Goal: Task Accomplishment & Management: Manage account settings

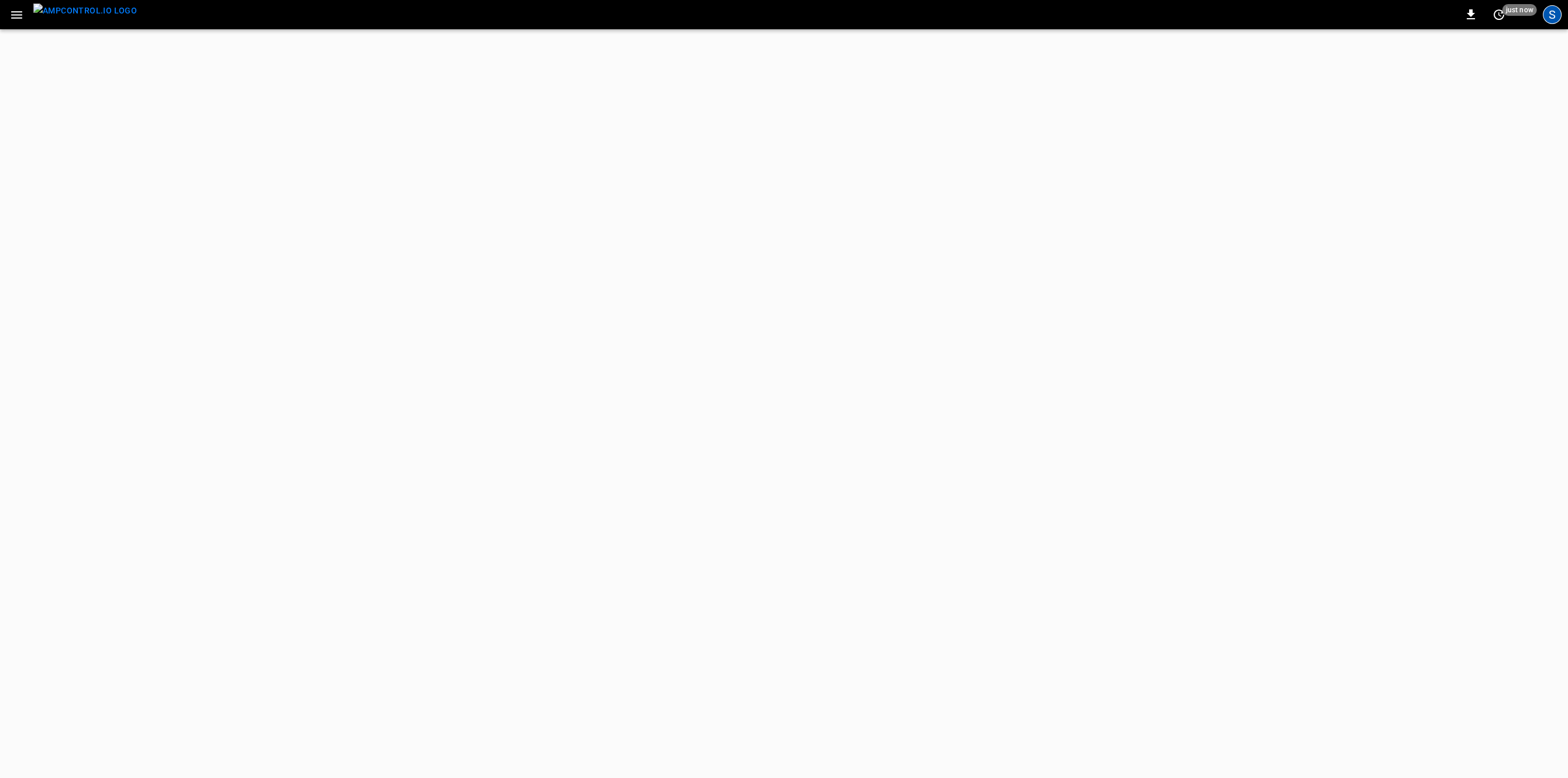
click at [1555, 12] on div "S" at bounding box center [1553, 15] width 19 height 19
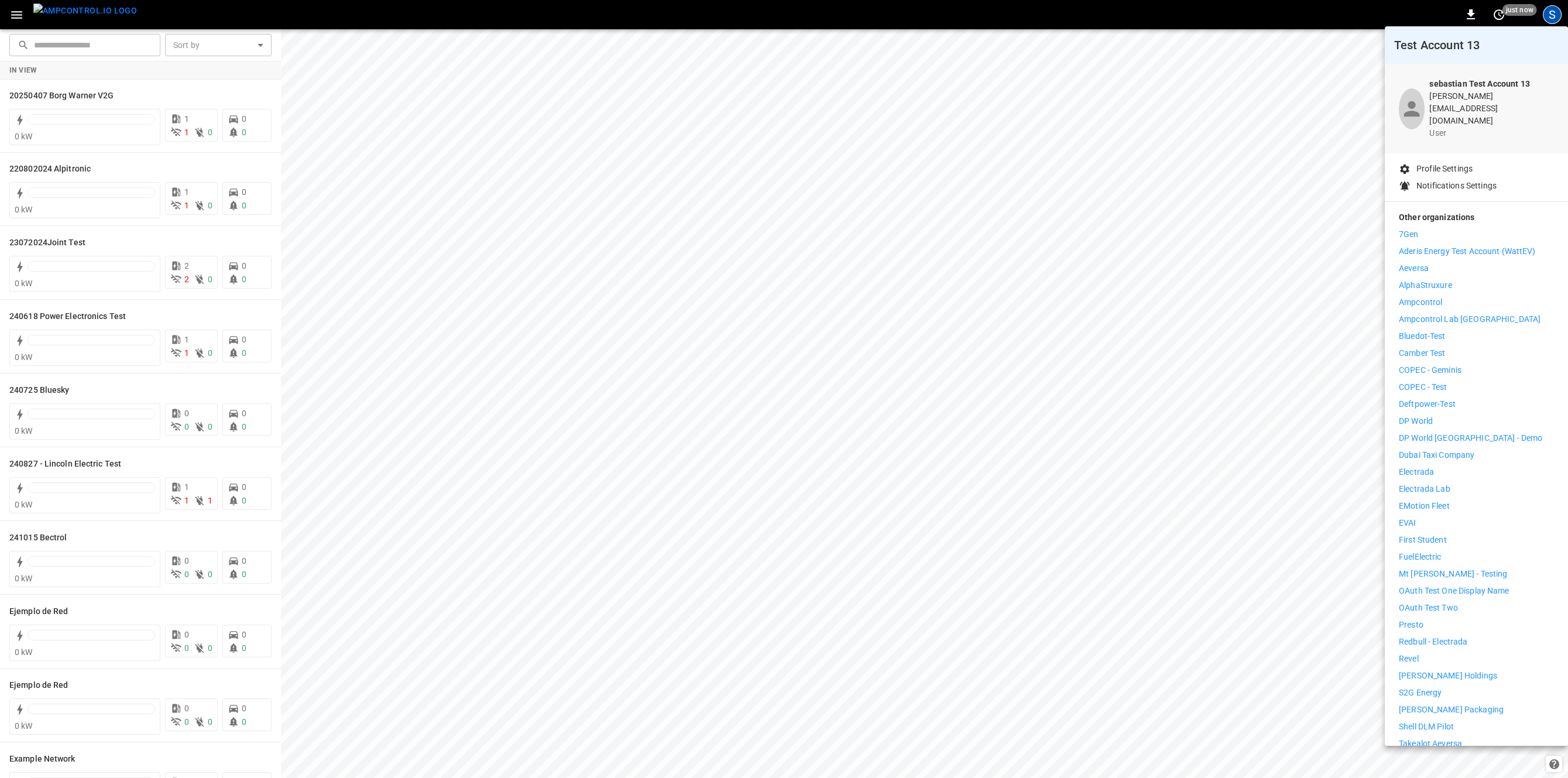
click at [1448, 330] on li "Bluedot-Test" at bounding box center [1477, 337] width 155 height 13
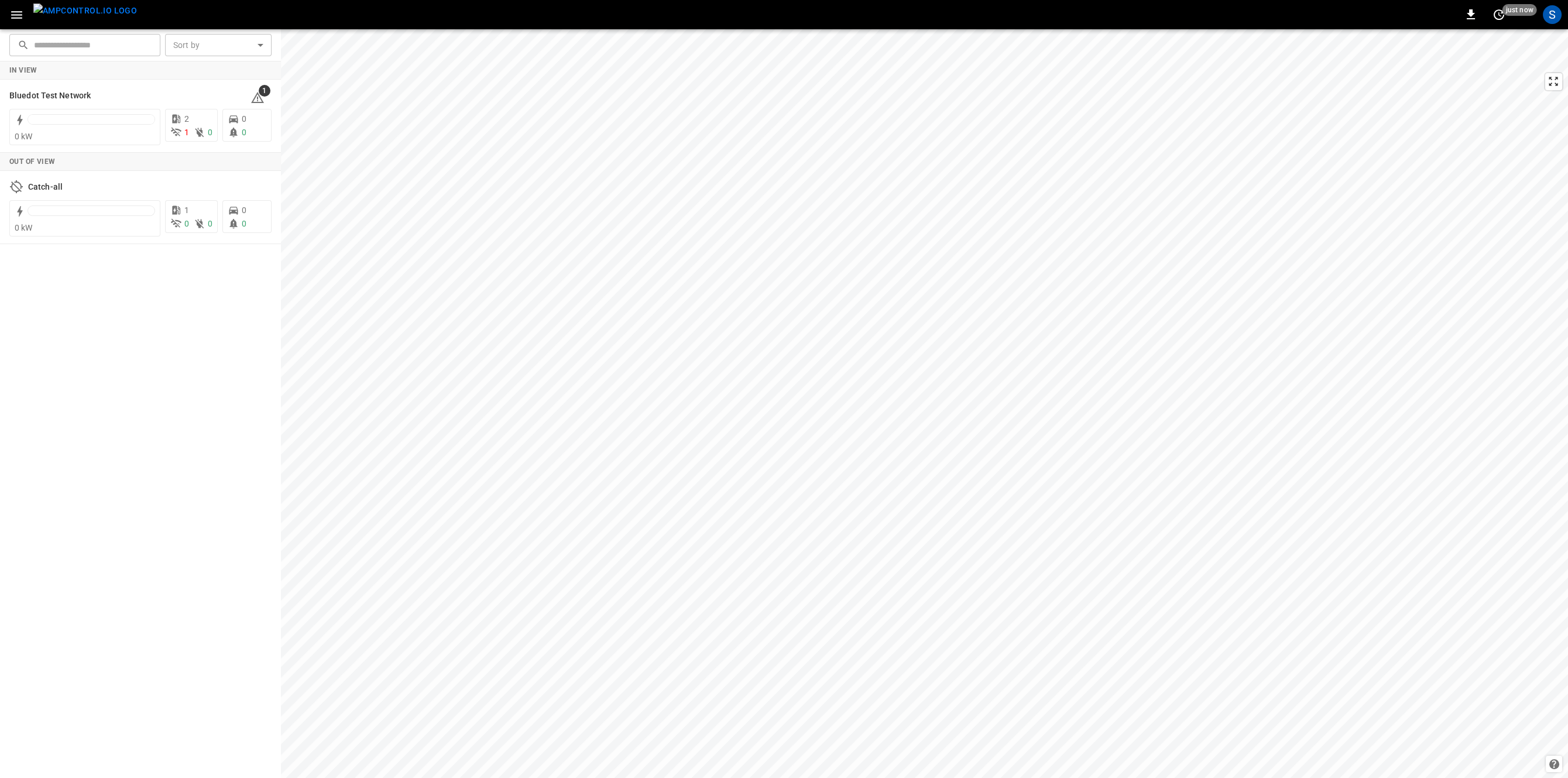
click at [13, 10] on icon "button" at bounding box center [17, 15] width 14 height 14
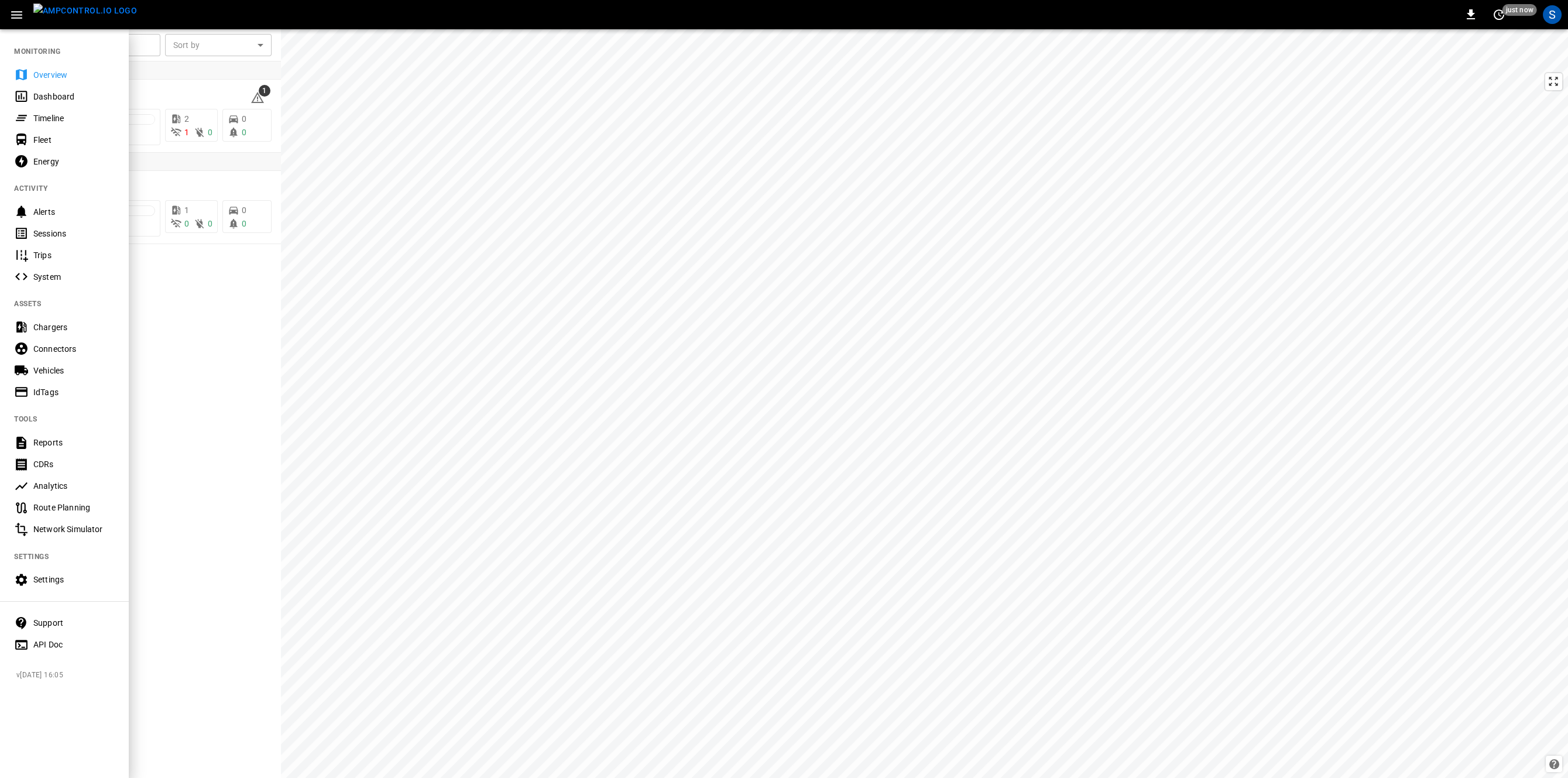
click at [44, 387] on div "IdTags" at bounding box center [74, 392] width 82 height 12
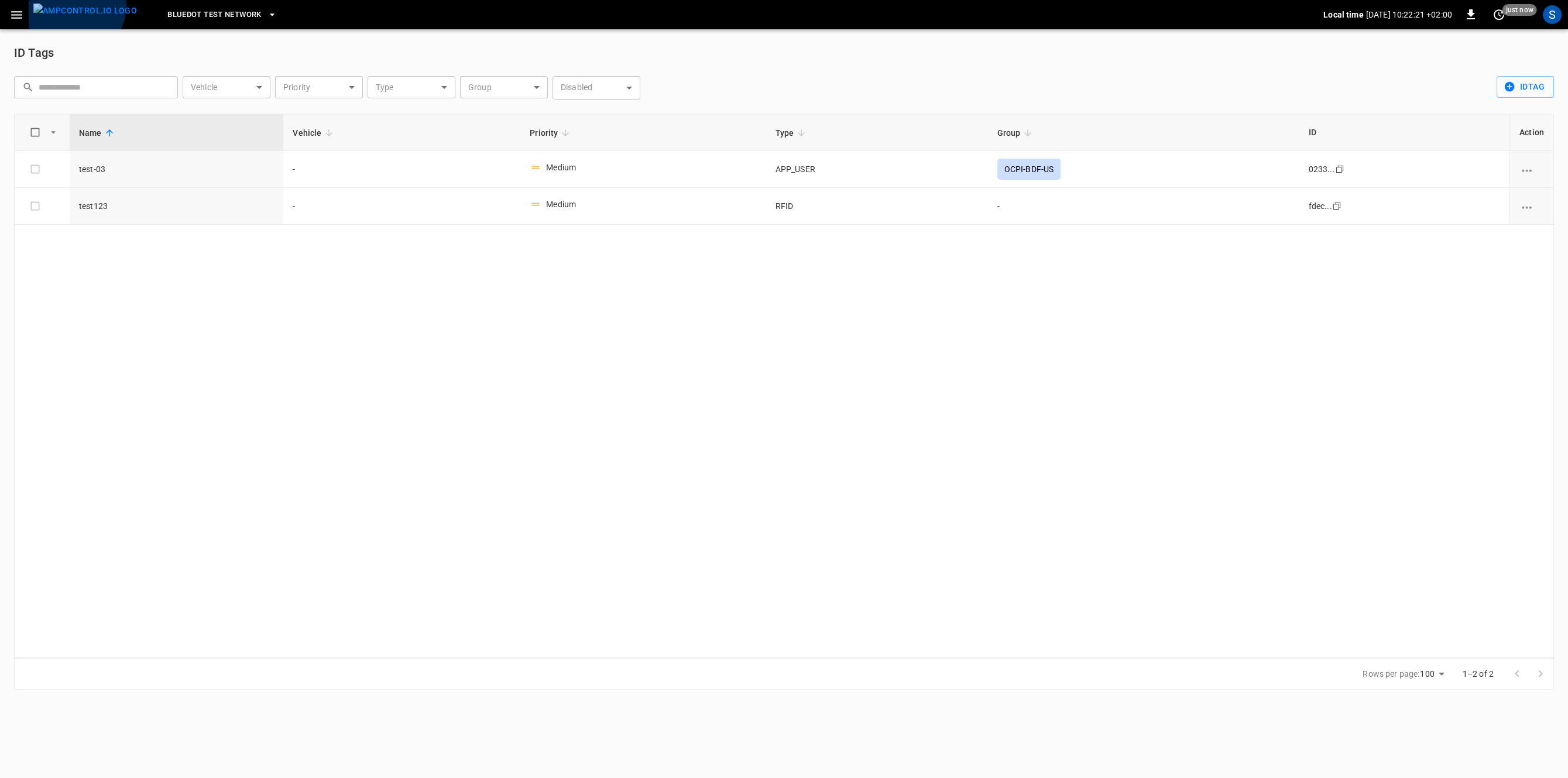
click at [71, 6] on img "menu" at bounding box center [85, 10] width 104 height 14
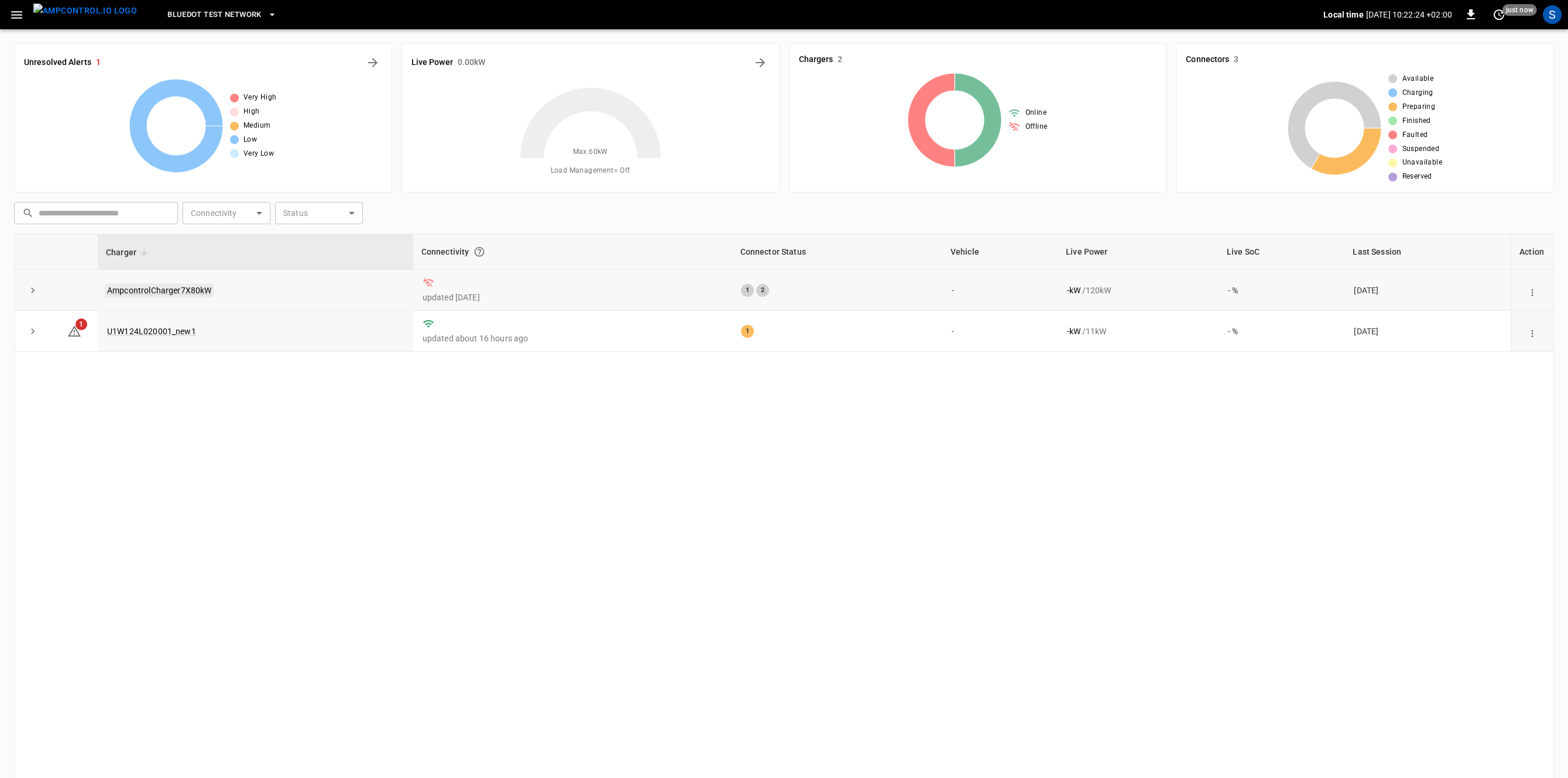
click at [185, 291] on link "AmpcontrolCharger7X80kW" at bounding box center [158, 291] width 109 height 14
click at [128, 335] on link "U1W124L020001_new1" at bounding box center [151, 331] width 93 height 14
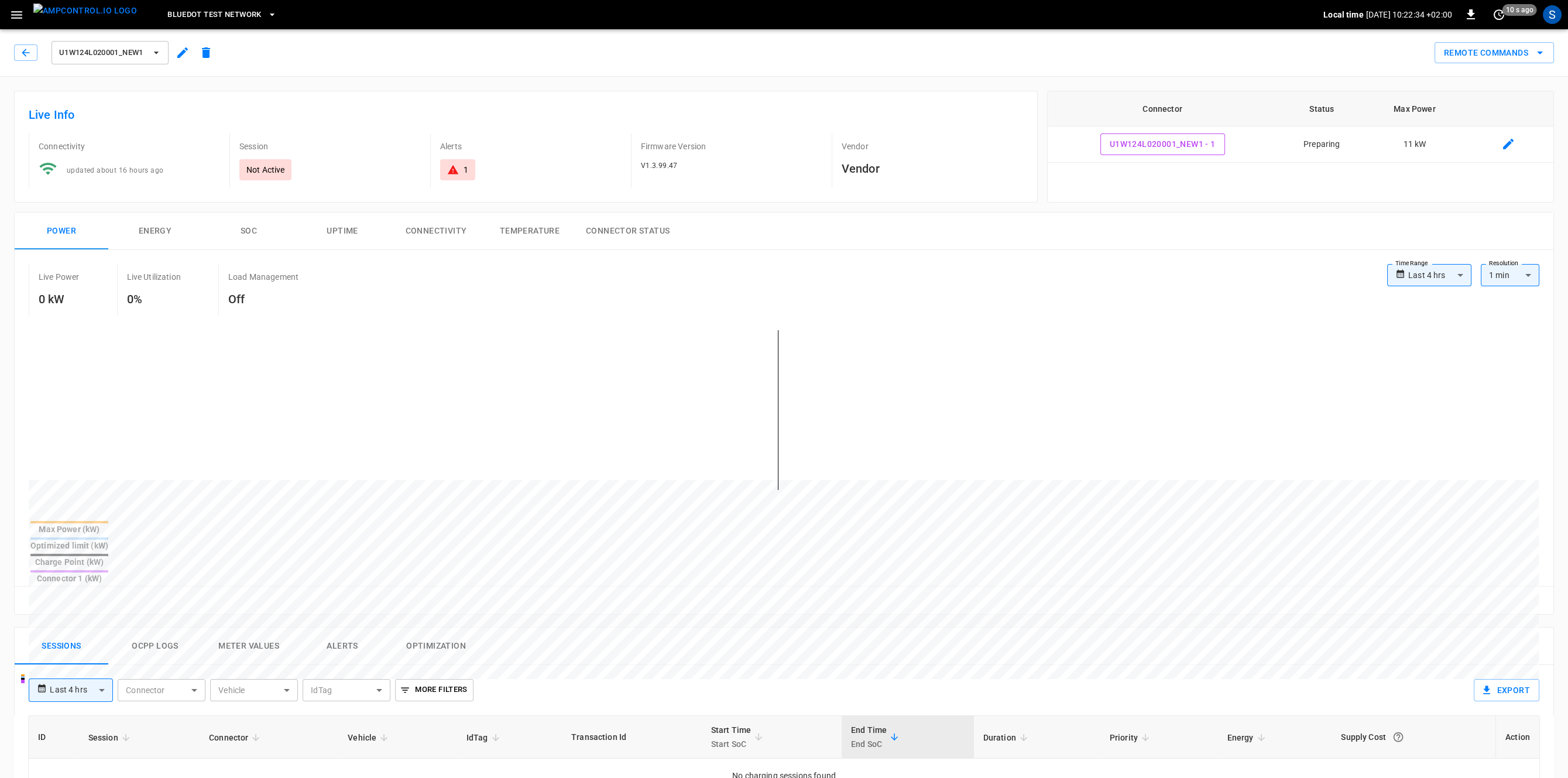
click at [144, 627] on button "Ocpp logs" at bounding box center [155, 646] width 93 height 37
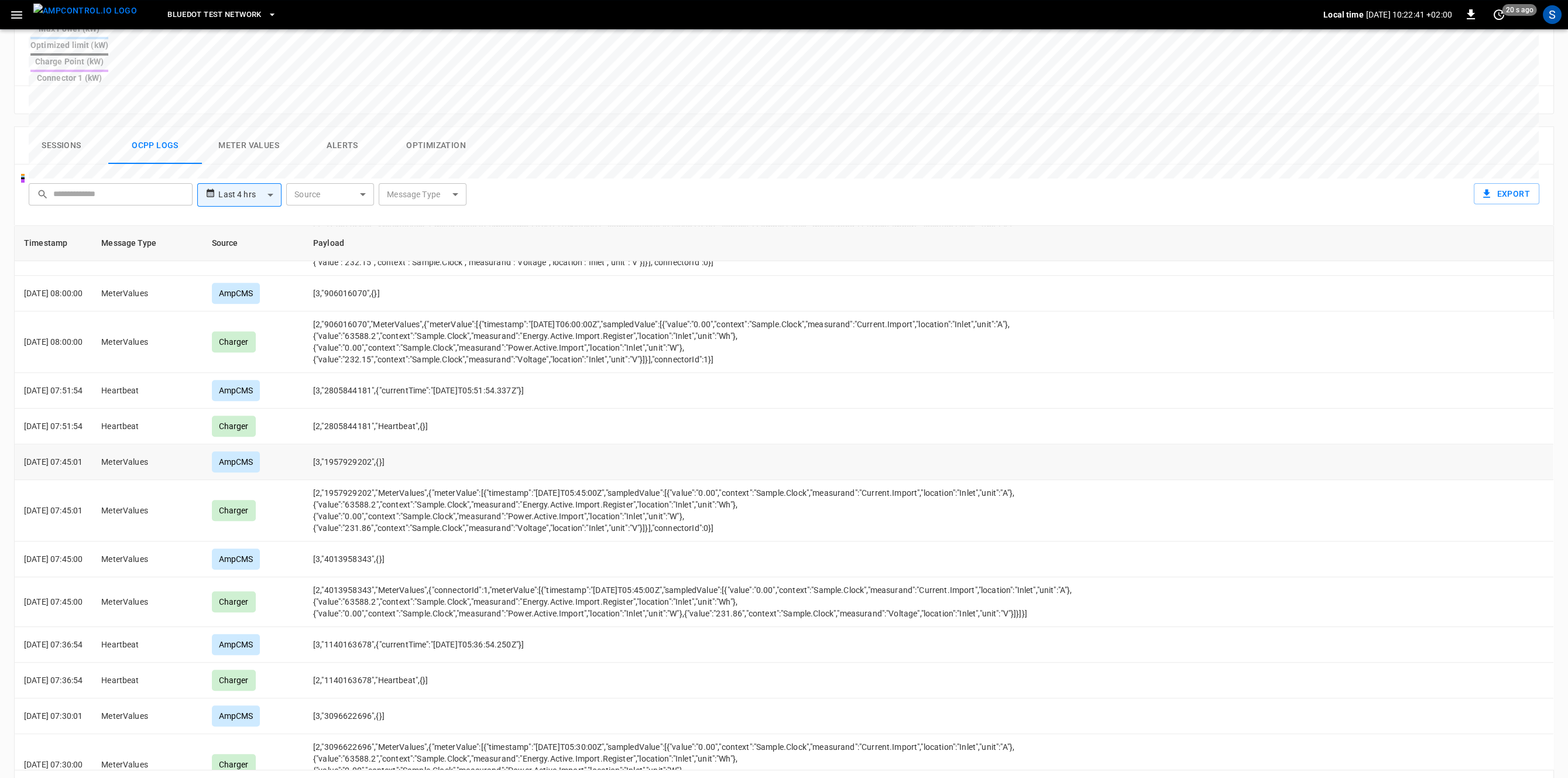
scroll to position [3045, 0]
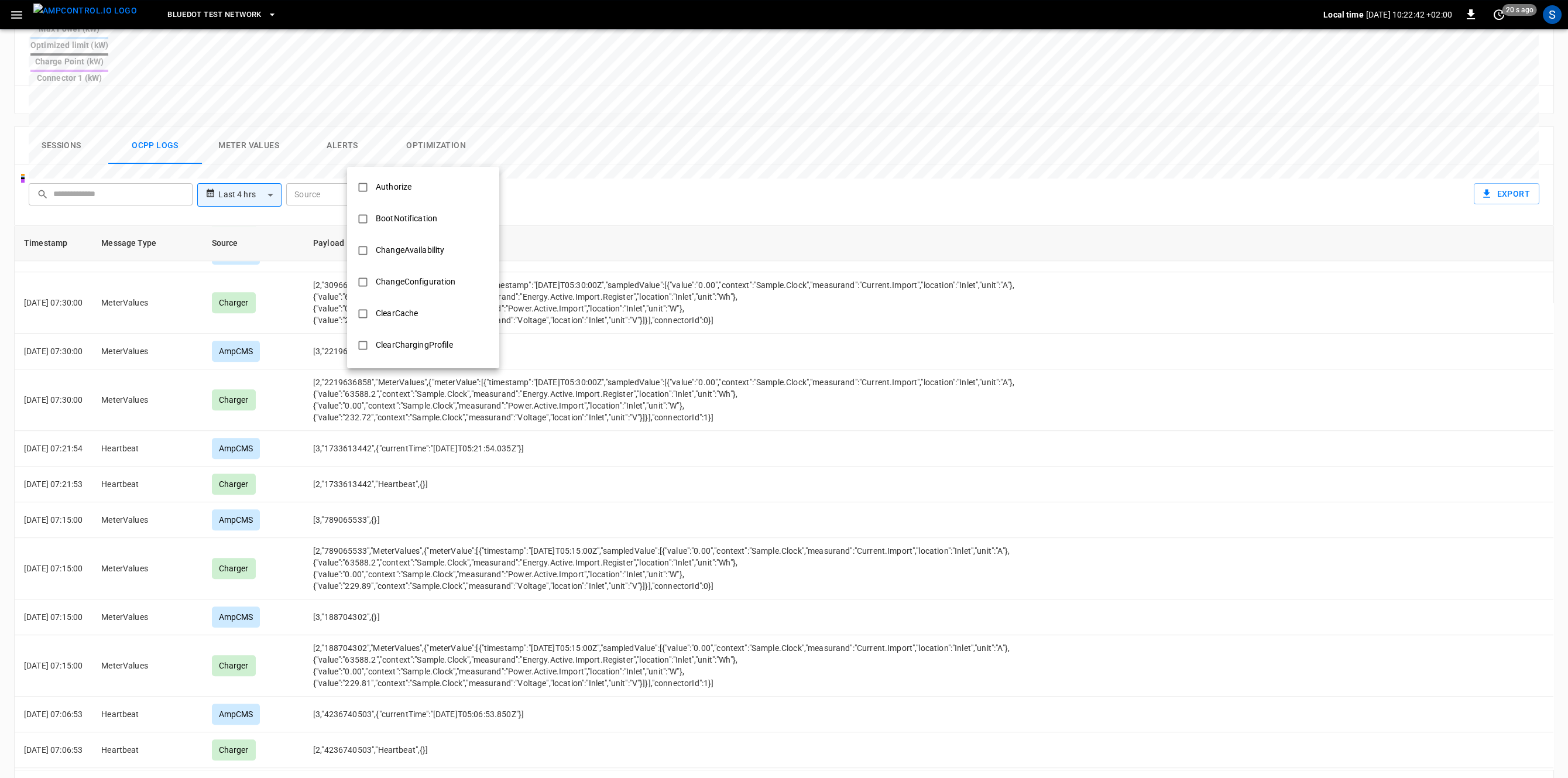
click at [413, 151] on body "**********" at bounding box center [784, 157] width 1568 height 1316
click at [441, 291] on div "StartTransaction" at bounding box center [406, 294] width 77 height 21
type input "**********"
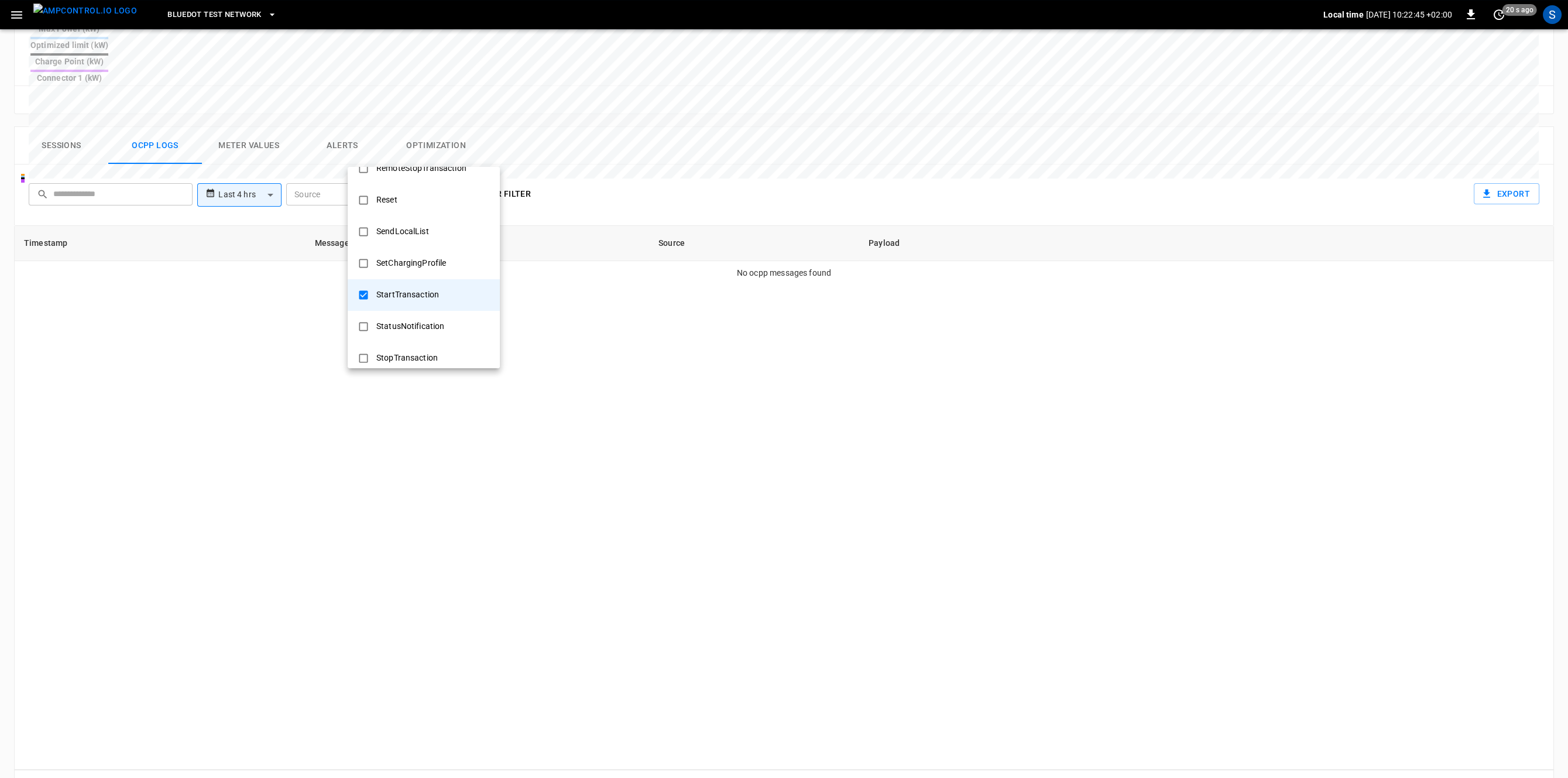
scroll to position [0, 0]
click at [686, 160] on div at bounding box center [784, 389] width 1568 height 778
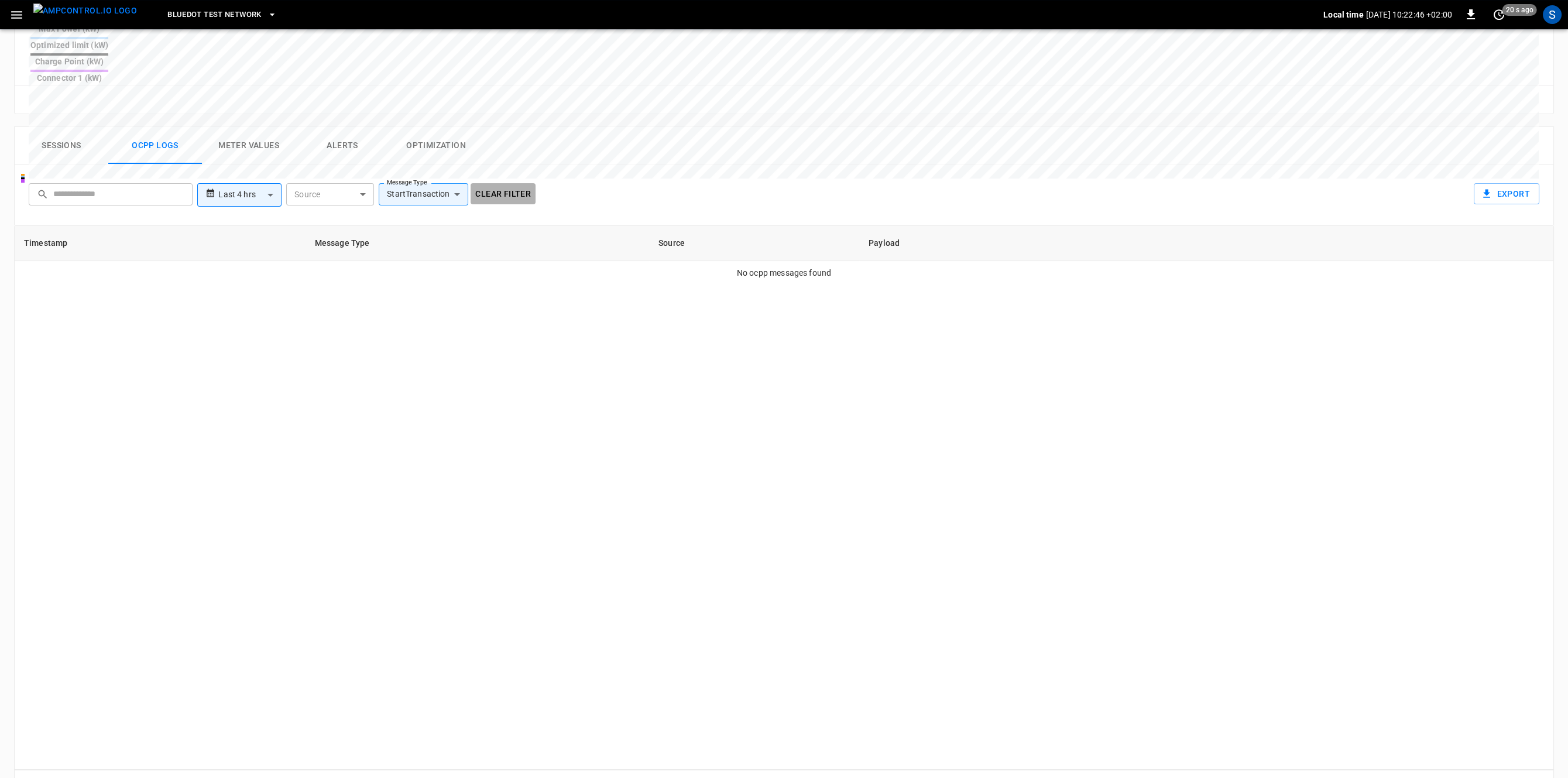
click at [508, 183] on button "Clear filter" at bounding box center [503, 193] width 65 height 21
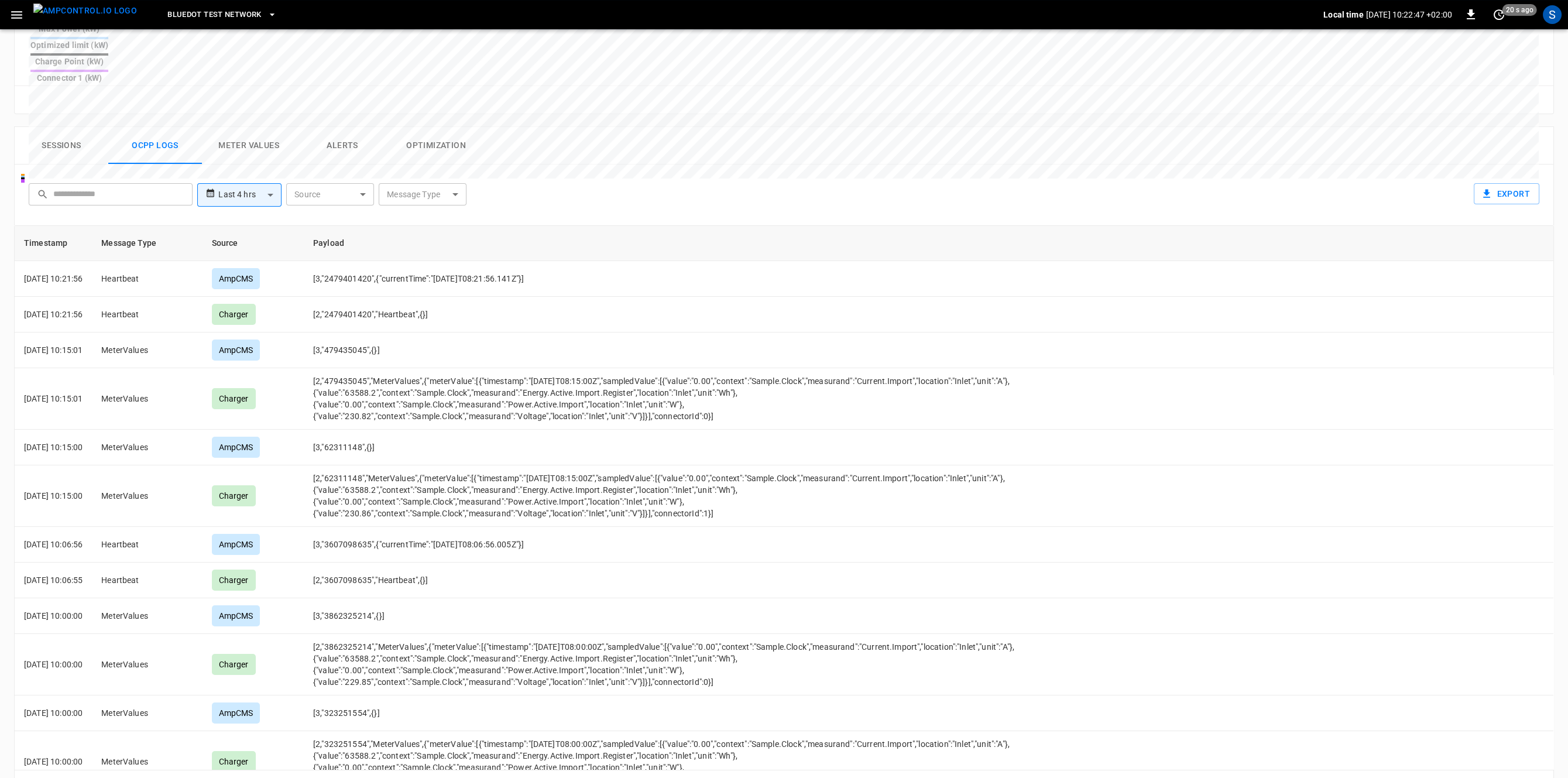
click at [429, 151] on body "**********" at bounding box center [784, 157] width 1568 height 1316
click at [443, 236] on li "RemoteStopTransaction" at bounding box center [423, 248] width 152 height 32
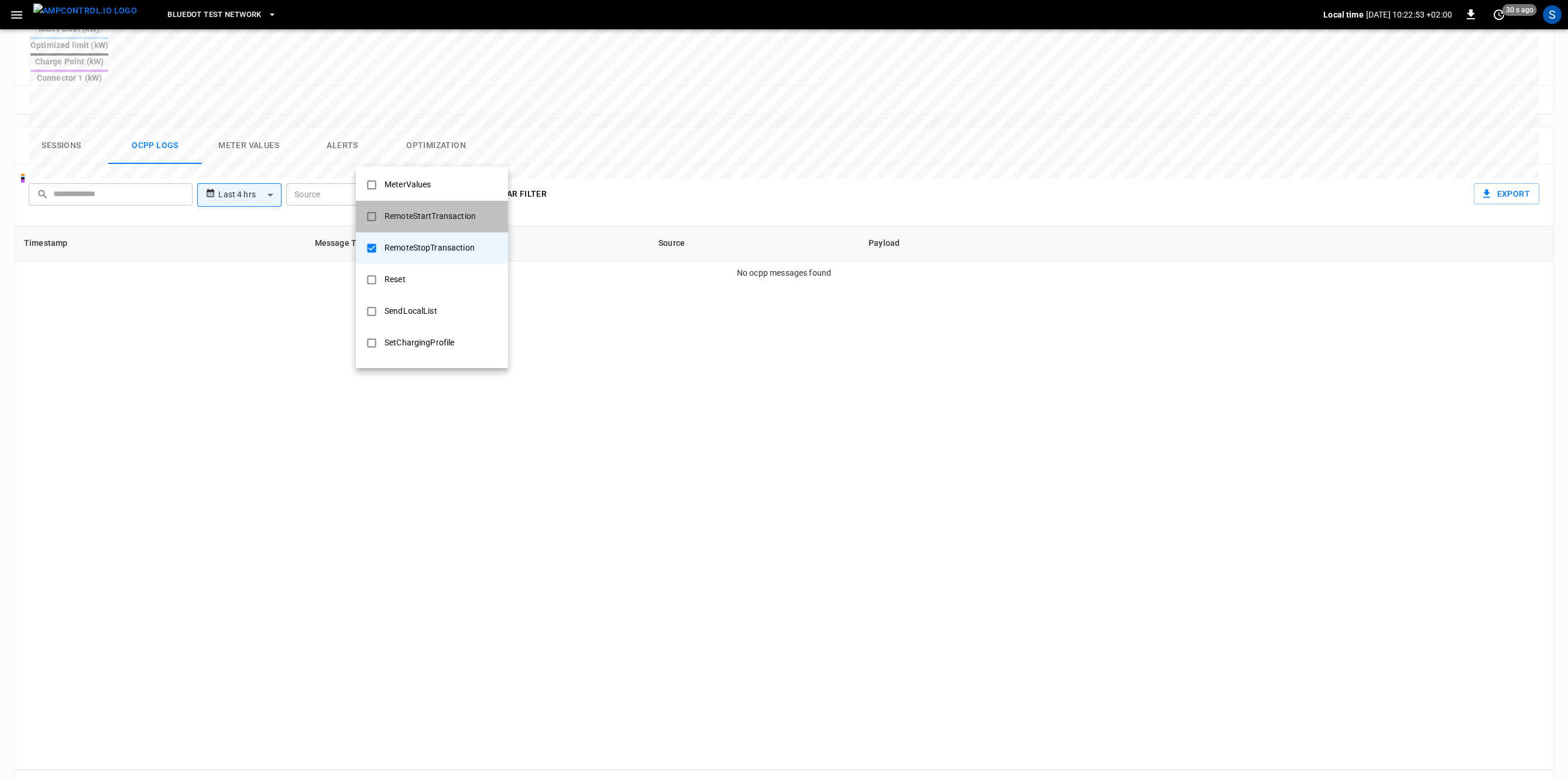
click at [445, 220] on div "RemoteStartTransaction" at bounding box center [430, 215] width 105 height 21
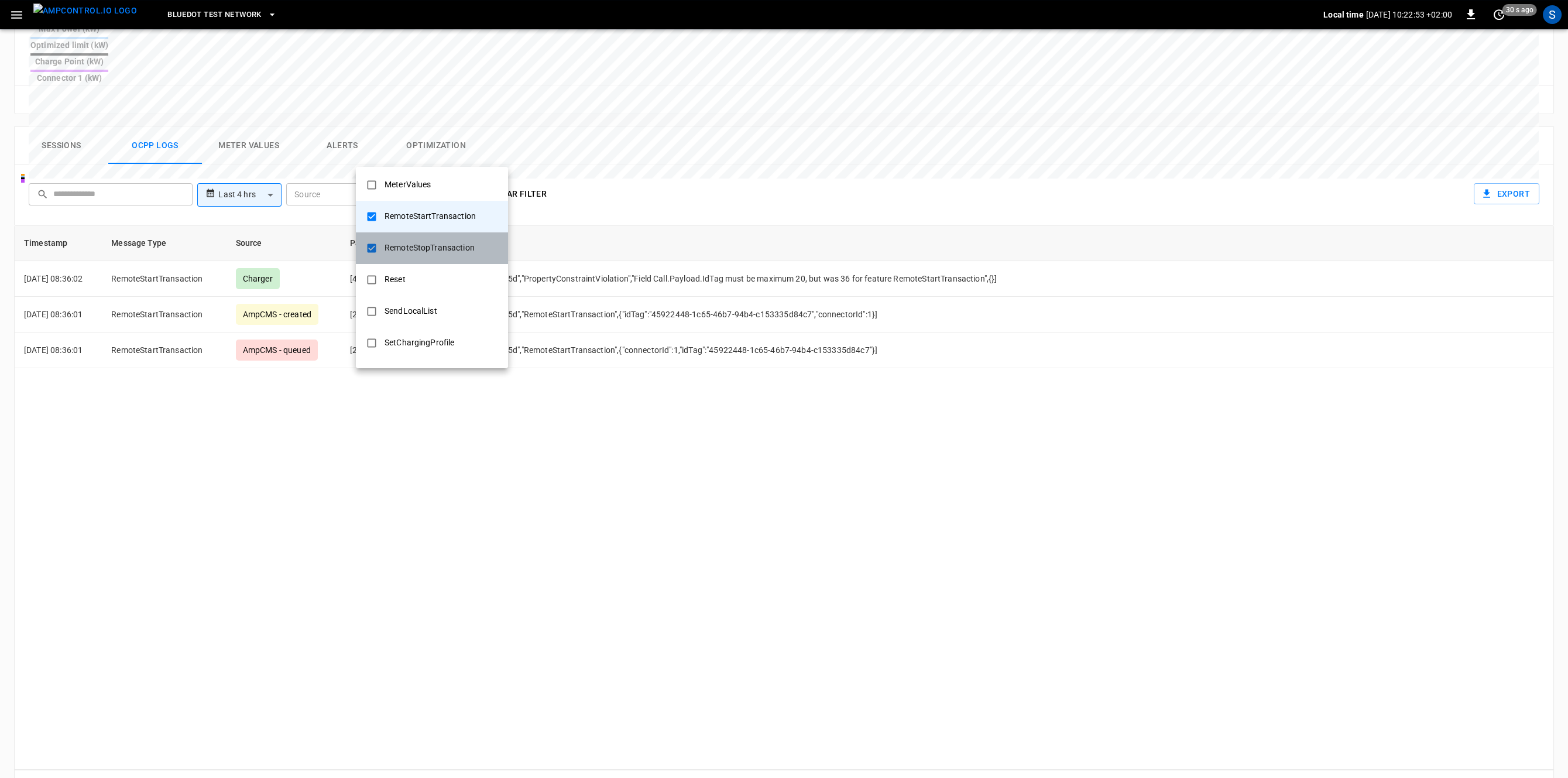
click at [441, 246] on div "RemoteStopTransaction" at bounding box center [430, 247] width 105 height 21
type input "**********"
click at [629, 553] on div at bounding box center [784, 389] width 1568 height 778
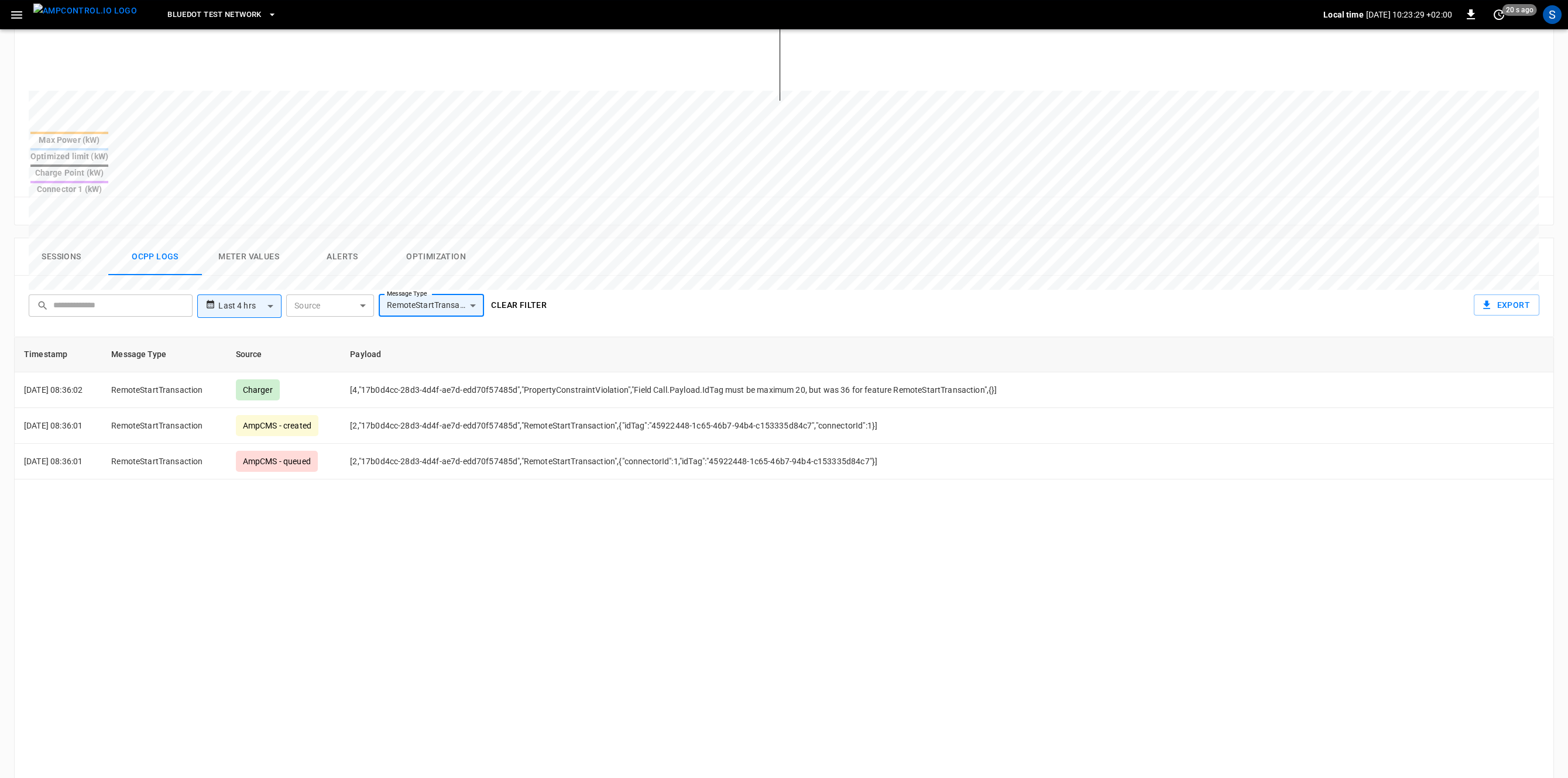
scroll to position [87, 0]
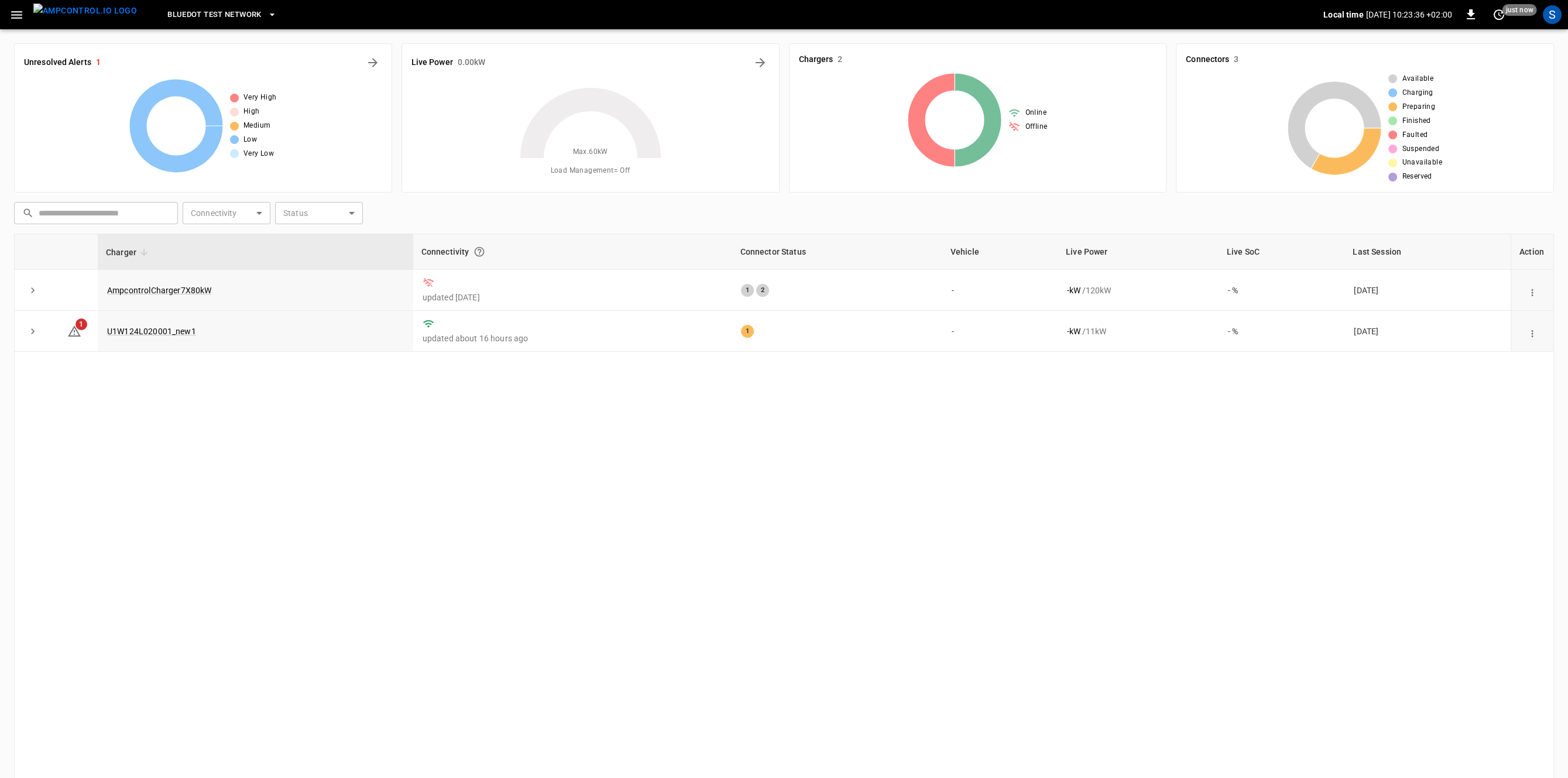
click at [25, 16] on button "button" at bounding box center [17, 14] width 24 height 21
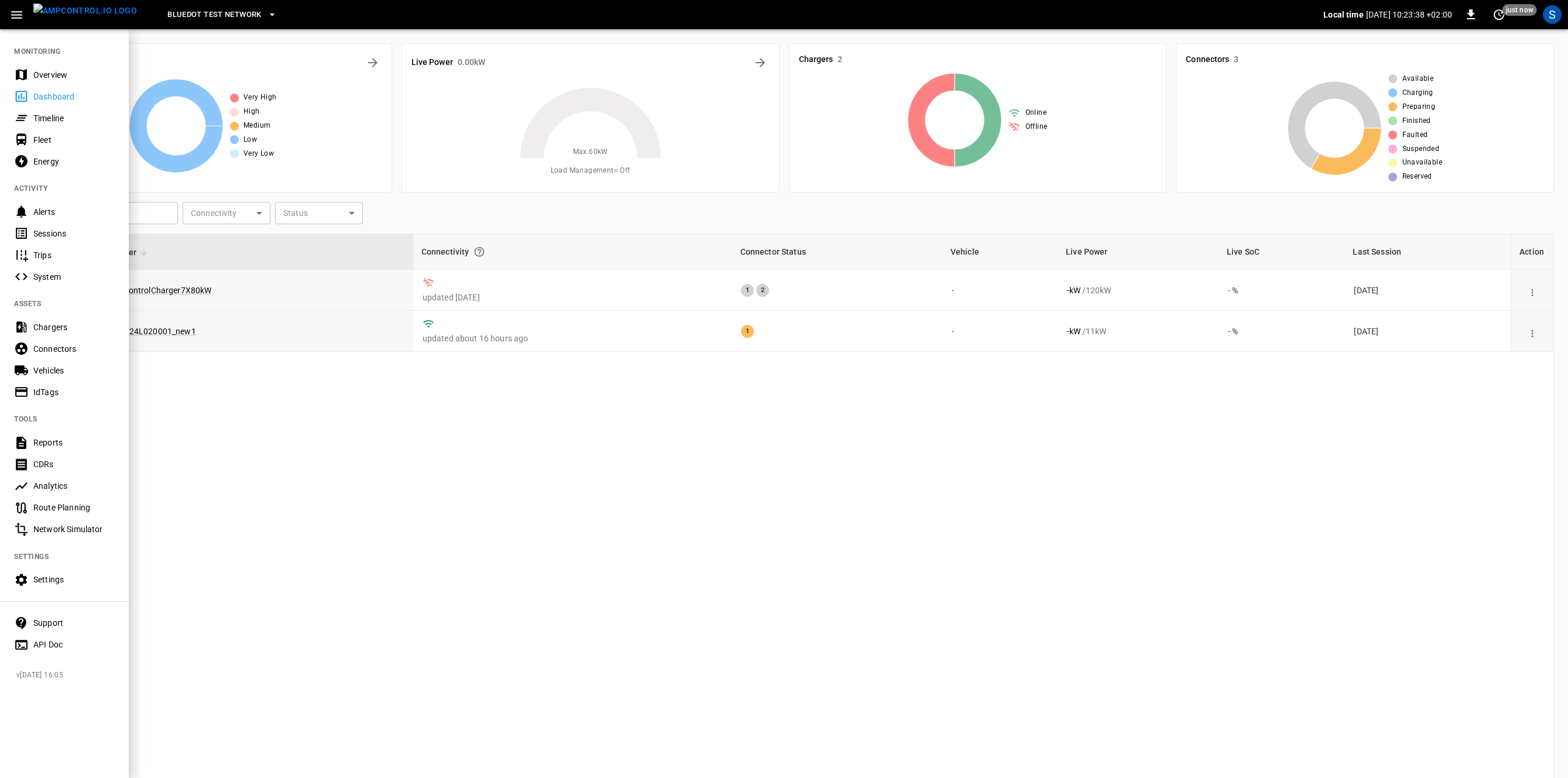
click at [60, 402] on div "IdTags" at bounding box center [64, 391] width 129 height 21
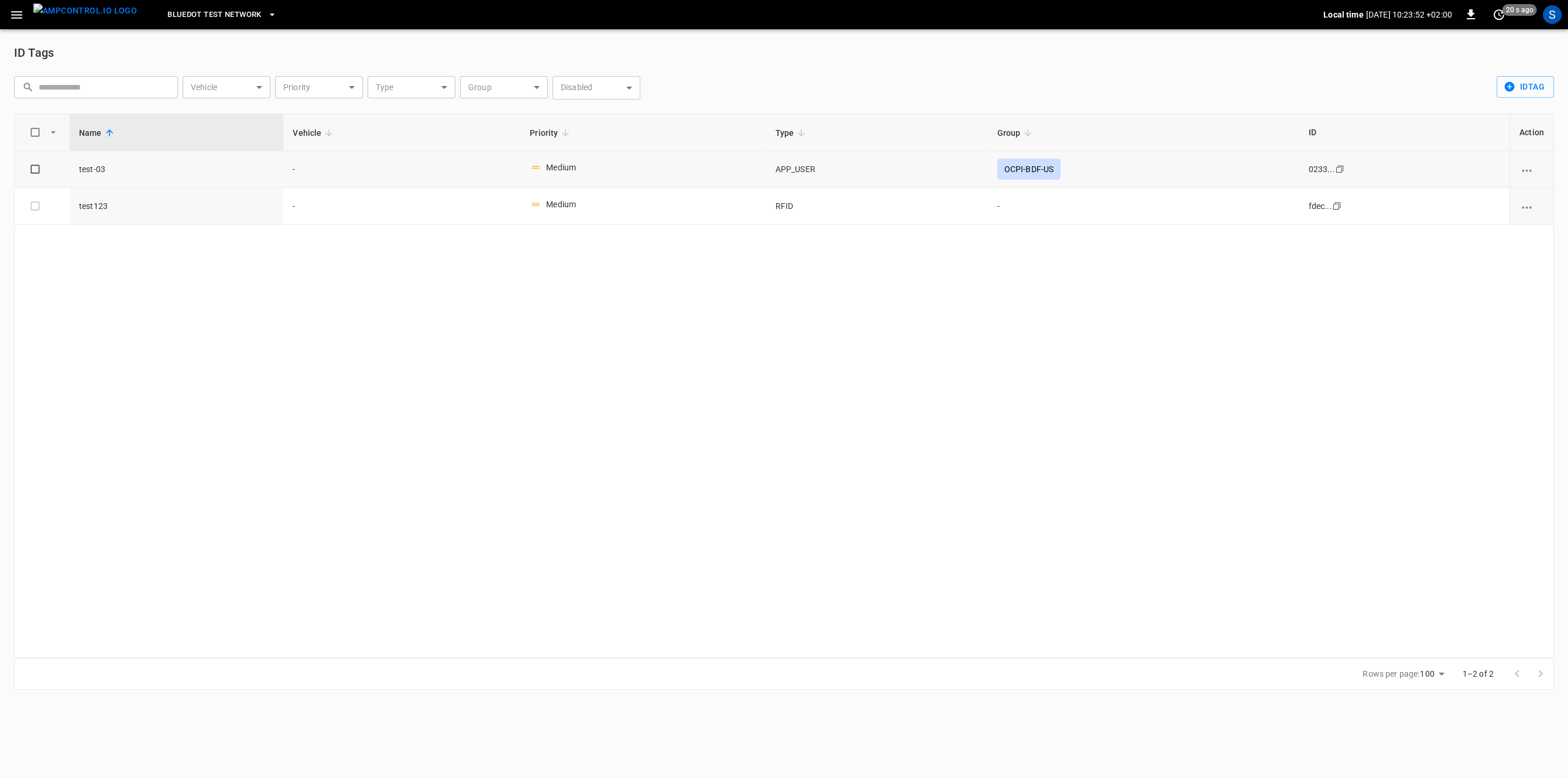
click at [1533, 170] on icon "vehicle options" at bounding box center [1527, 170] width 14 height 14
click at [1530, 170] on li "Edit" at bounding box center [1536, 178] width 46 height 19
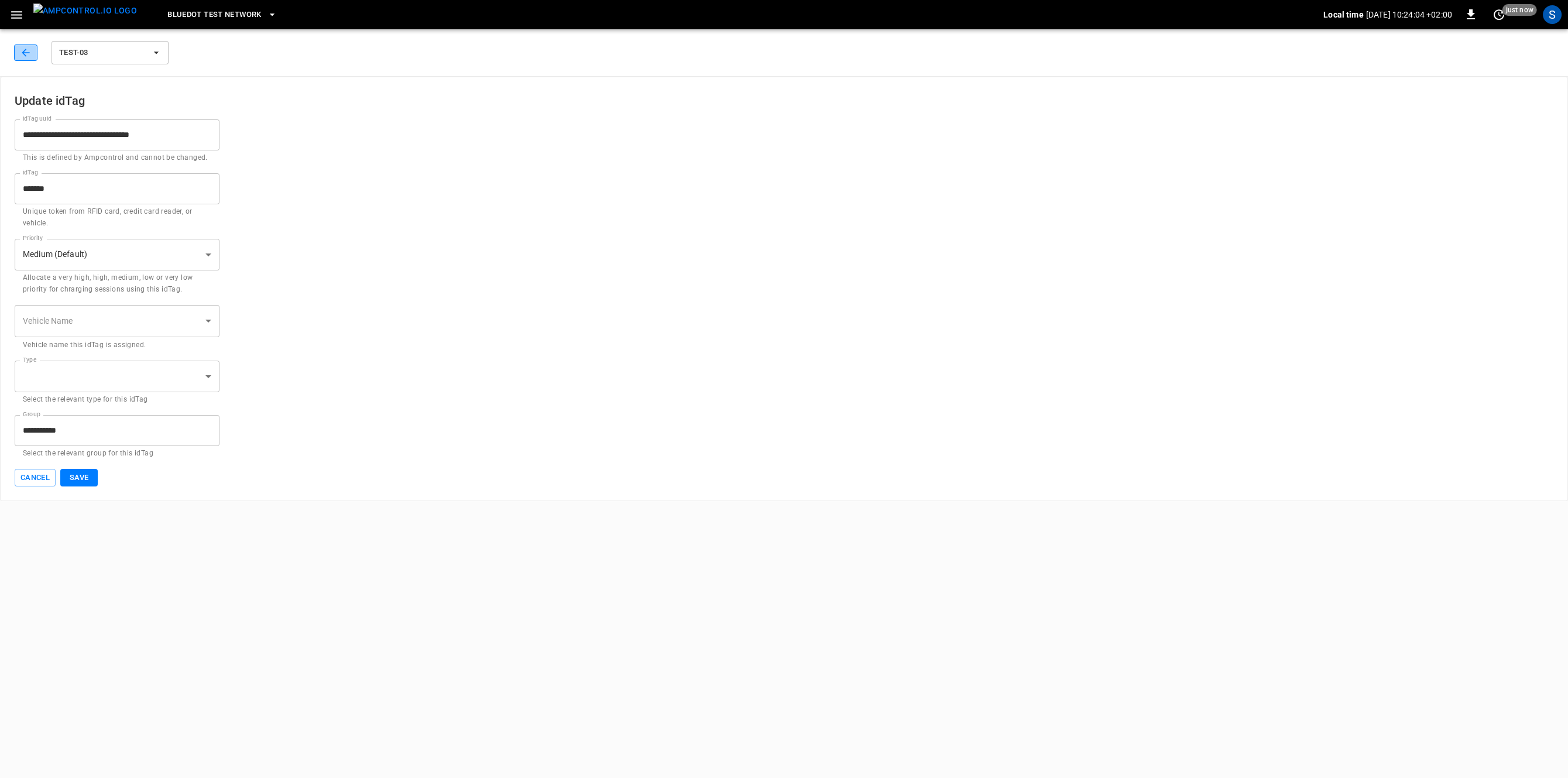
click at [29, 52] on icon "button" at bounding box center [25, 52] width 12 height 12
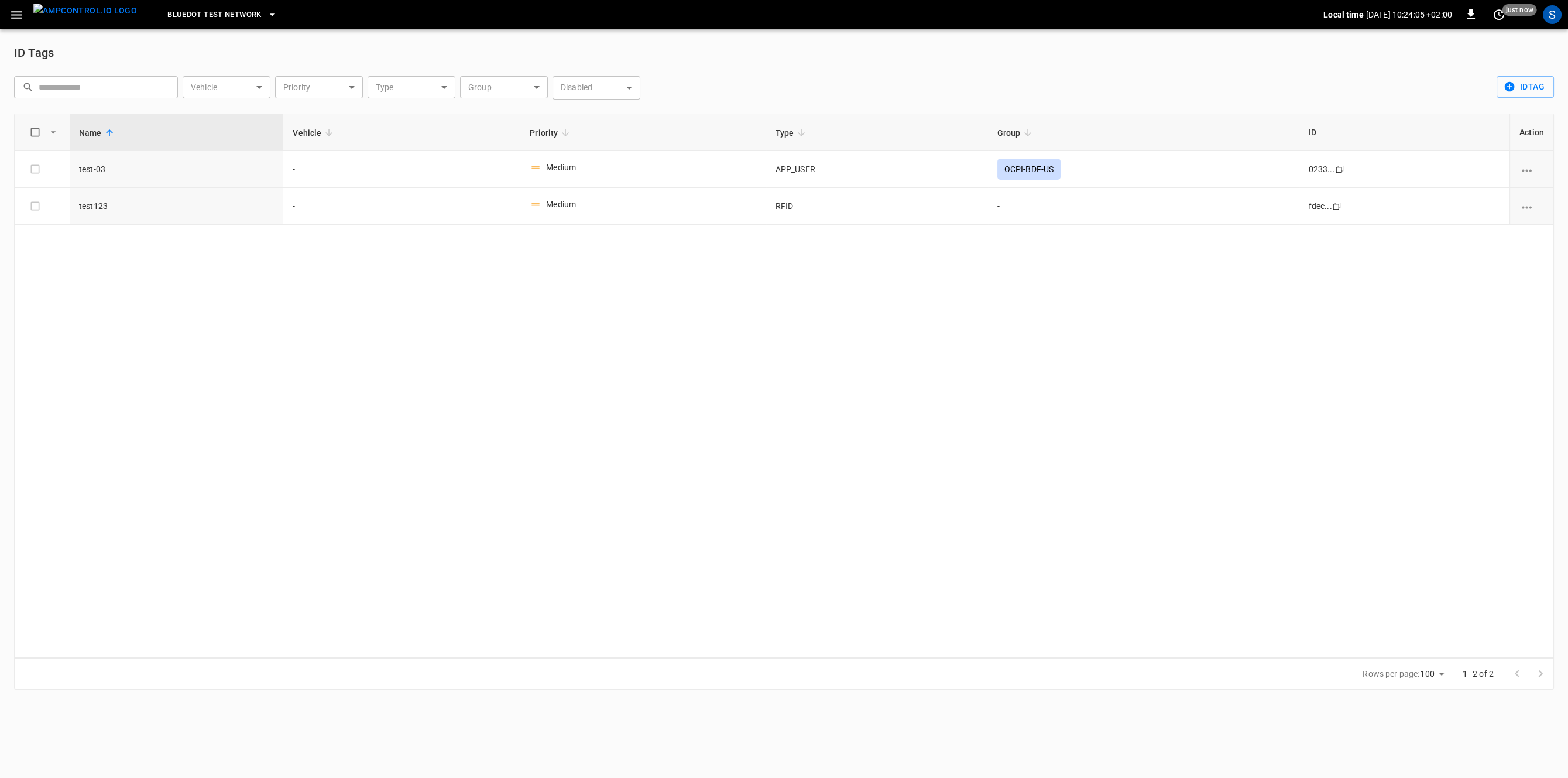
click at [29, 52] on h6 "ID Tags" at bounding box center [34, 53] width 40 height 19
click at [26, 21] on button "button" at bounding box center [17, 14] width 24 height 21
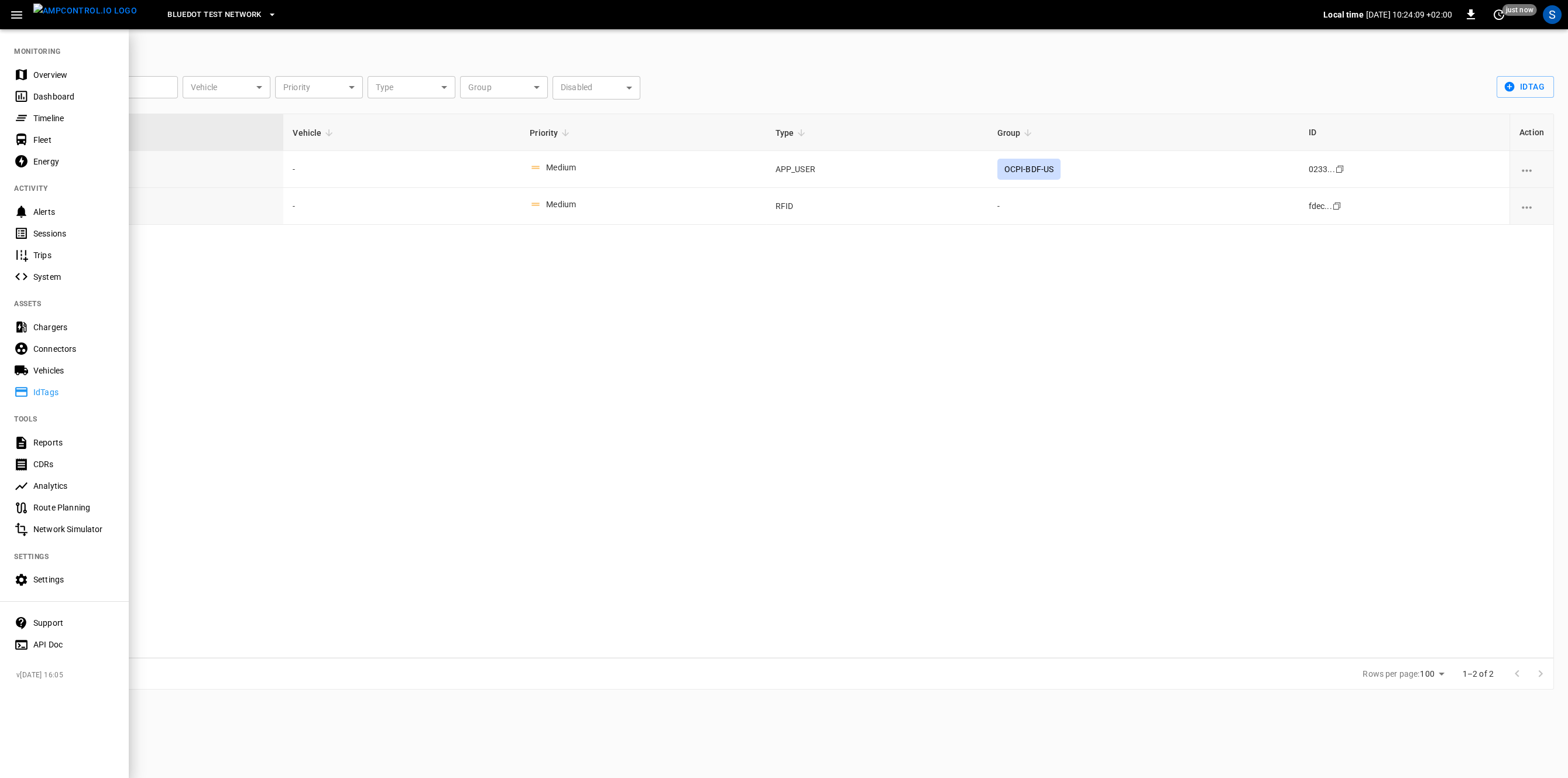
click at [70, 318] on div "Chargers" at bounding box center [64, 326] width 129 height 21
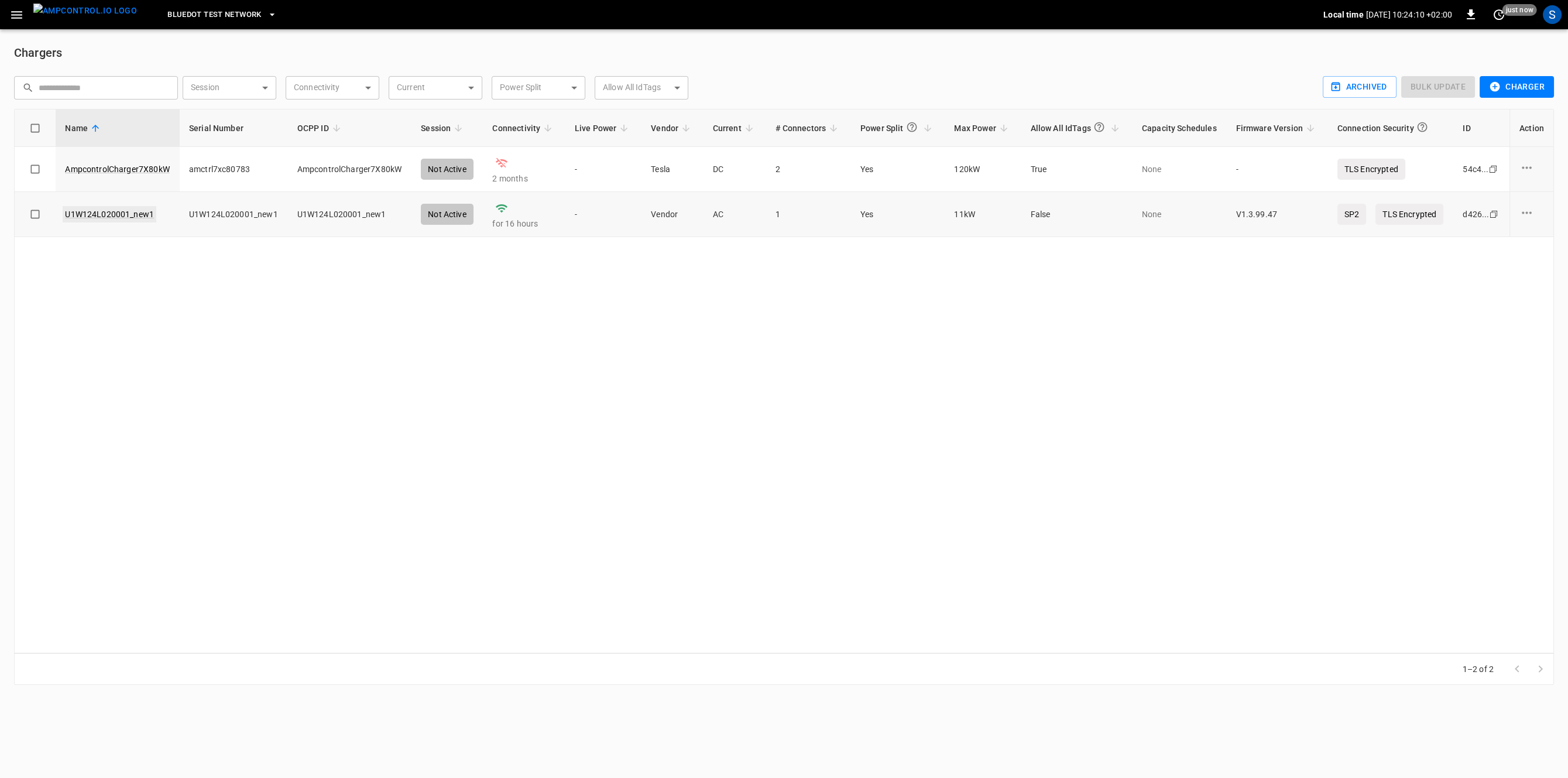
click at [139, 213] on link "U1W124L020001_new1" at bounding box center [109, 214] width 93 height 17
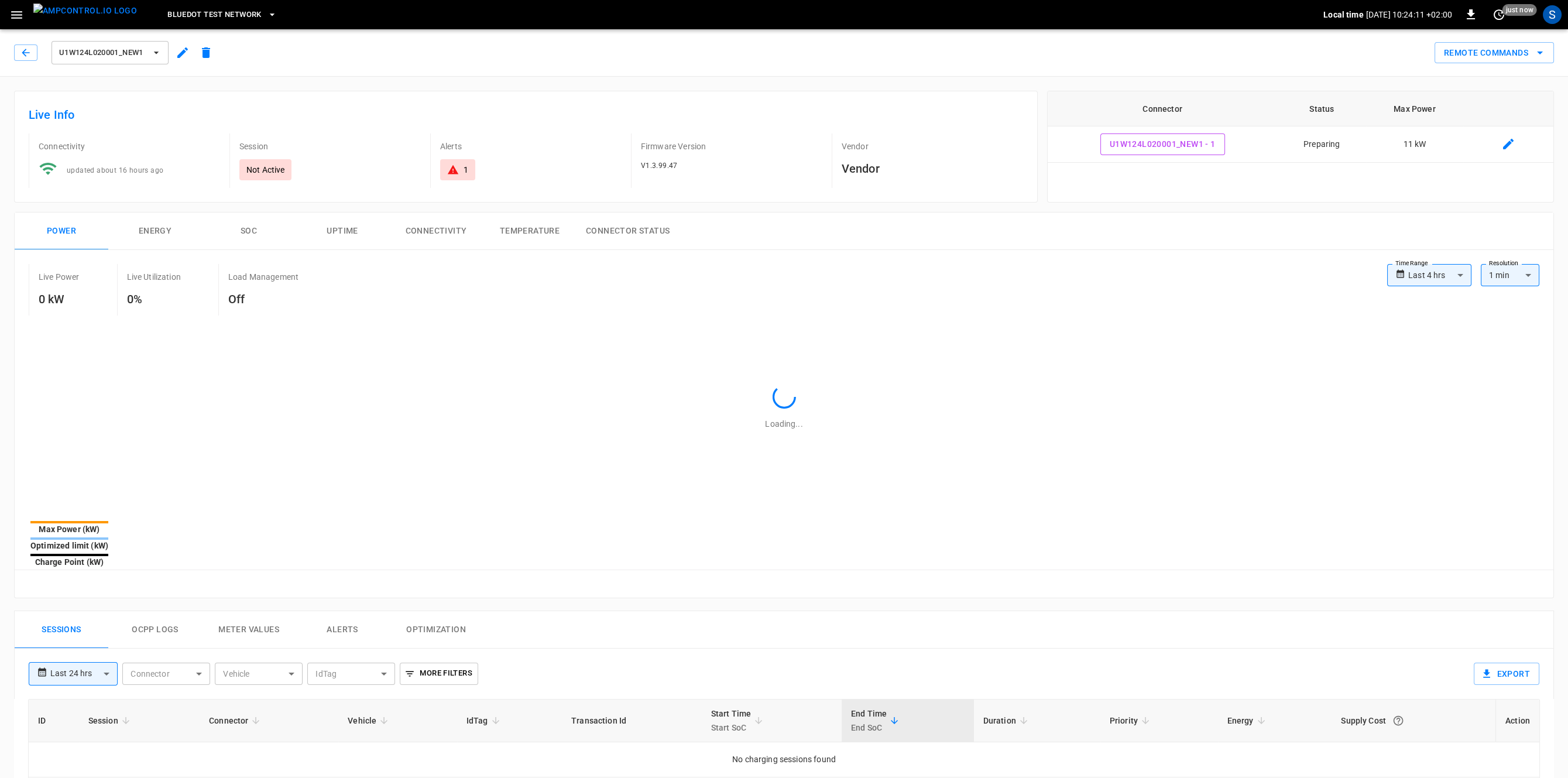
type input "**********"
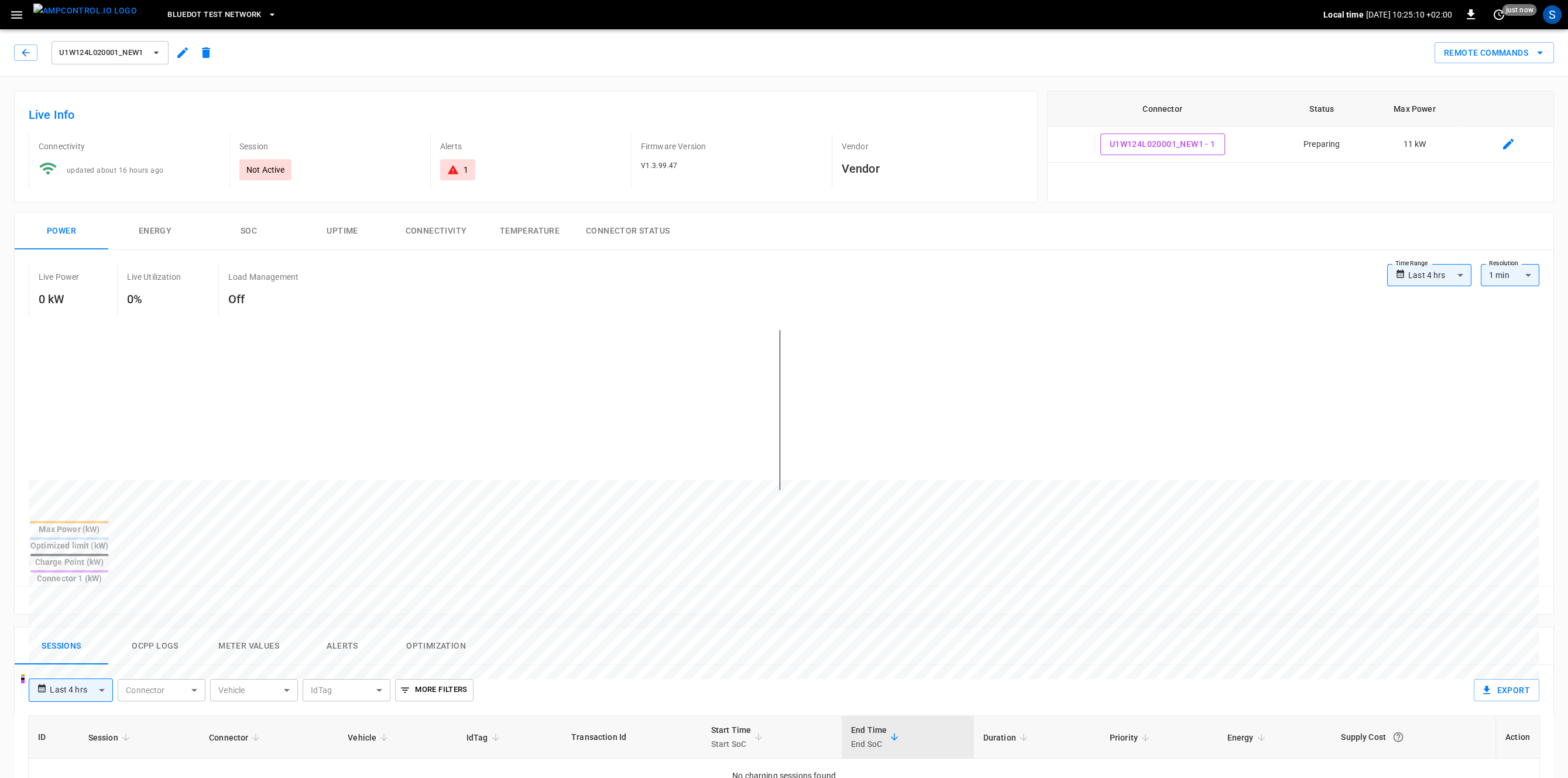
click at [160, 627] on button "Ocpp logs" at bounding box center [155, 646] width 93 height 37
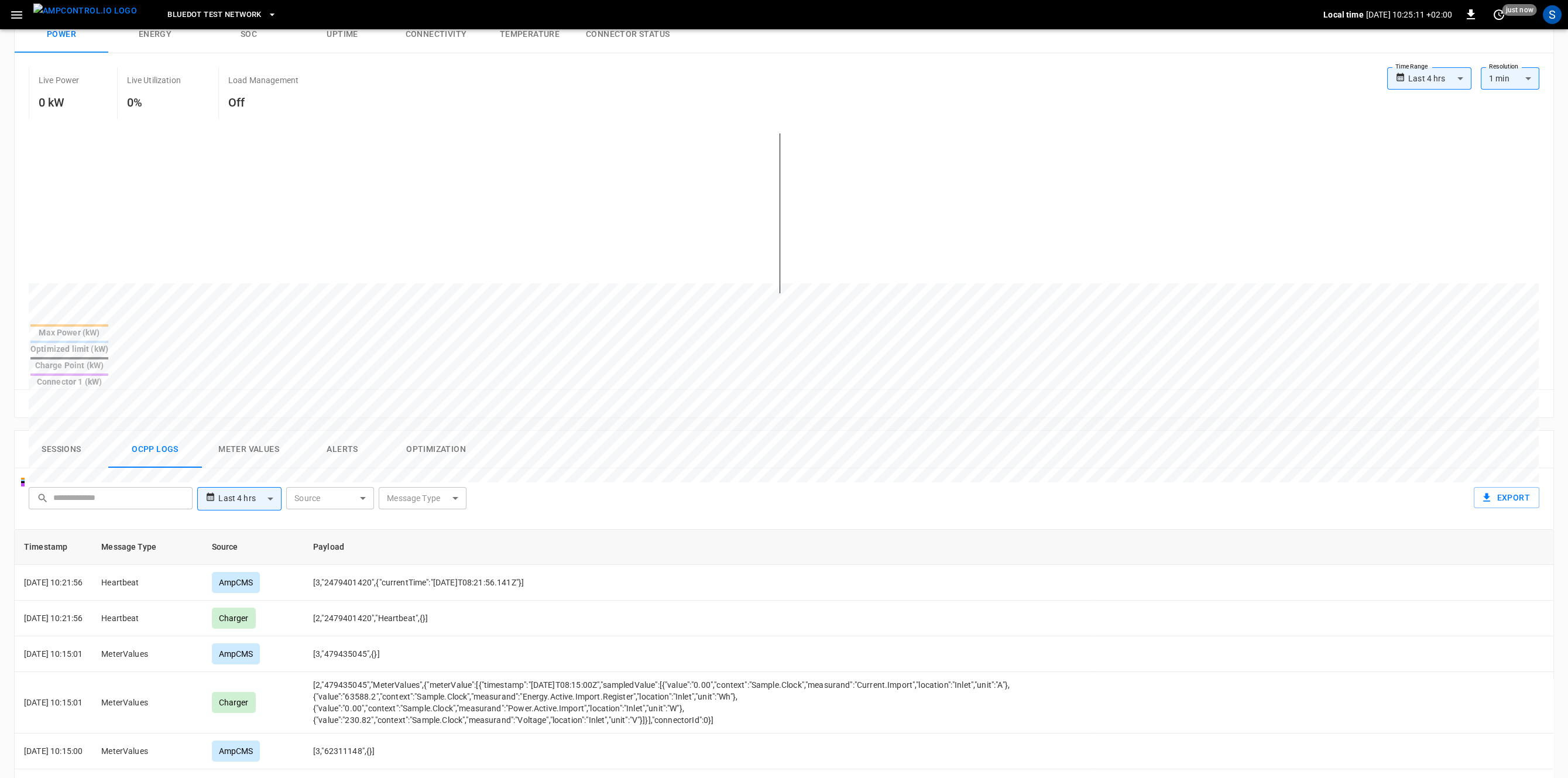
scroll to position [201, 0]
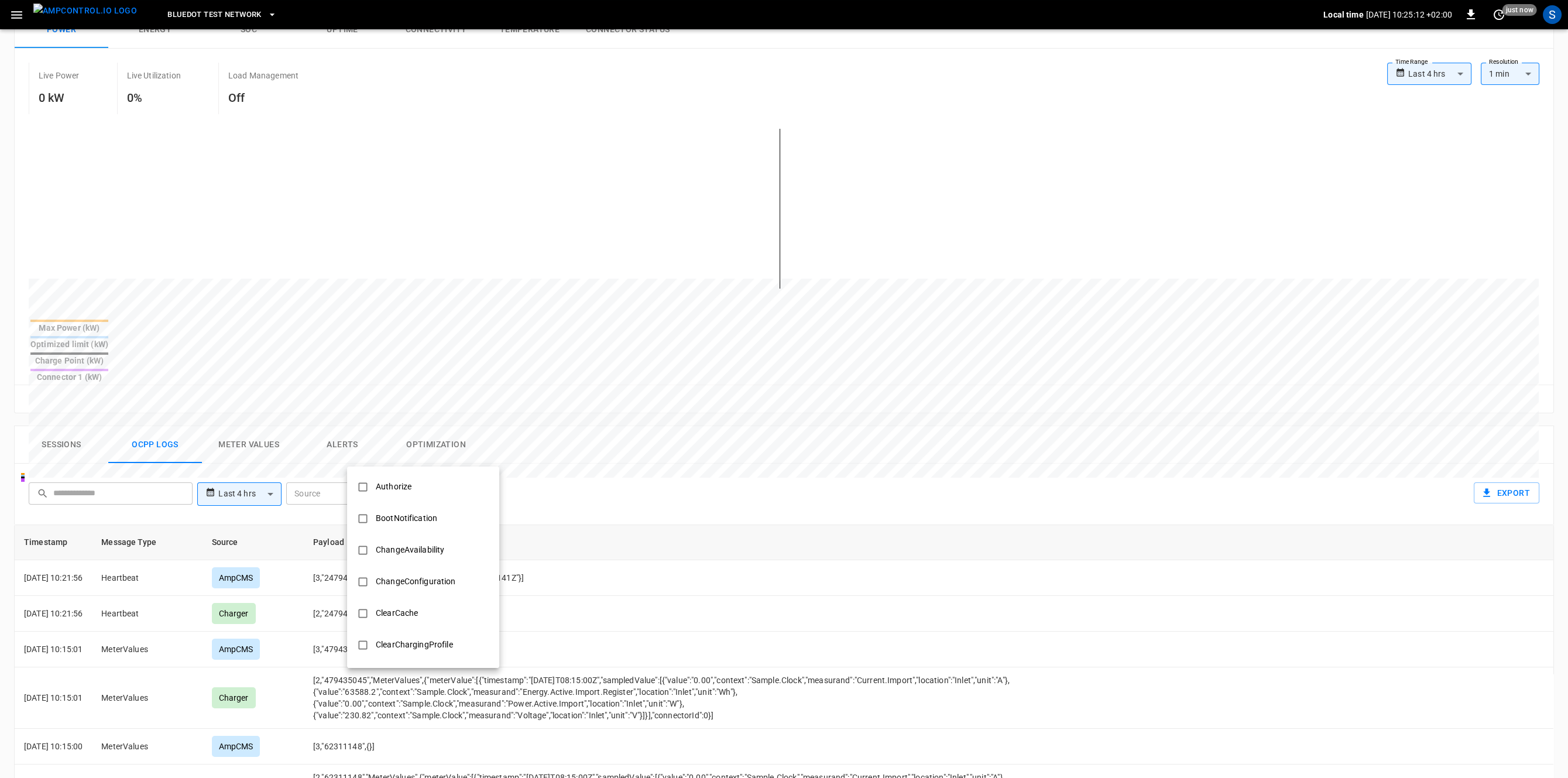
click at [406, 463] on body "**********" at bounding box center [784, 456] width 1568 height 1316
click at [452, 527] on div "RemoteStartTransaction" at bounding box center [421, 528] width 105 height 21
type input "**********"
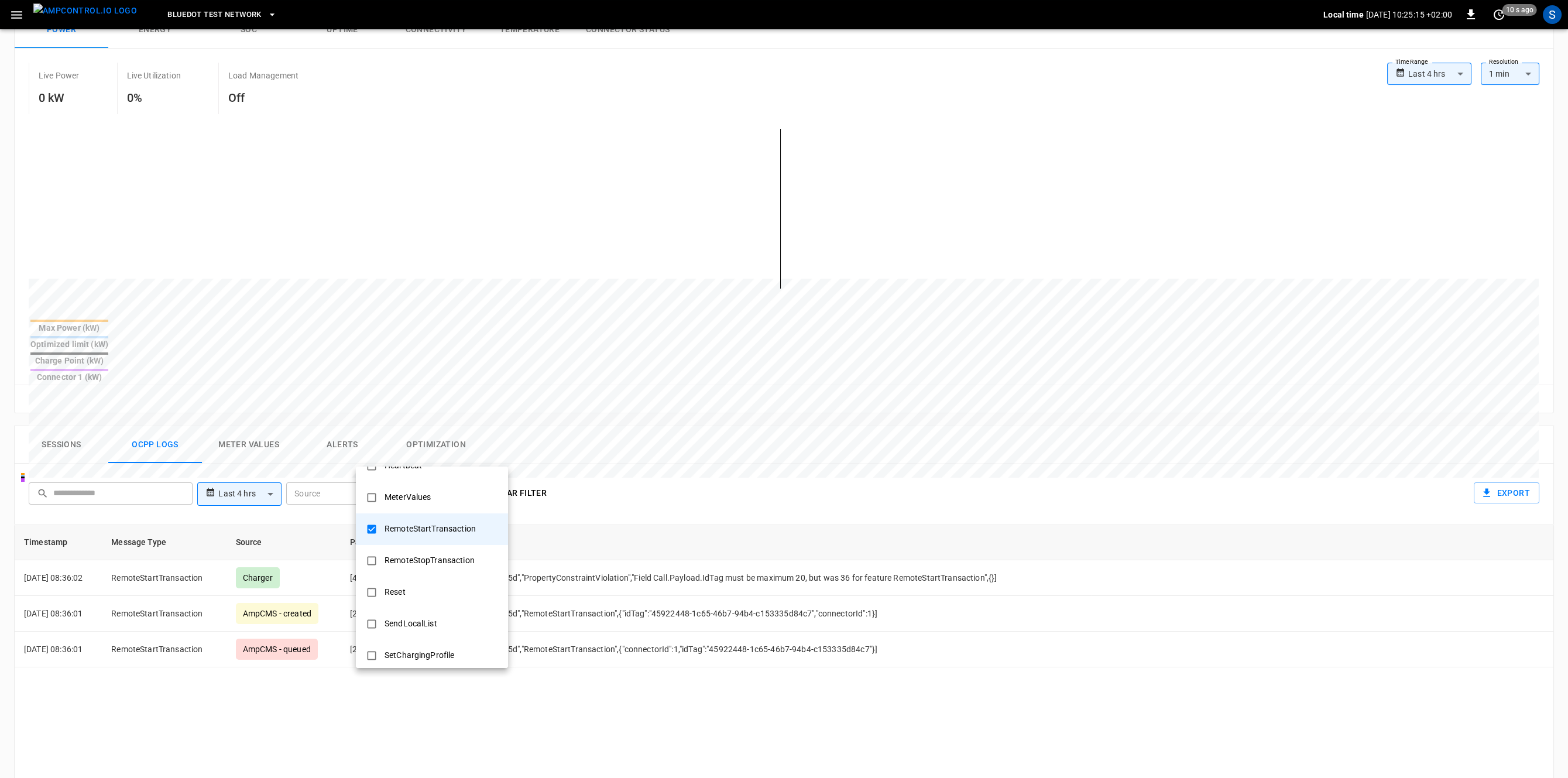
click at [802, 422] on div at bounding box center [784, 389] width 1568 height 778
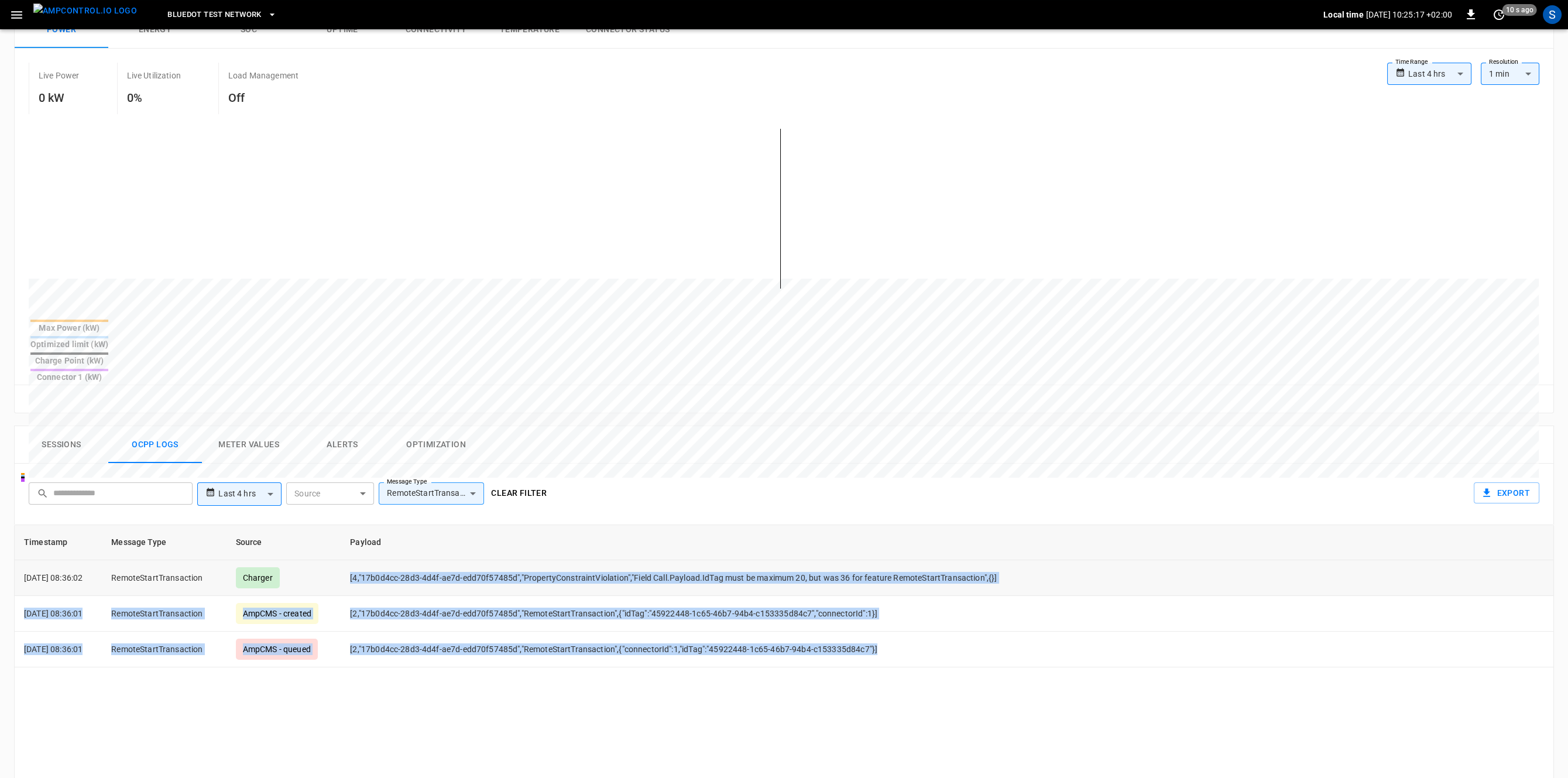
drag, startPoint x: 920, startPoint y: 622, endPoint x: 364, endPoint y: 535, distance: 562.8
click at [364, 560] on tbody "2025-08-21 08:36:02 RemoteStartTransaction Charger [4,"17b0d4cc-28d3-4d4f-ae7d-…" at bounding box center [784, 613] width 1539 height 107
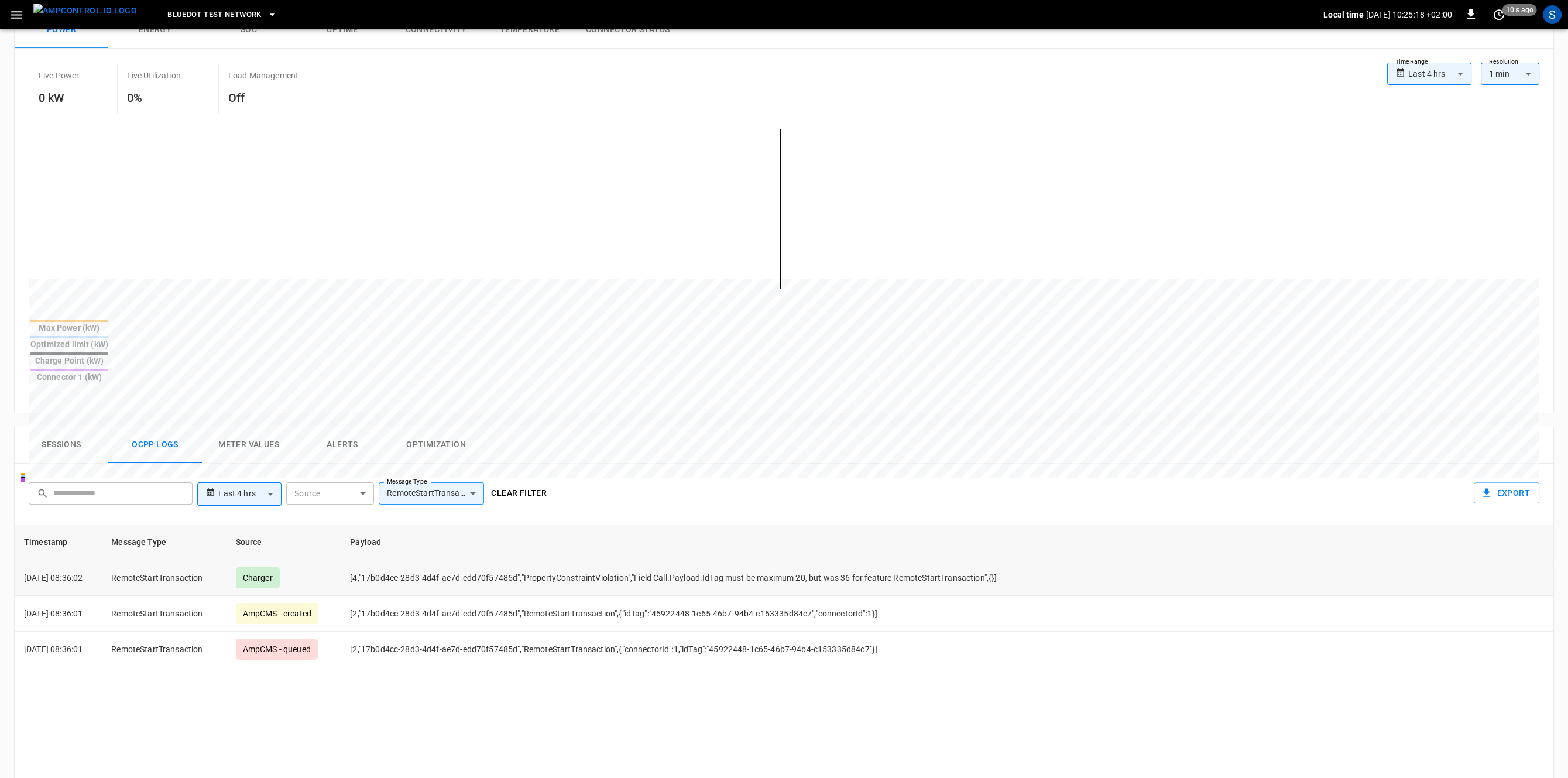
click at [364, 560] on td "[4,"17b0d4cc-28d3-4d4f-ae7d-edd70f57485d","PropertyConstraintViolation","Field …" at bounding box center [716, 578] width 751 height 36
click at [14, 17] on icon "button" at bounding box center [17, 15] width 11 height 8
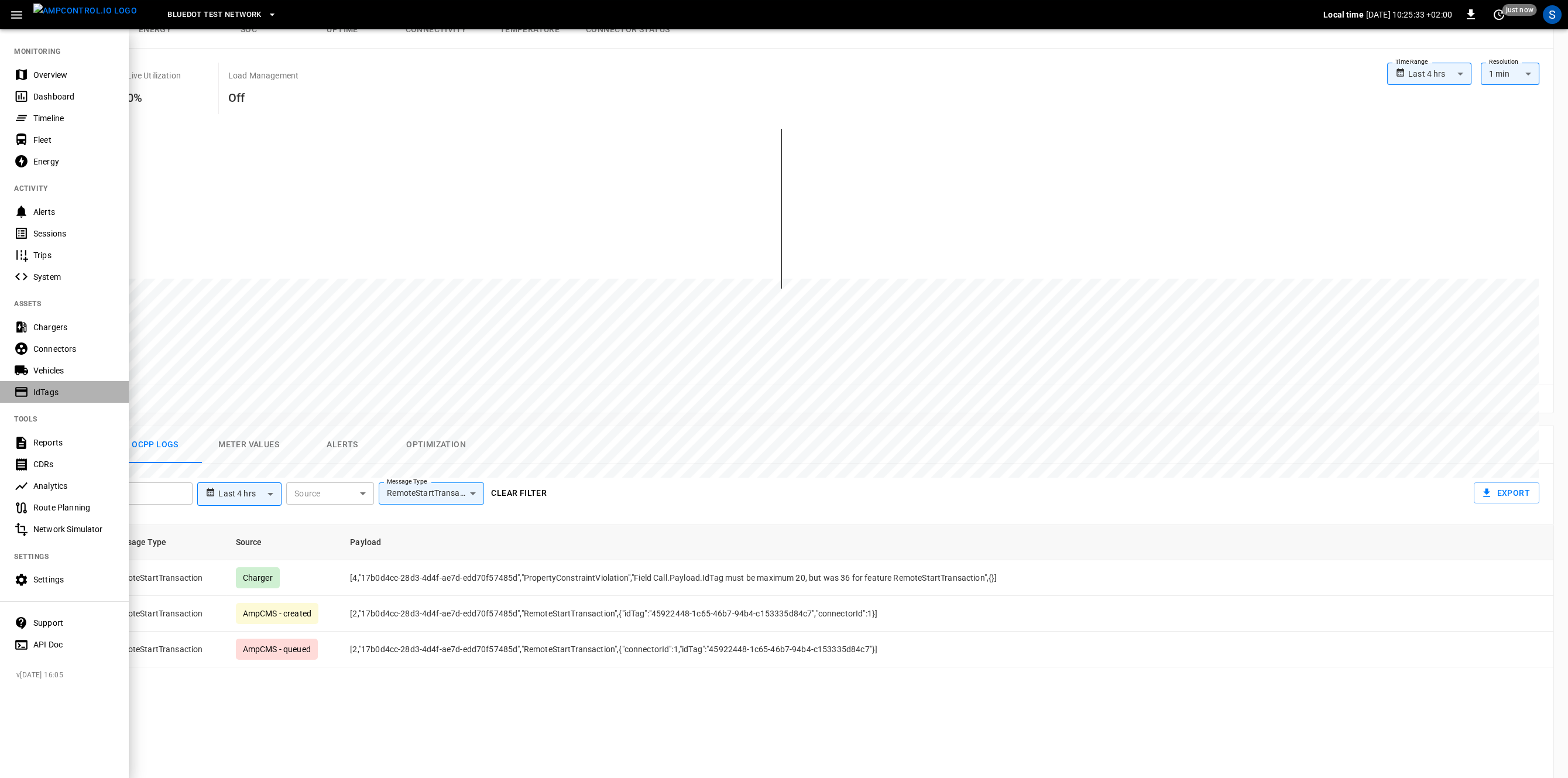
click at [81, 391] on div "IdTags" at bounding box center [74, 392] width 82 height 12
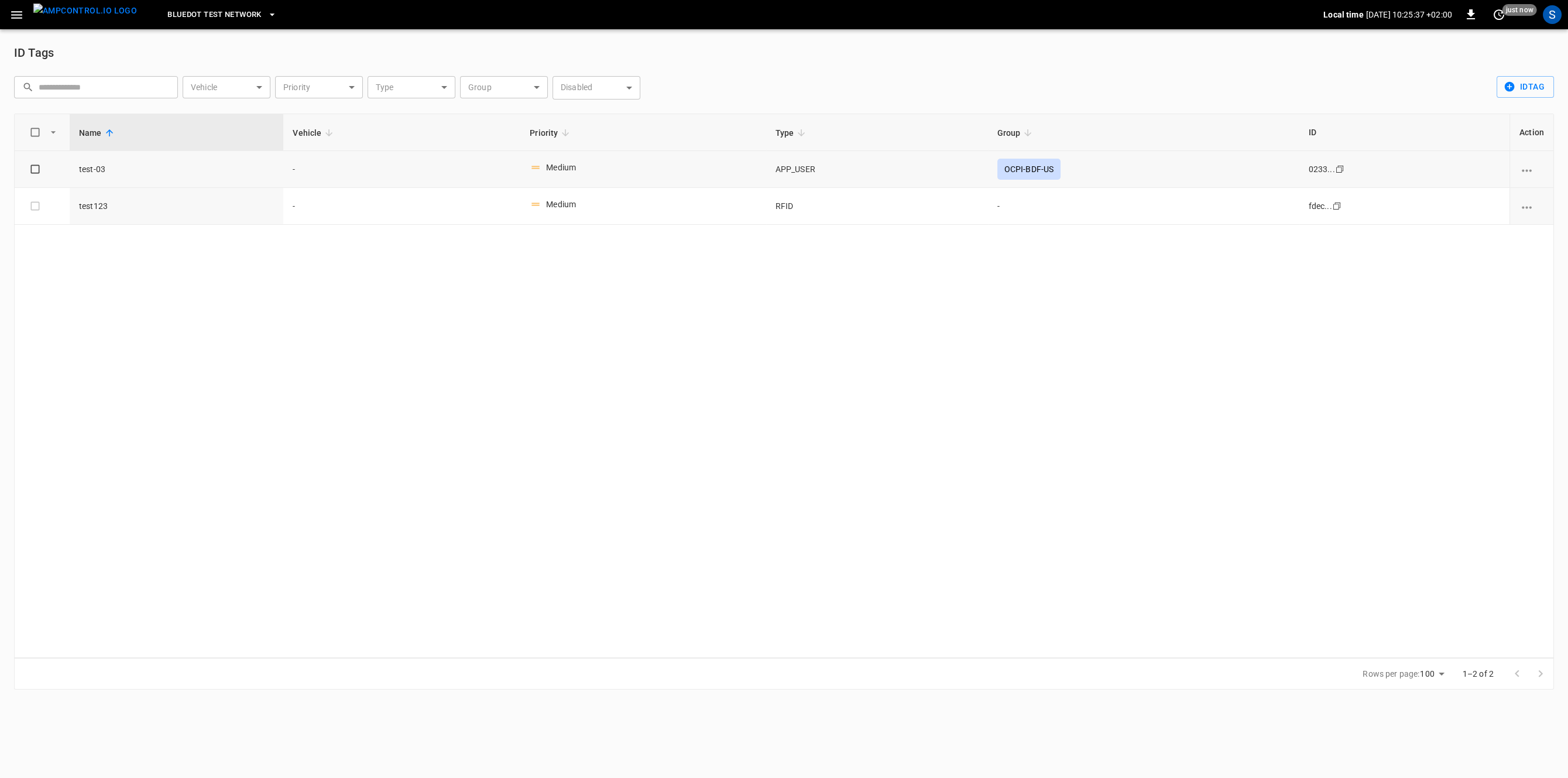
click at [1528, 166] on icon "vehicle options" at bounding box center [1527, 170] width 14 height 14
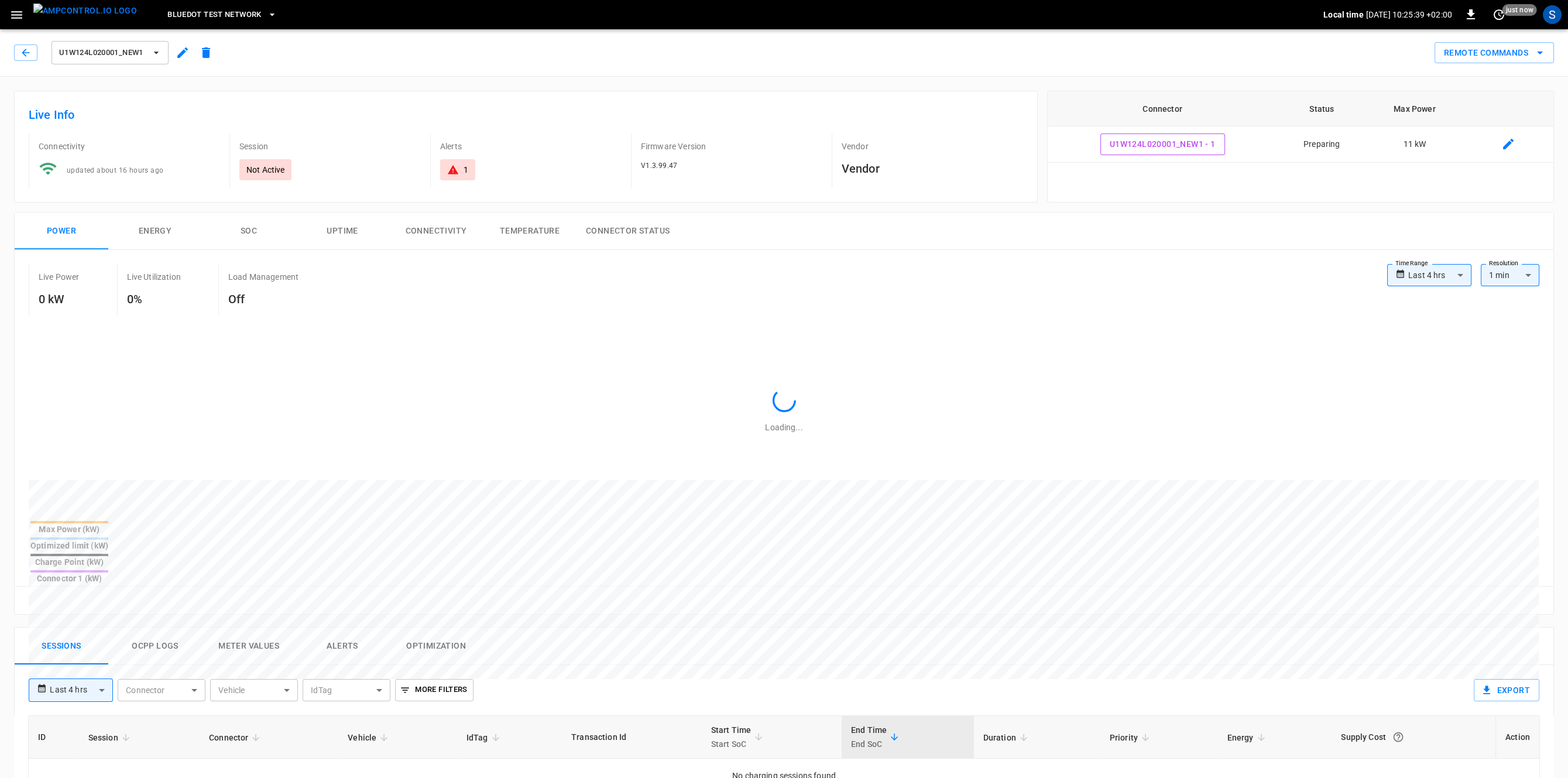
scroll to position [201, 0]
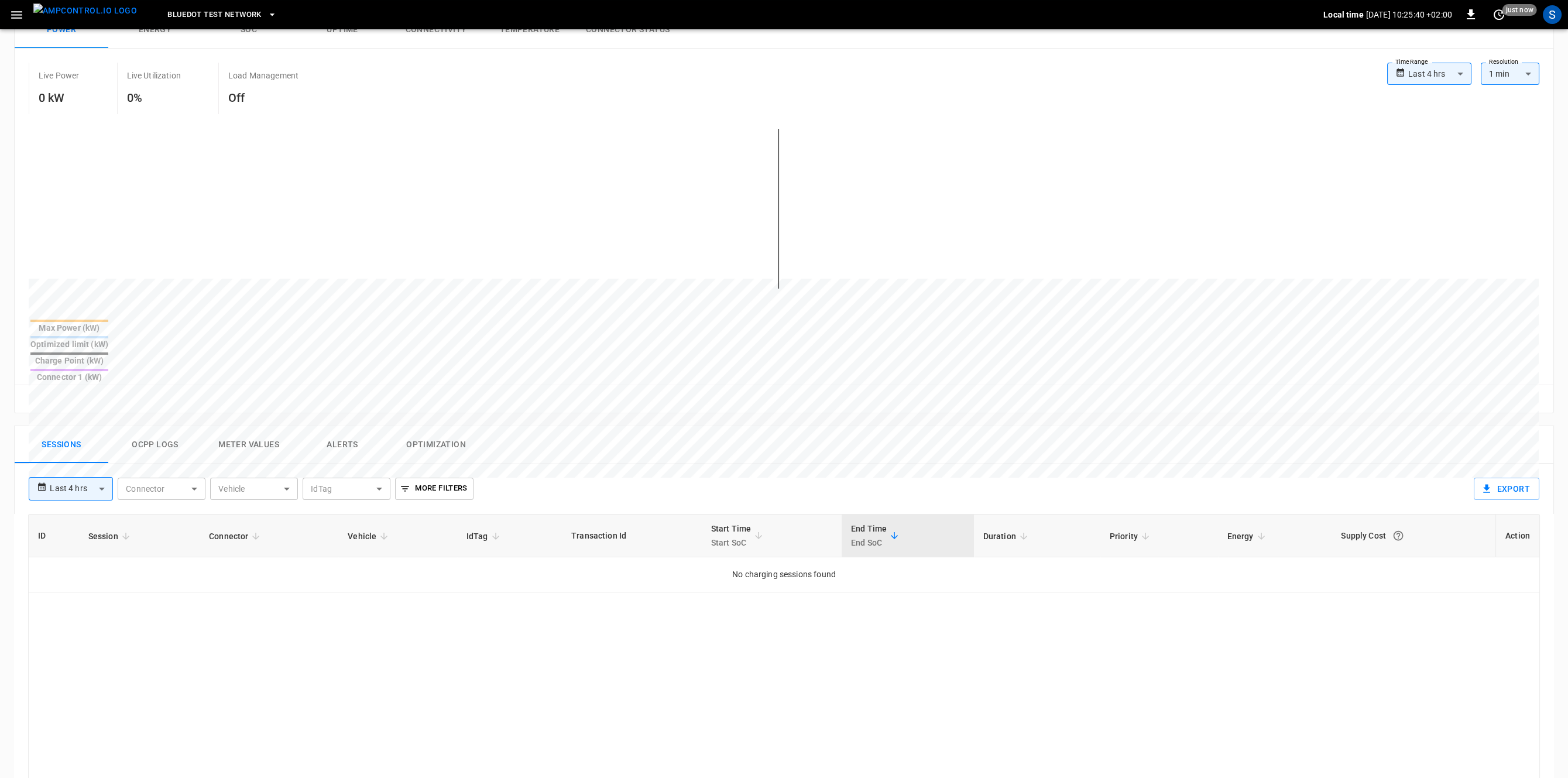
click at [162, 426] on button "Ocpp logs" at bounding box center [155, 444] width 93 height 37
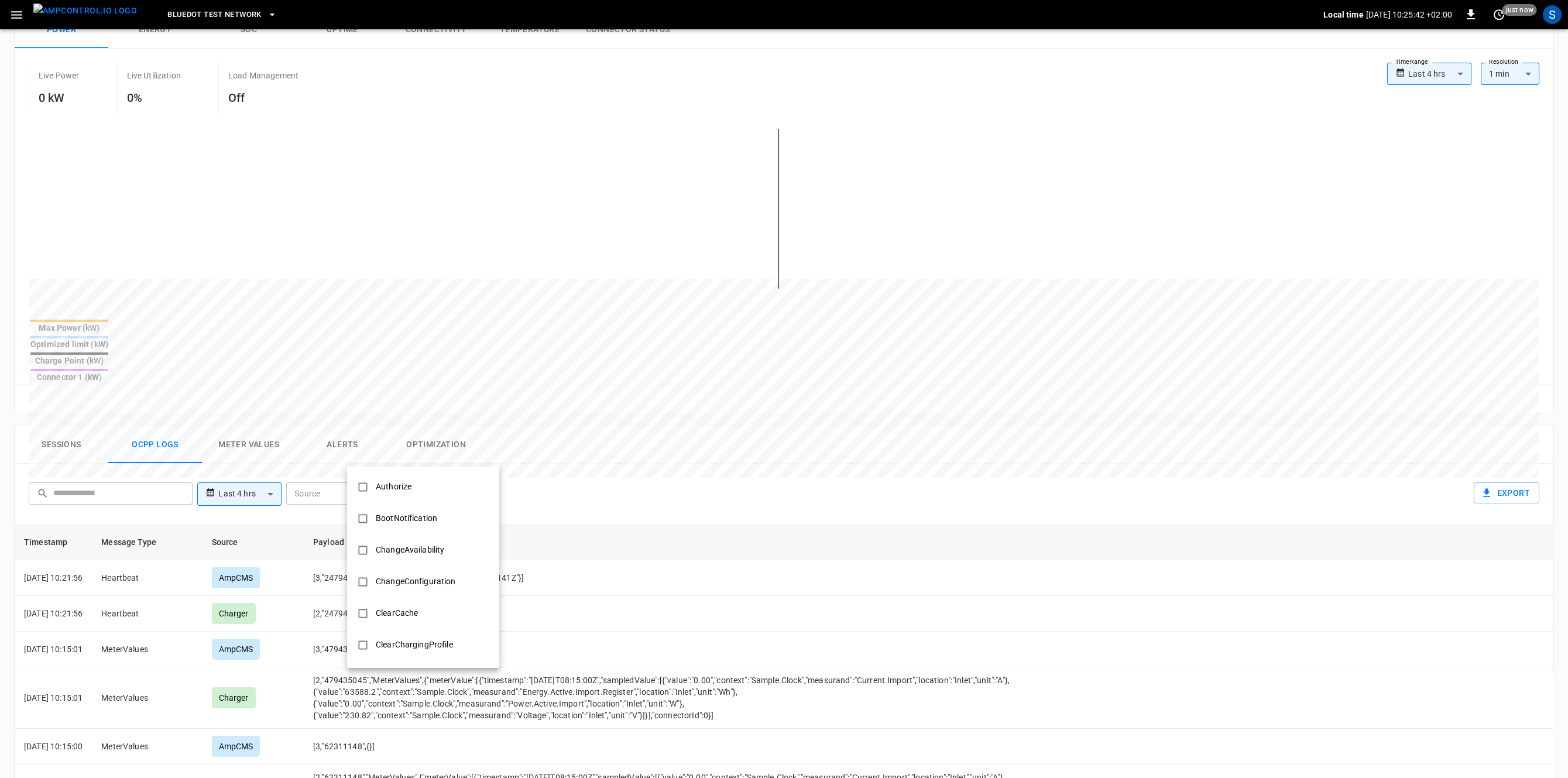
click at [398, 452] on body "**********" at bounding box center [784, 456] width 1568 height 1316
click at [10, 13] on div at bounding box center [784, 389] width 1568 height 778
click at [427, 463] on body "**********" at bounding box center [784, 456] width 1568 height 1316
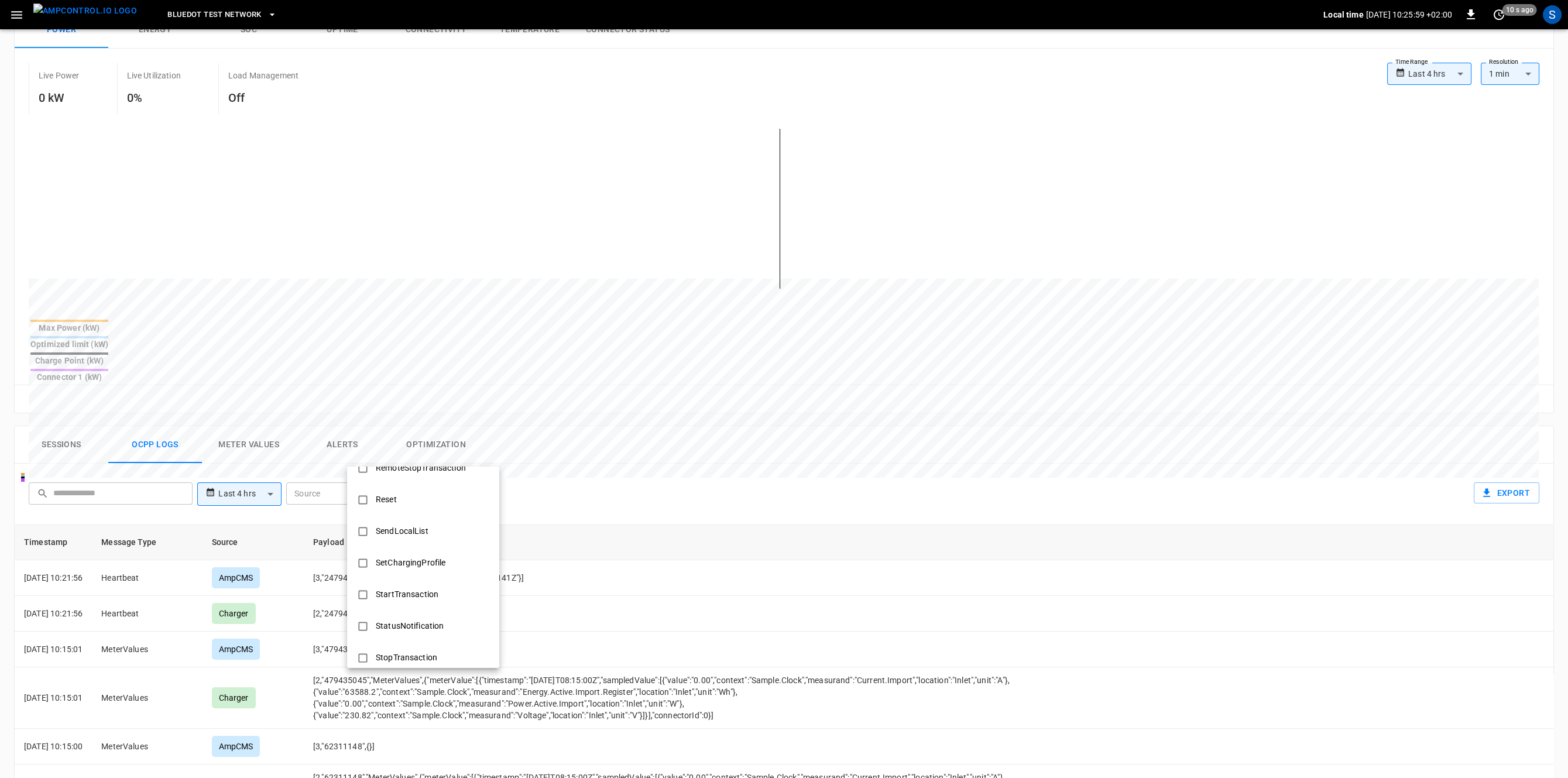
click at [230, 324] on div at bounding box center [784, 389] width 1568 height 778
click at [445, 459] on body "**********" at bounding box center [784, 456] width 1568 height 1316
click at [457, 532] on div "RemoteStartTransaction" at bounding box center [421, 528] width 105 height 21
type input "**********"
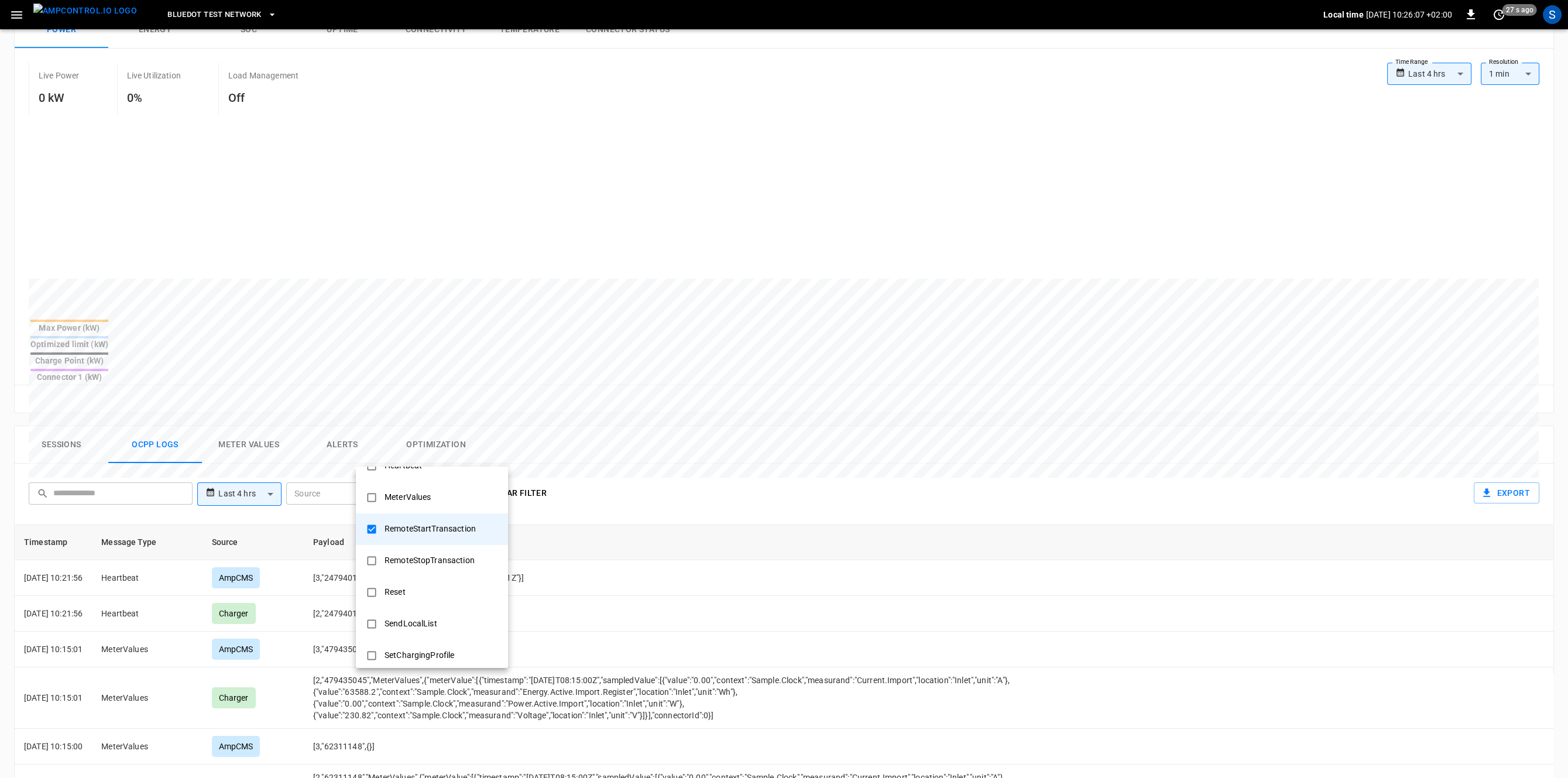
click at [703, 490] on div at bounding box center [784, 389] width 1568 height 778
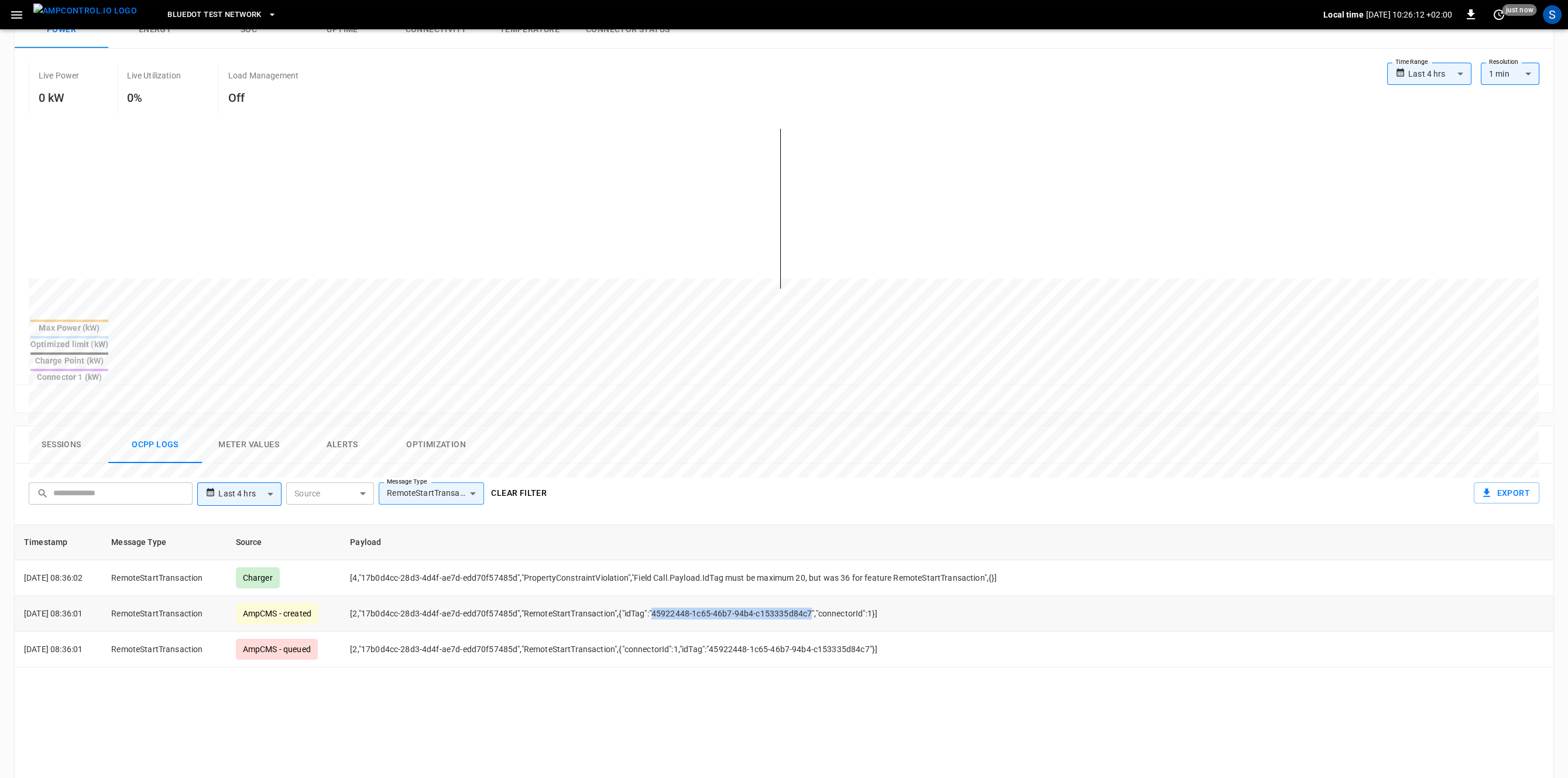
drag, startPoint x: 666, startPoint y: 575, endPoint x: 823, endPoint y: 586, distance: 157.4
click at [823, 596] on td "[2,"17b0d4cc-28d3-4d4f-ae7d-edd70f57485d","RemoteStartTransaction",{"idTag":"45…" at bounding box center [716, 613] width 751 height 36
copy td "45922448-1c65-46b7-94b4-c153335d84c7"
click at [12, 11] on icon "button" at bounding box center [17, 15] width 14 height 14
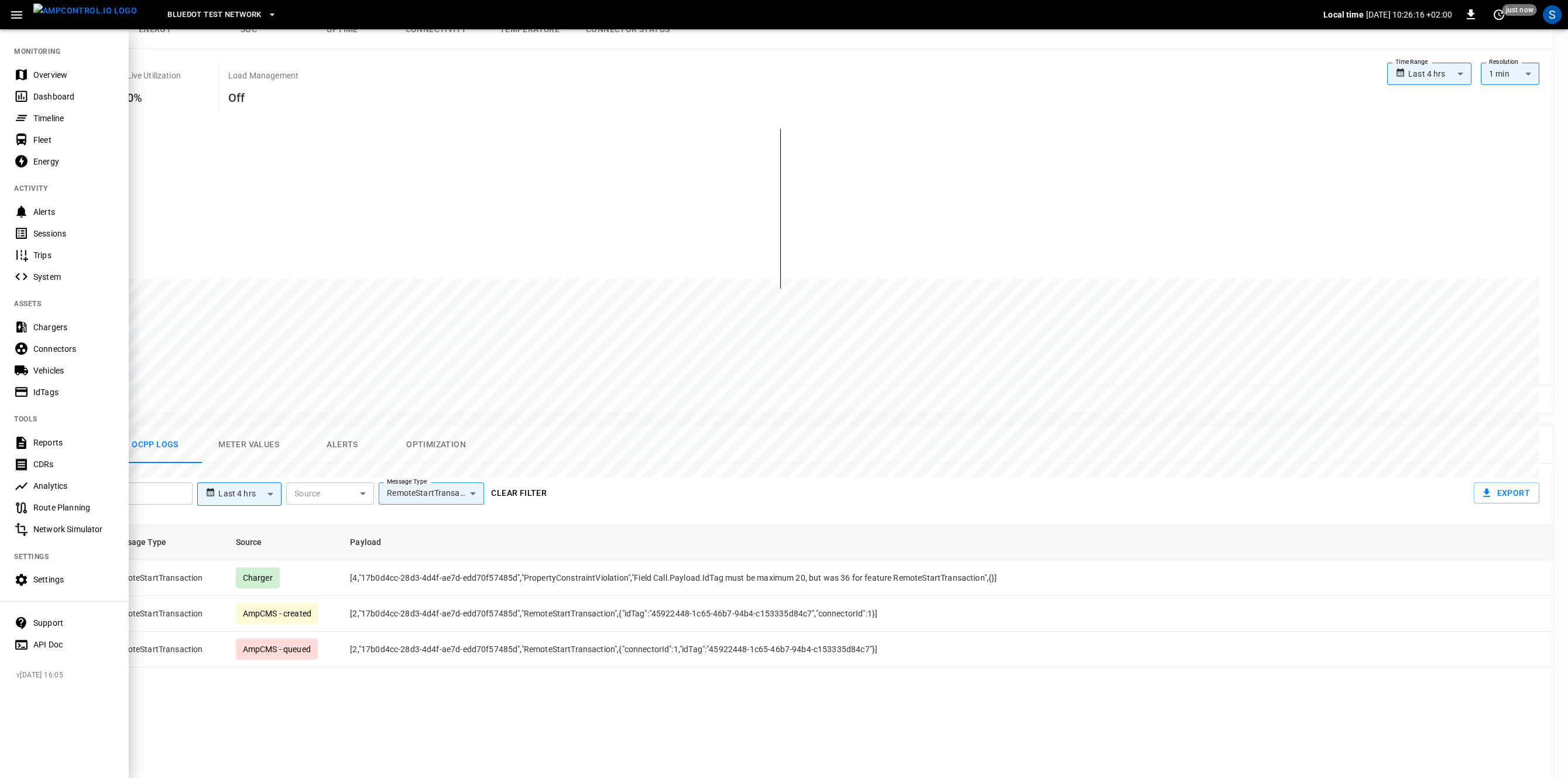
click at [63, 384] on div "IdTags" at bounding box center [64, 391] width 129 height 21
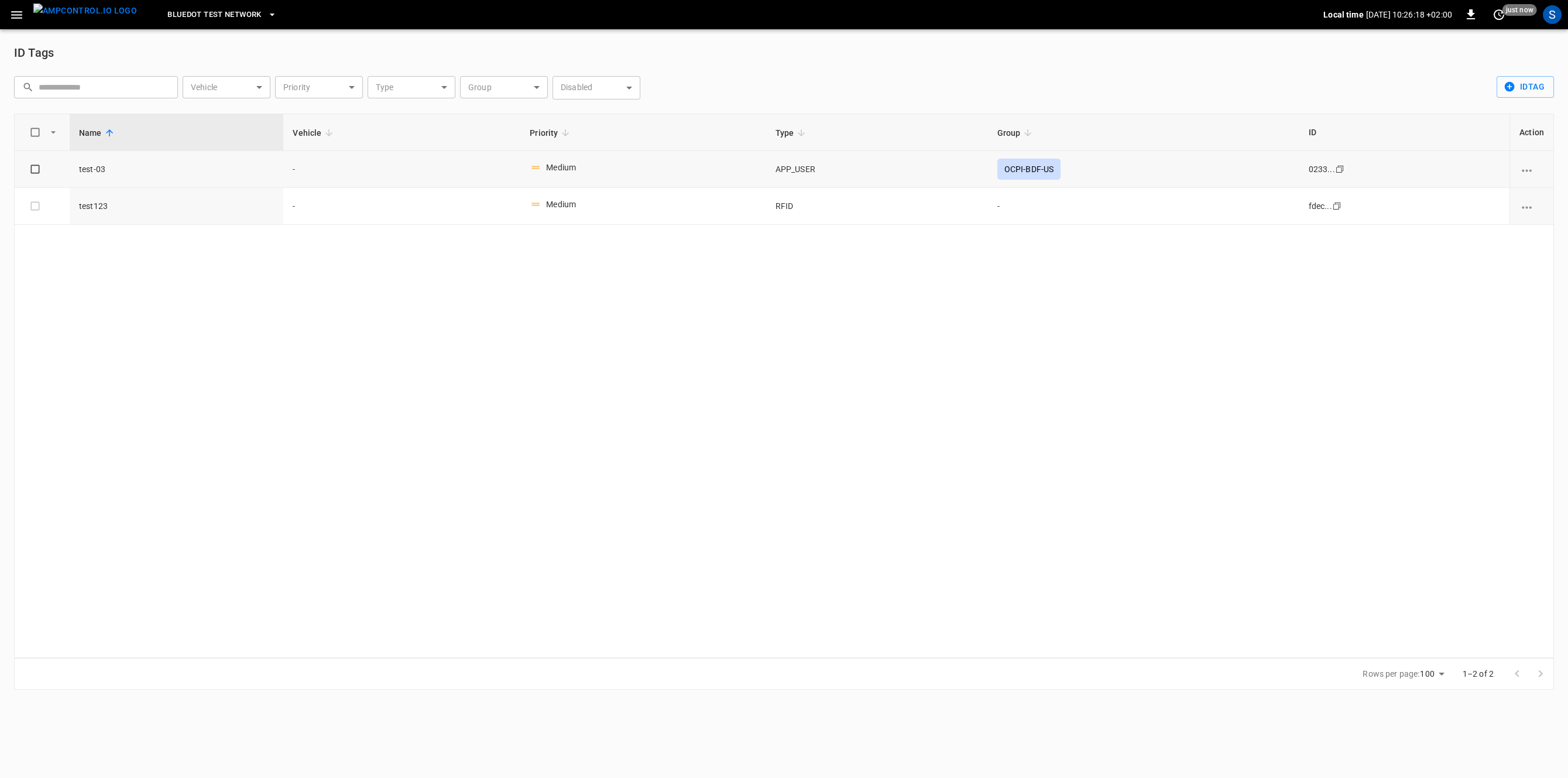
click at [1532, 168] on icon "vehicle options" at bounding box center [1527, 170] width 14 height 14
click at [1532, 181] on li "Edit" at bounding box center [1536, 178] width 46 height 19
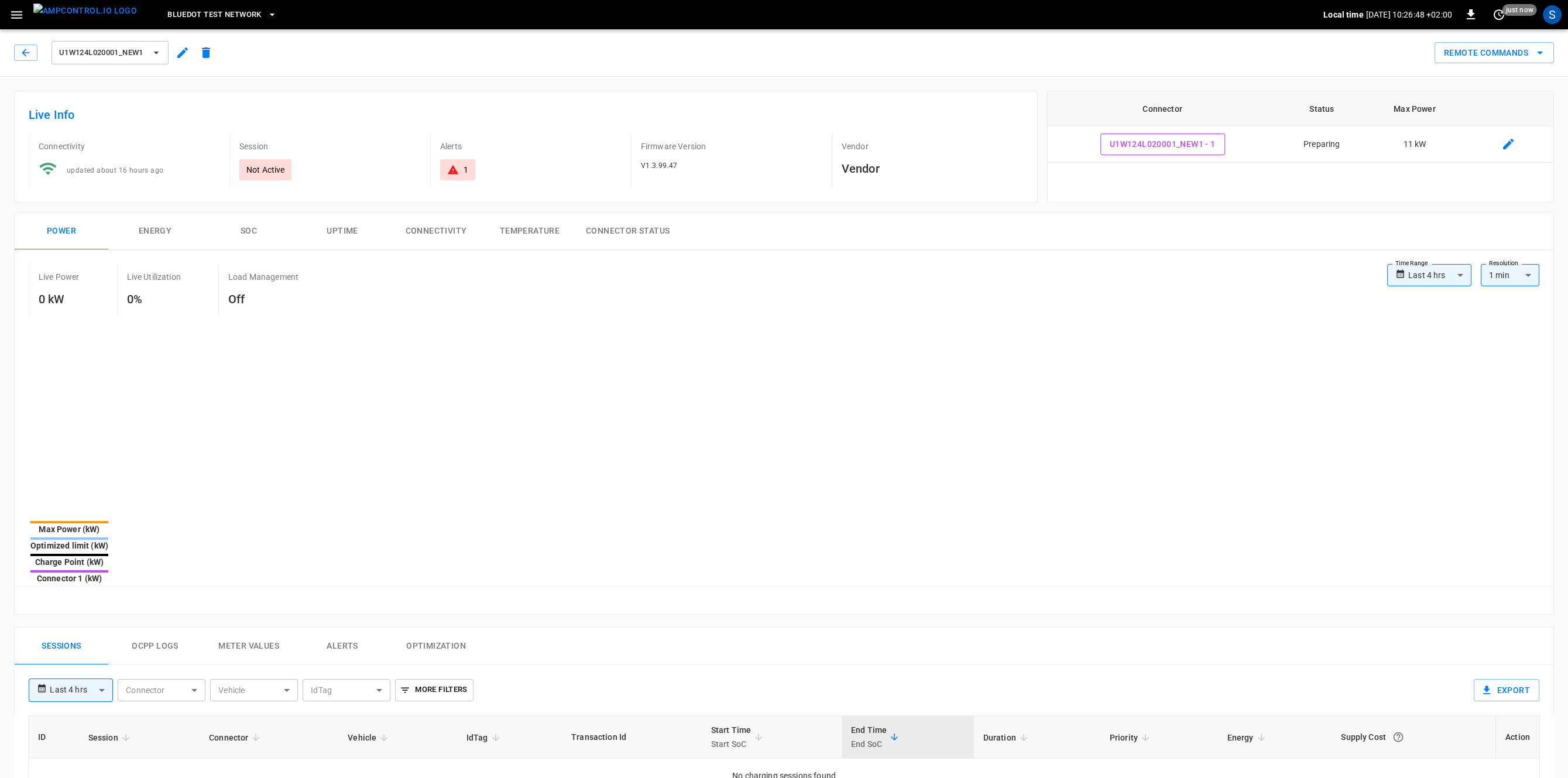
scroll to position [201, 0]
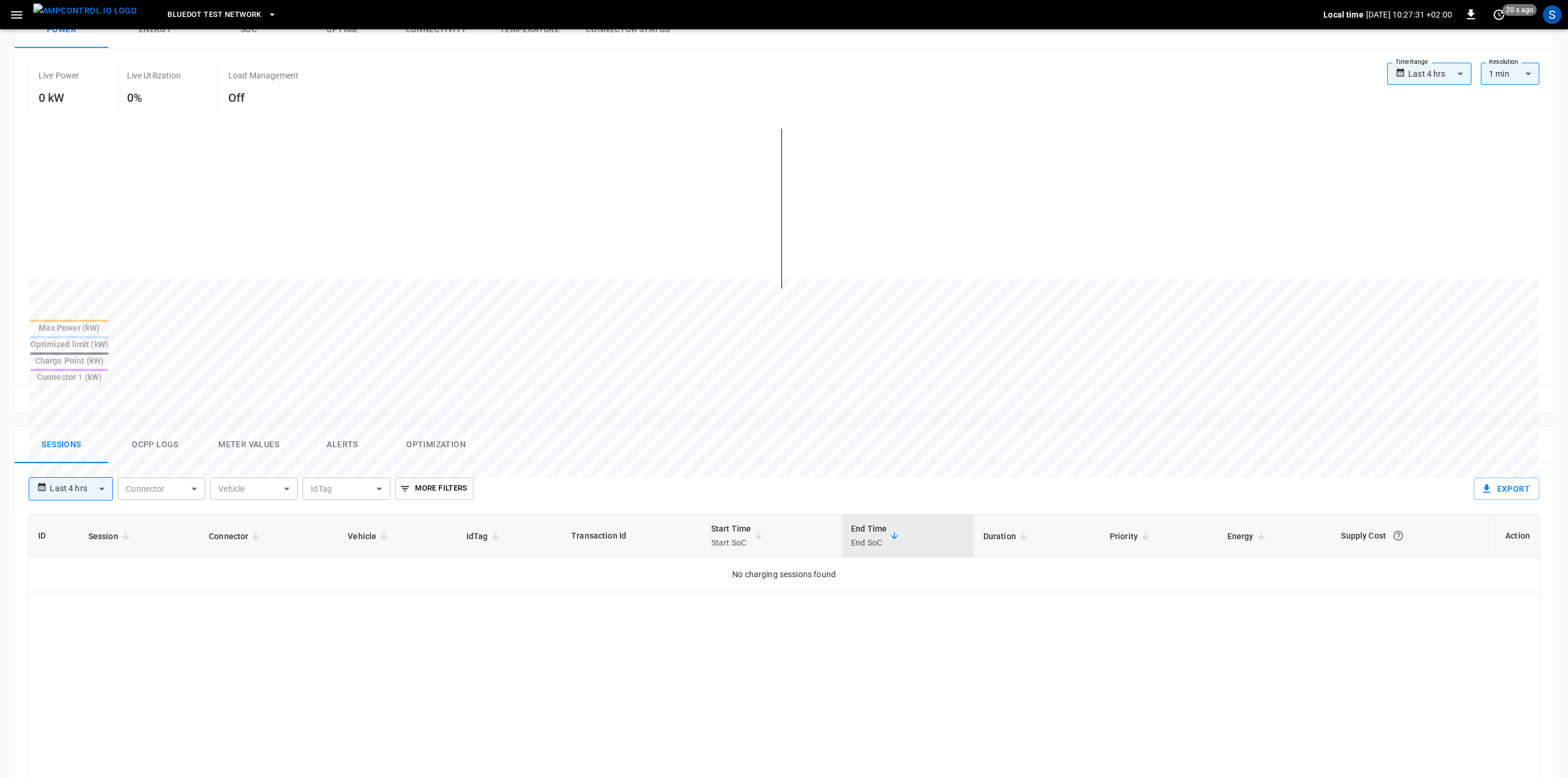
drag, startPoint x: 498, startPoint y: 242, endPoint x: 403, endPoint y: 184, distance: 111.3
click at [395, 176] on div "Max Power (kW) Optimized limit (kW) Charge Point (kW) Connector 1 (kW)" at bounding box center [784, 251] width 1511 height 265
click at [898, 426] on div "Sessions Ocpp logs Meter Values Alerts Optimization" at bounding box center [784, 444] width 1539 height 37
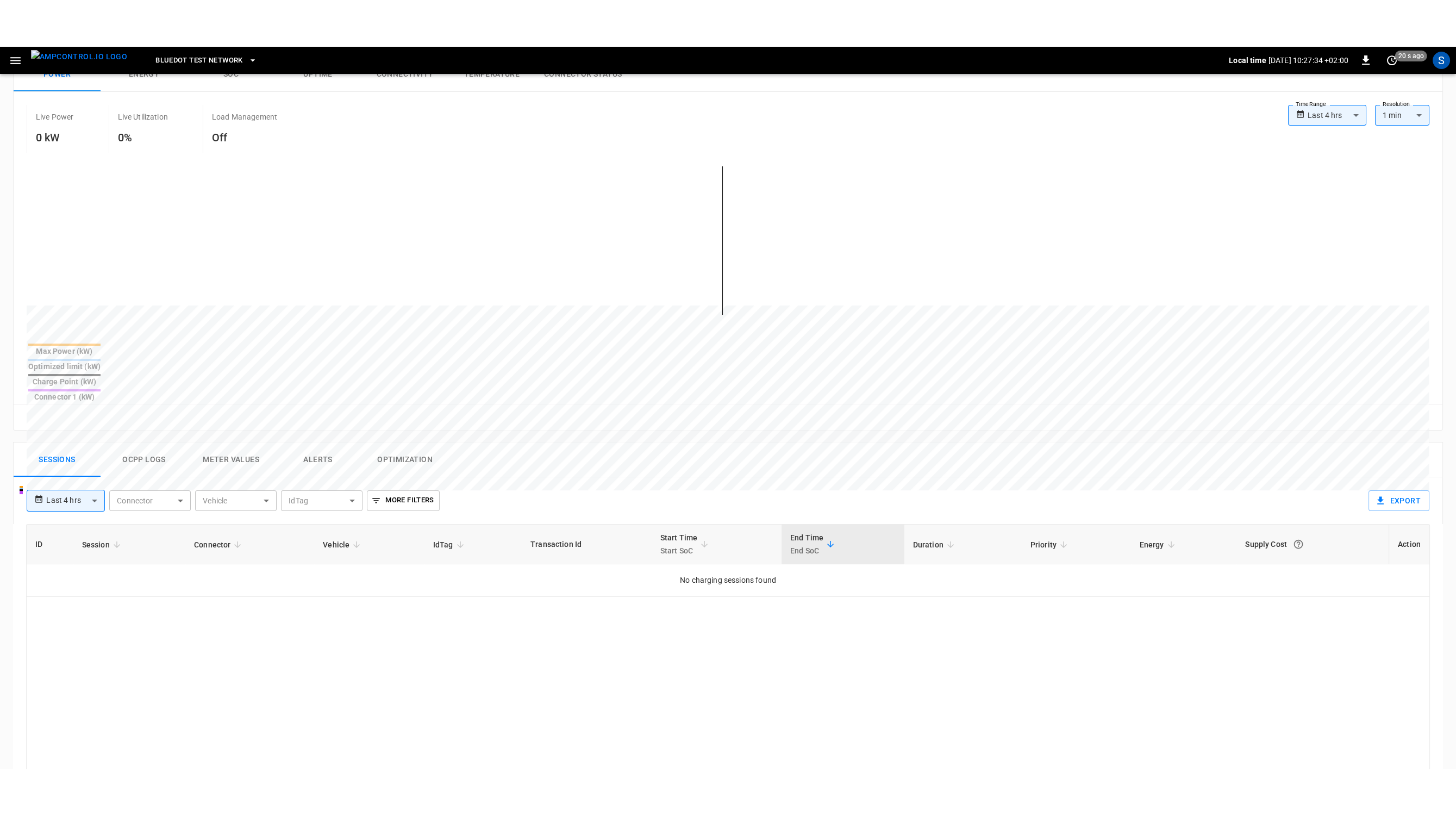
scroll to position [0, 0]
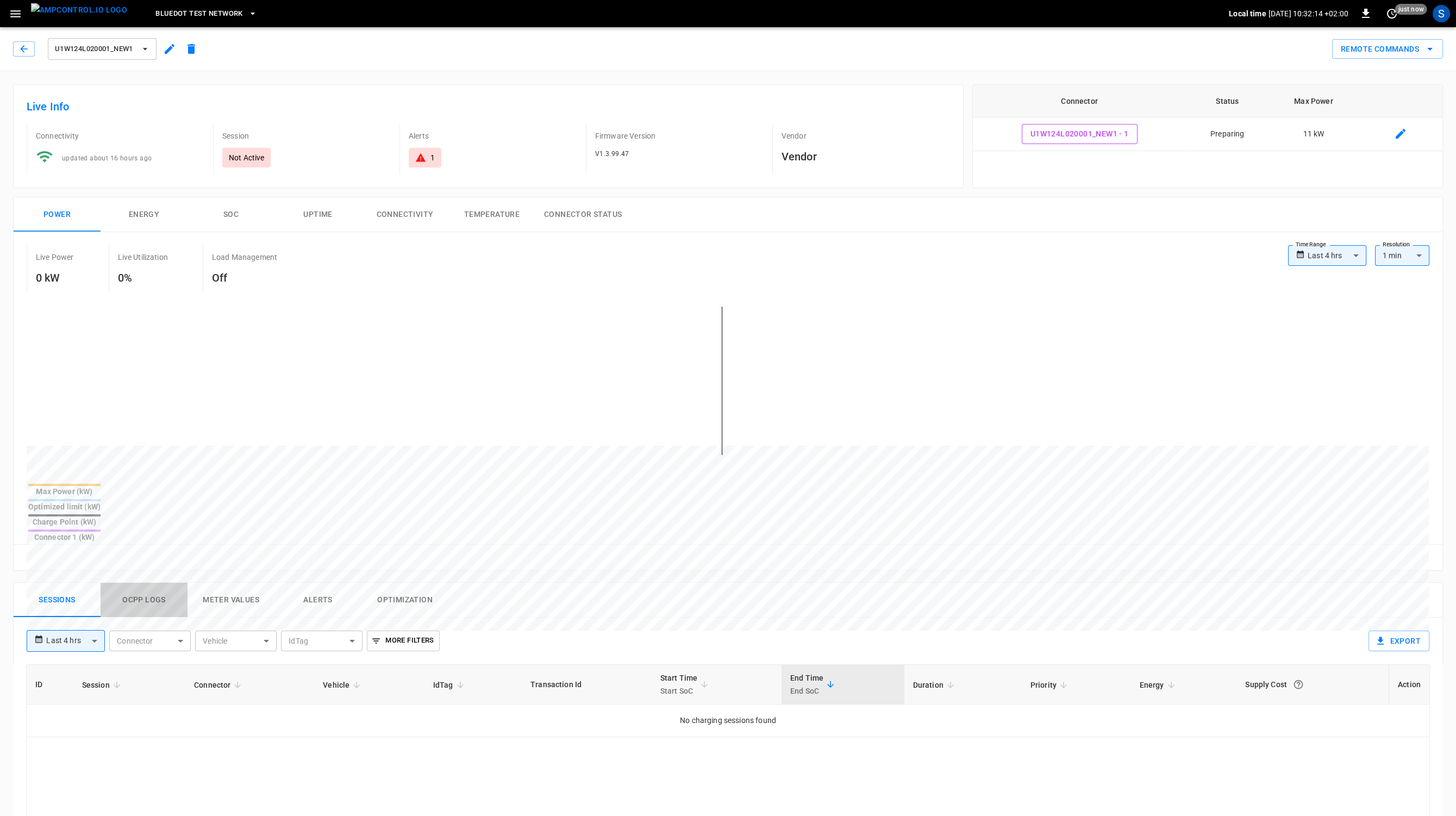
click at [133, 583] on button "Ocpp logs" at bounding box center [144, 600] width 87 height 35
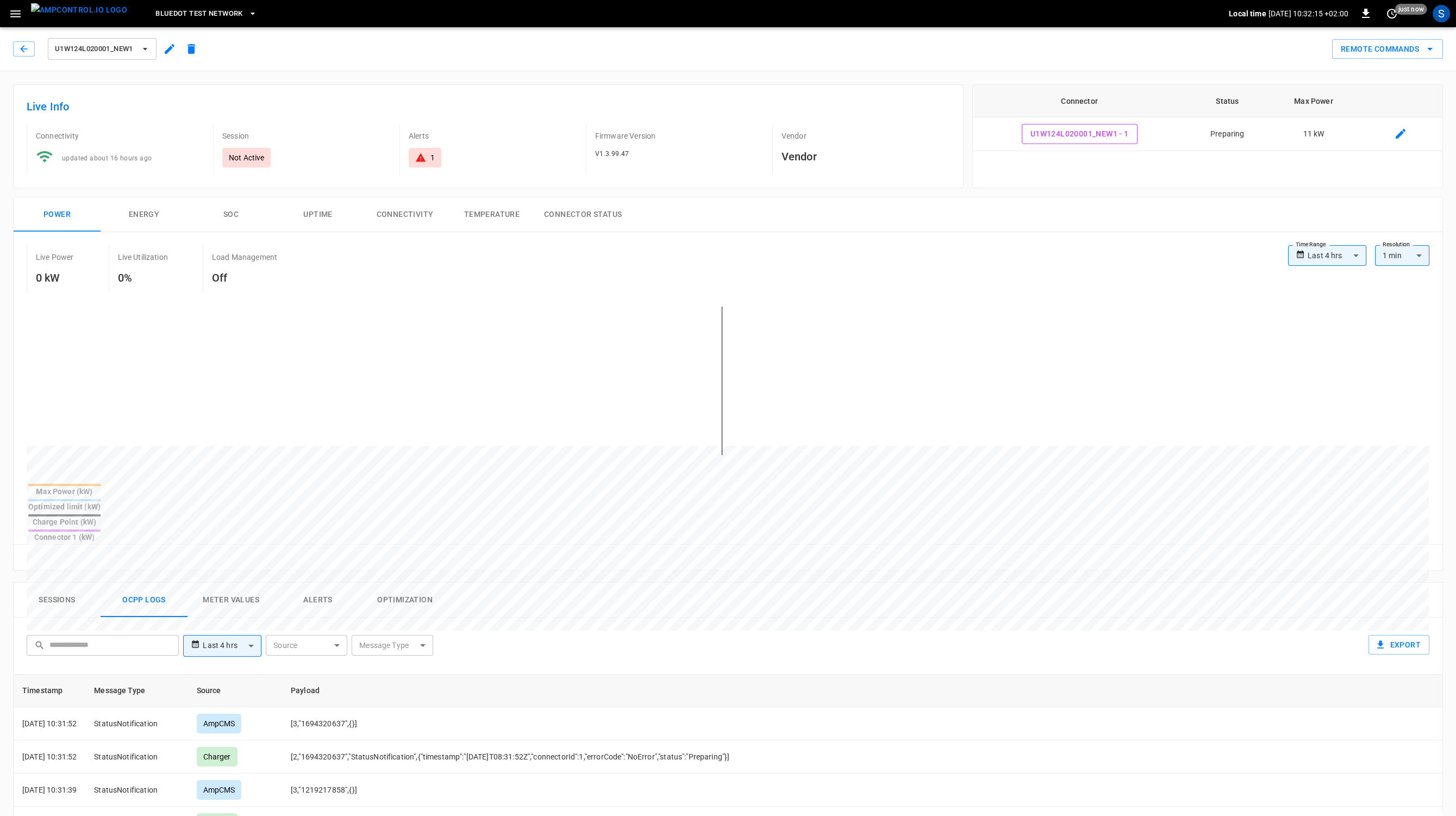
click at [409, 538] on body "**********" at bounding box center [728, 644] width 1456 height 1288
click at [382, 675] on div "RemoteStartTransaction" at bounding box center [391, 670] width 98 height 20
type input "**********"
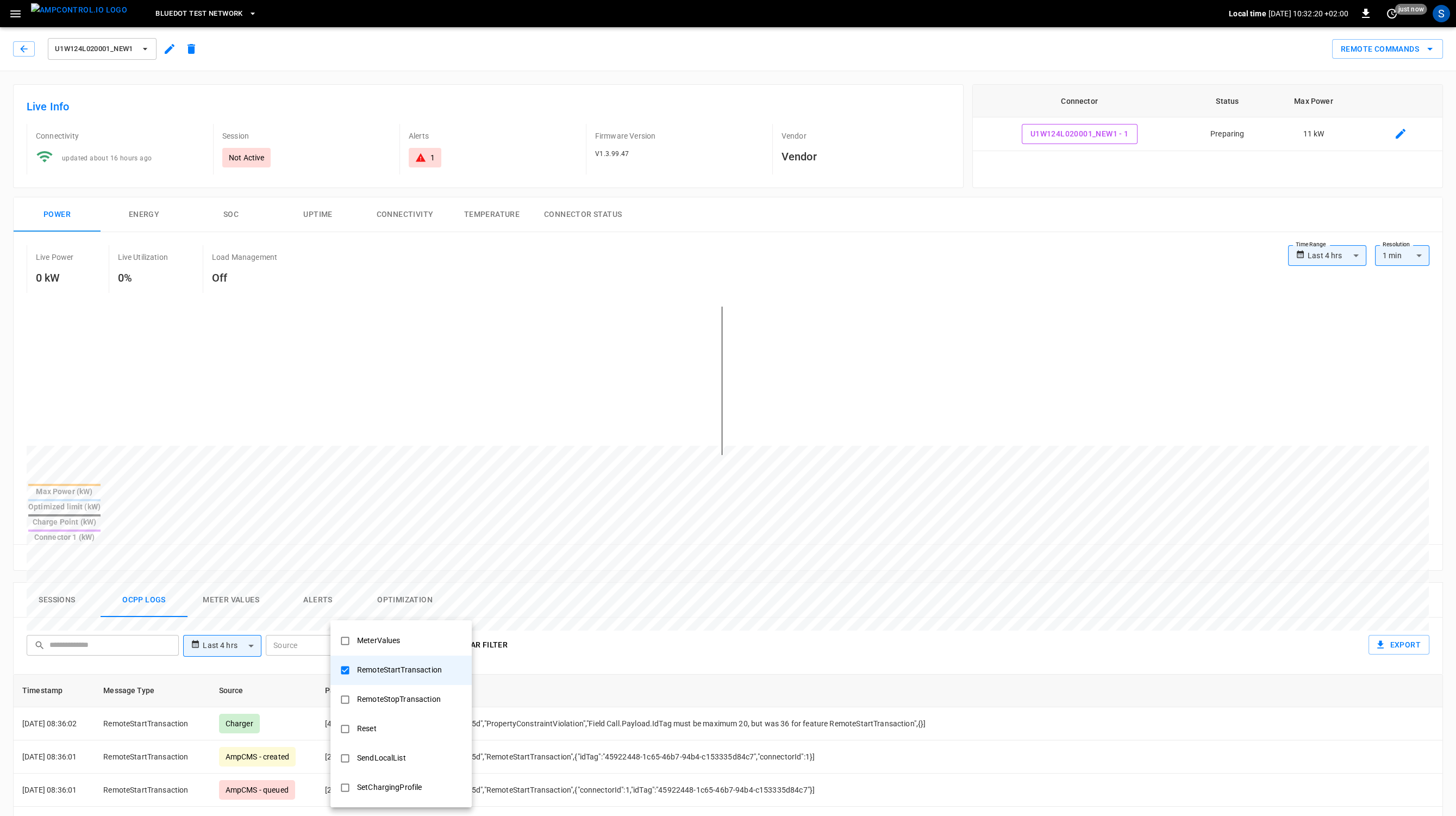
click at [688, 609] on div at bounding box center [728, 408] width 1456 height 816
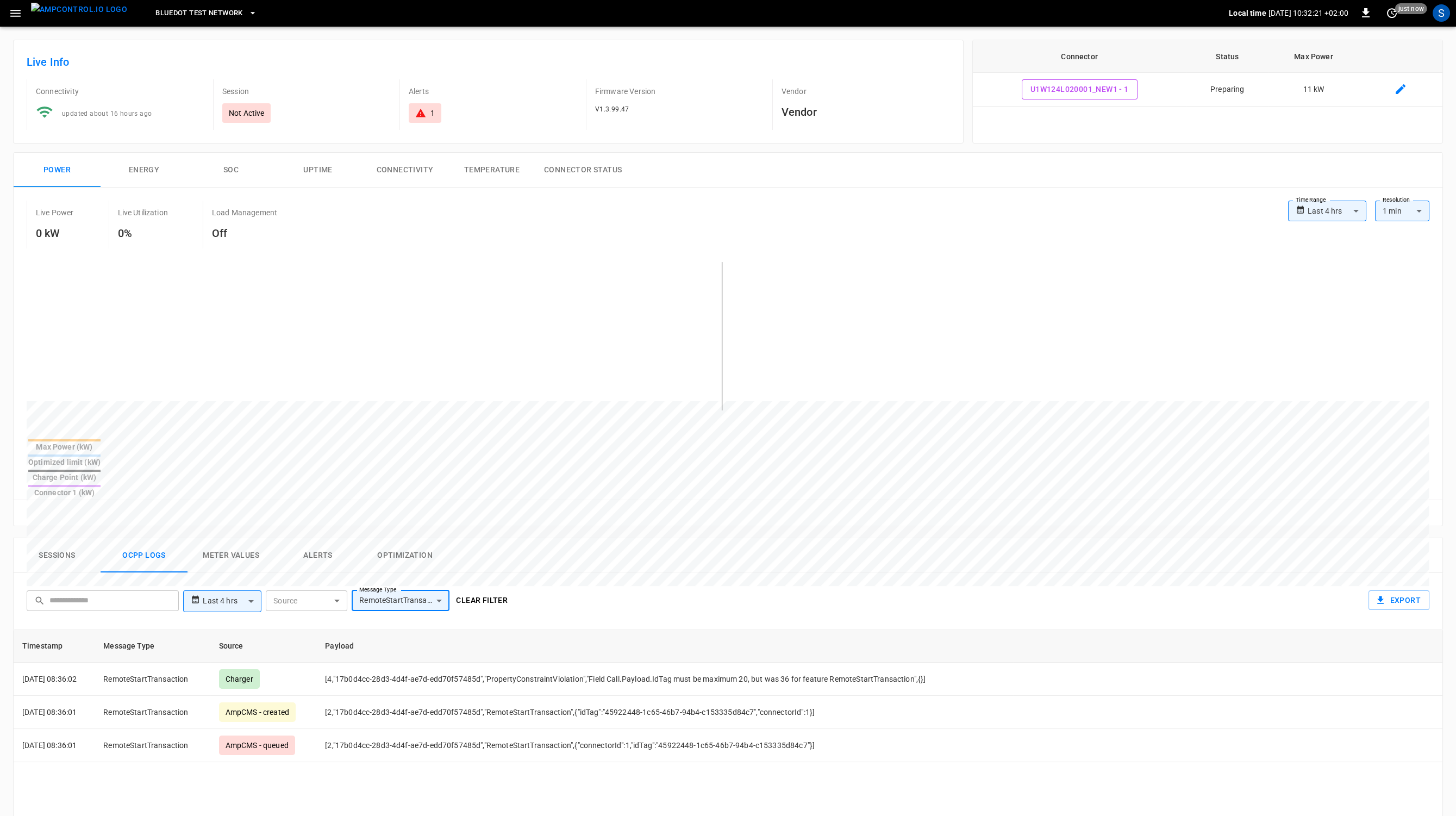
scroll to position [62, 0]
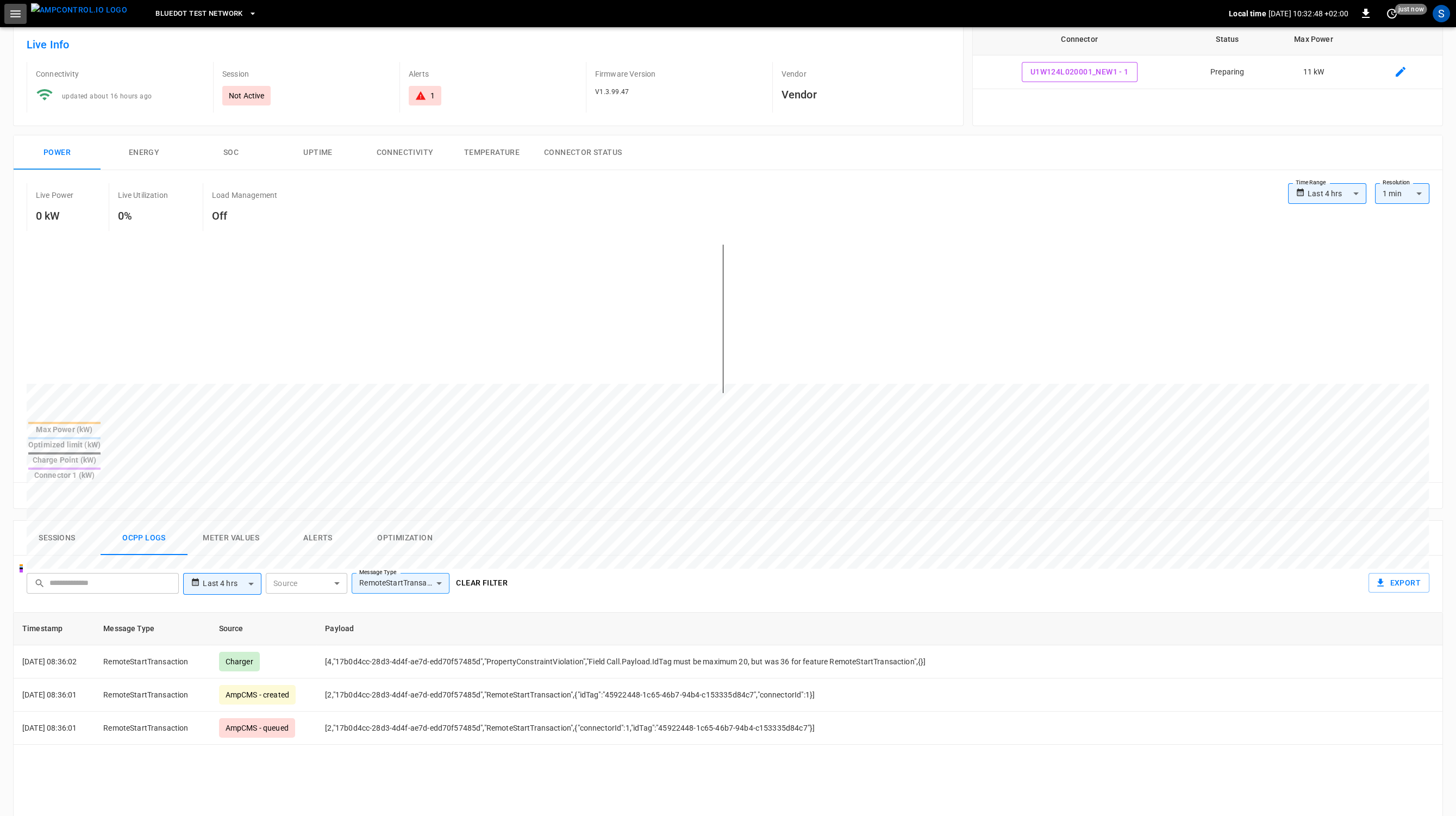
click at [15, 14] on icon "button" at bounding box center [15, 14] width 10 height 7
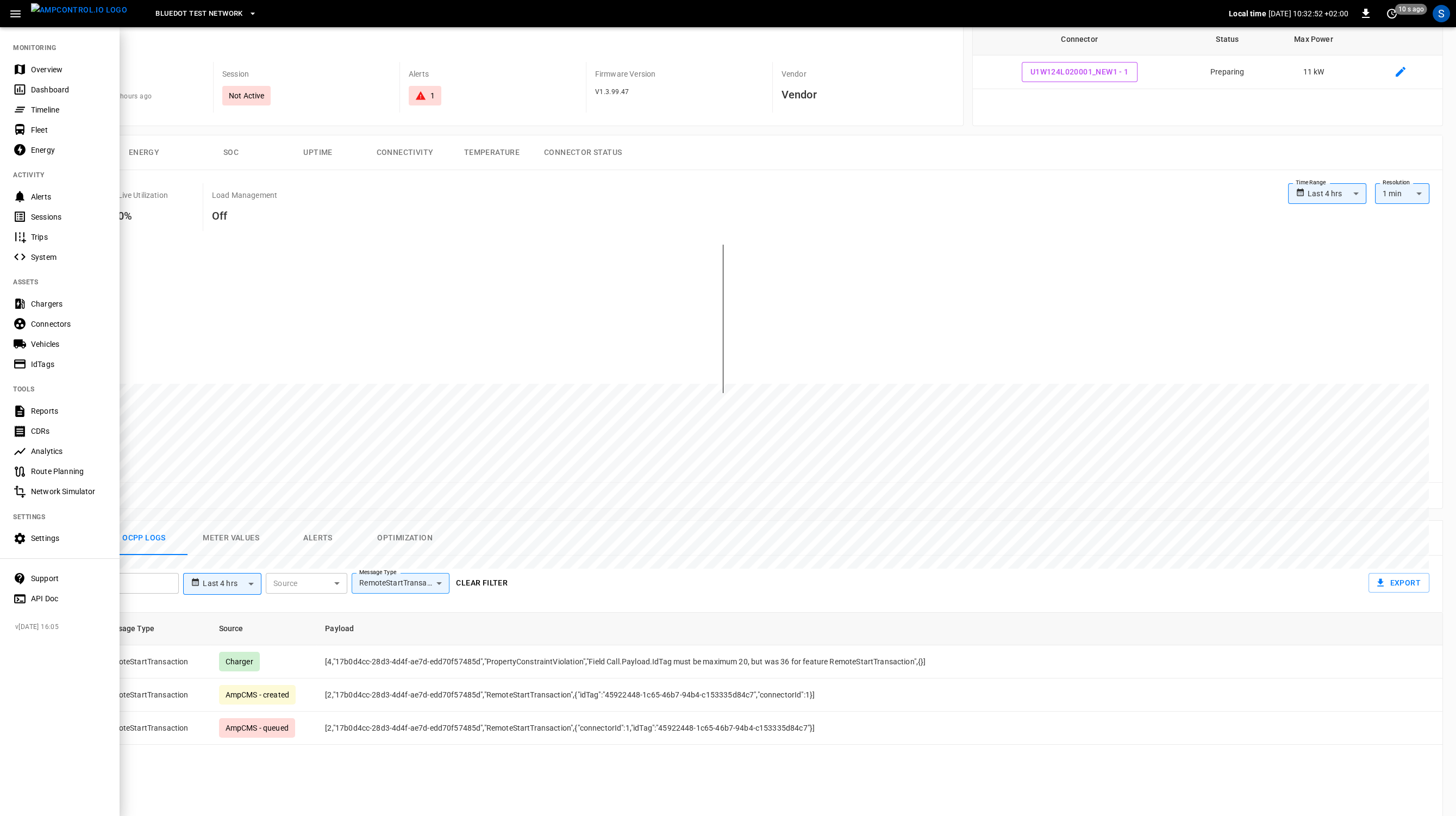
click at [65, 361] on div "IdTags" at bounding box center [68, 364] width 76 height 11
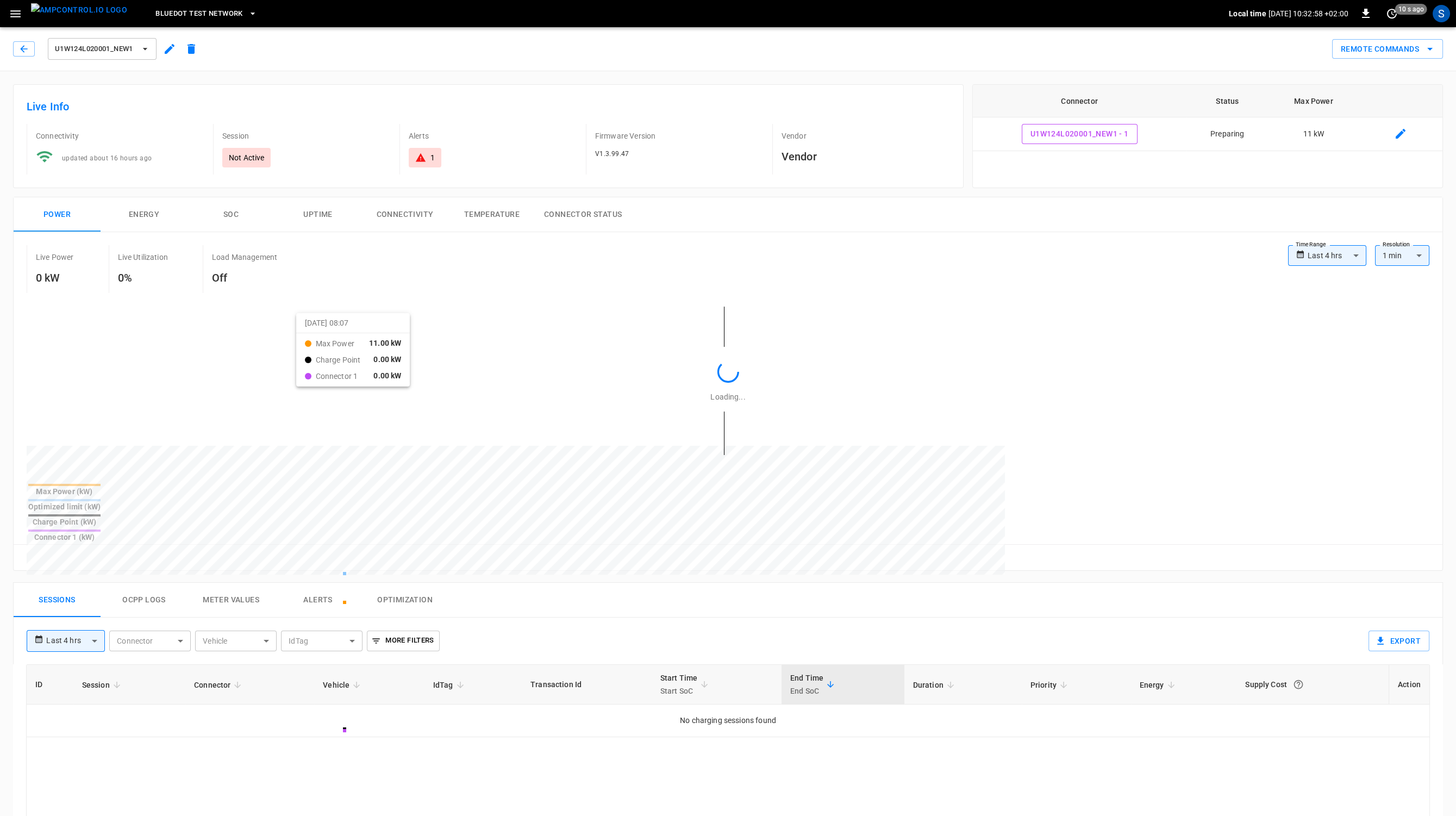
scroll to position [62, 0]
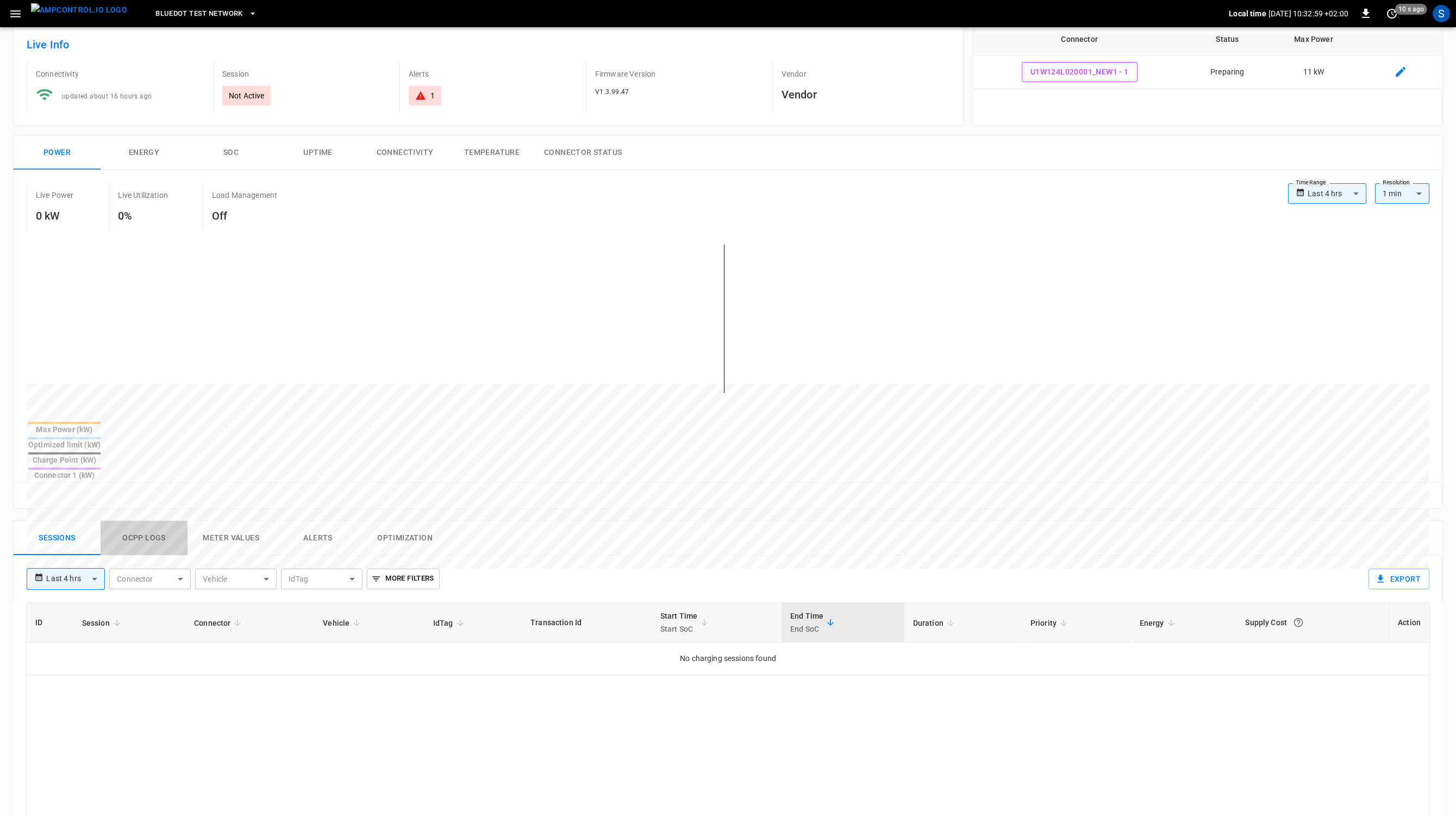
click at [146, 521] on button "Ocpp logs" at bounding box center [144, 538] width 87 height 35
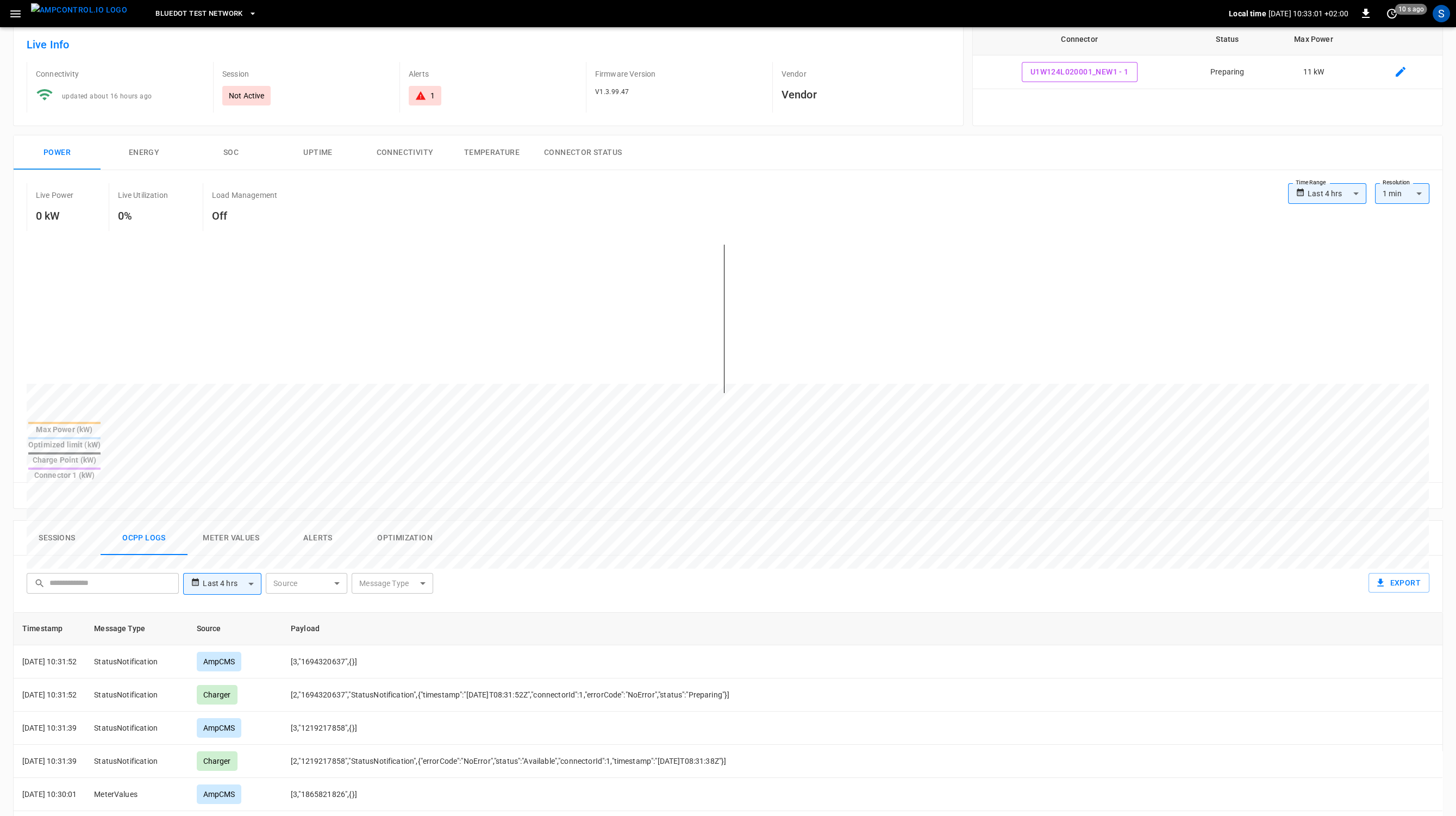
click at [386, 543] on body "**********" at bounding box center [728, 582] width 1456 height 1288
click at [420, 645] on div "RemoteStartTransaction" at bounding box center [391, 635] width 98 height 20
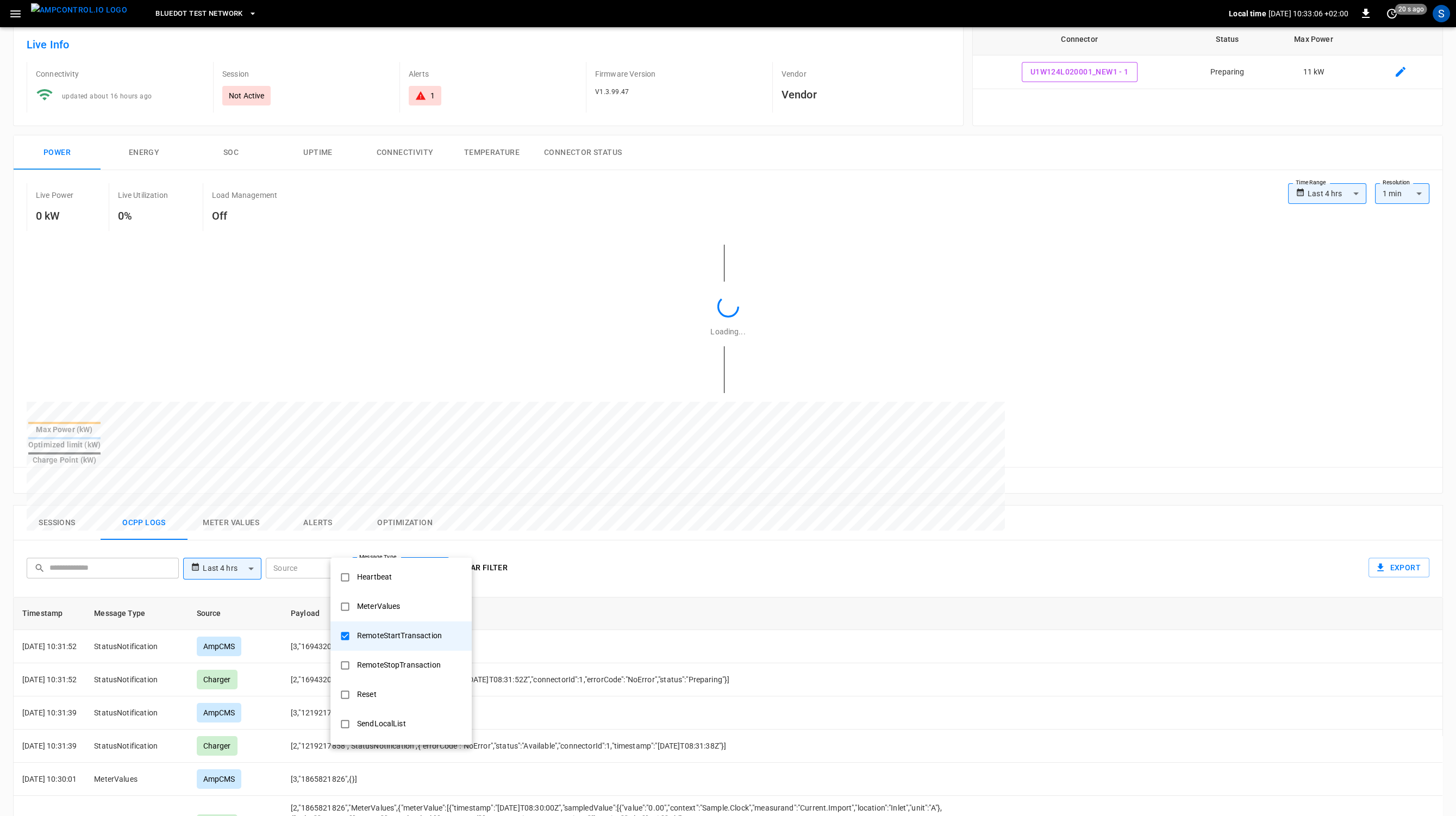
type input "**********"
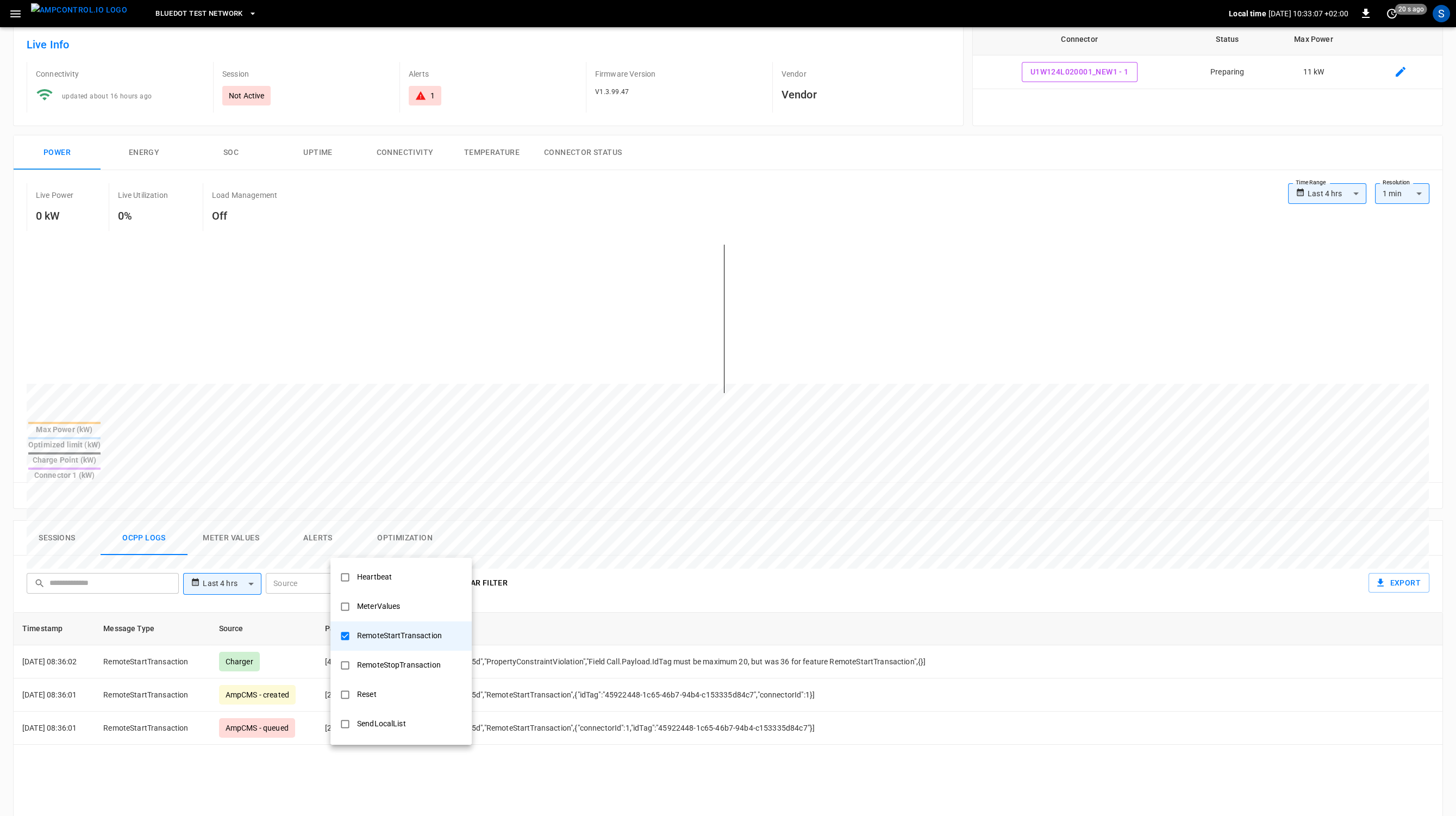
click at [640, 544] on div at bounding box center [728, 408] width 1456 height 816
click at [22, 20] on icon "button" at bounding box center [15, 14] width 13 height 13
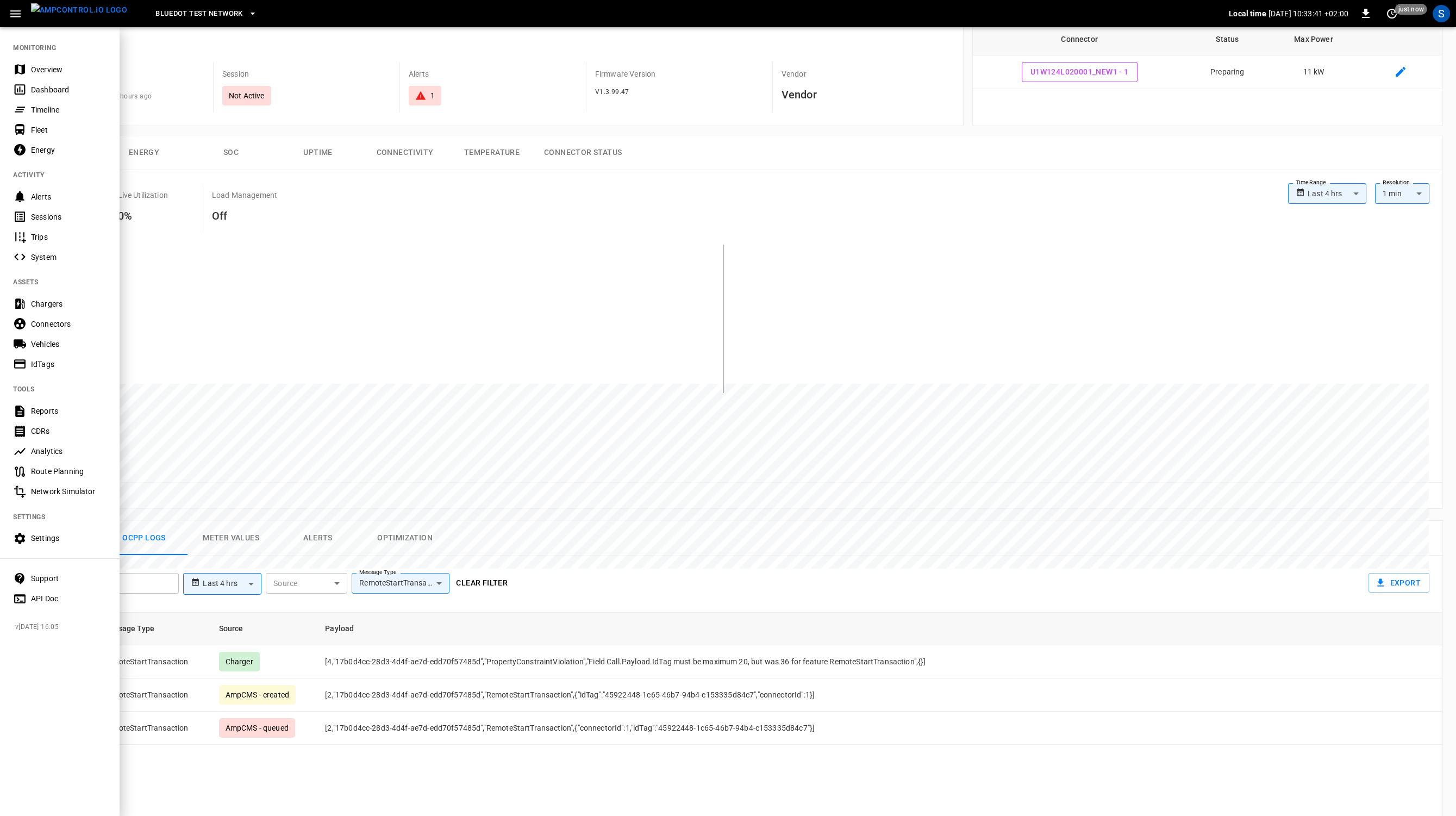
drag, startPoint x: 259, startPoint y: 431, endPoint x: 467, endPoint y: 532, distance: 231.2
click at [467, 532] on div at bounding box center [728, 408] width 1456 height 816
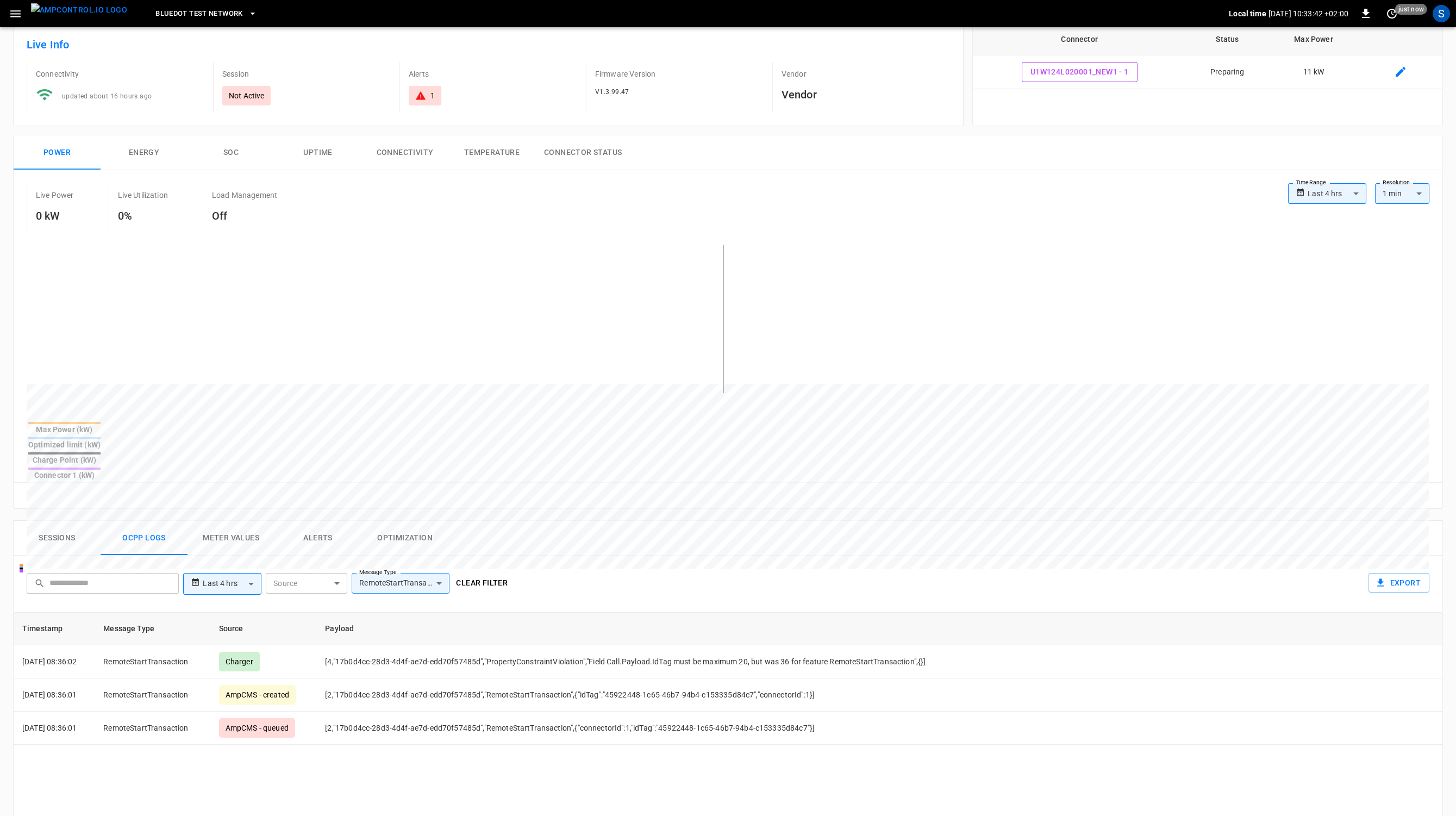
click at [467, 564] on div "**********" at bounding box center [265, 579] width 494 height 30
drag, startPoint x: 10, startPoint y: 24, endPoint x: 15, endPoint y: 20, distance: 6.4
click at [15, 20] on div "Bluedot Test Network Local time 2025-08-21 10:34:04 +02:00 0 20 s ago S" at bounding box center [728, 13] width 1456 height 27
click at [15, 20] on icon "button" at bounding box center [15, 14] width 13 height 13
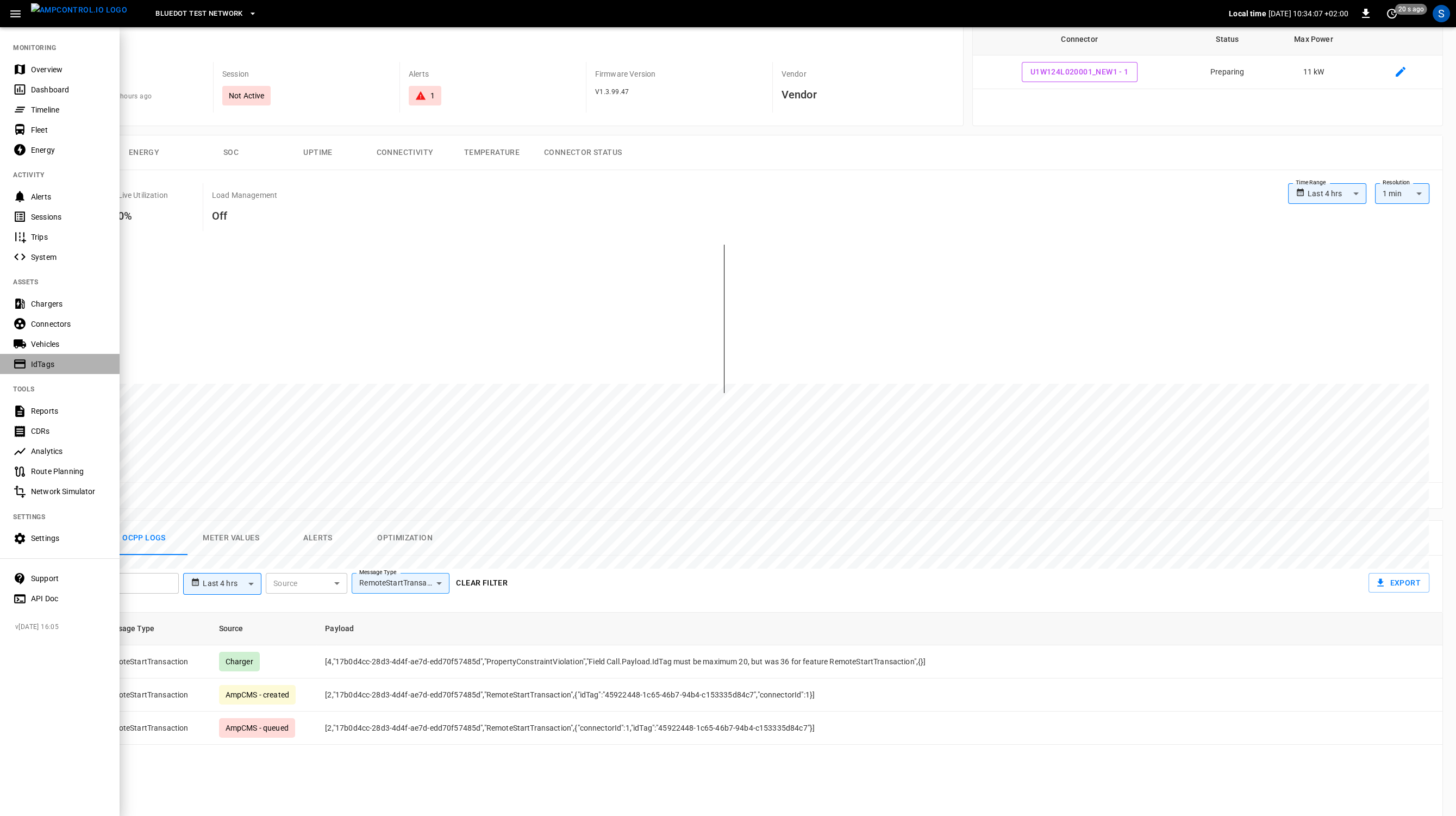
click at [63, 357] on div "IdTags" at bounding box center [60, 363] width 120 height 20
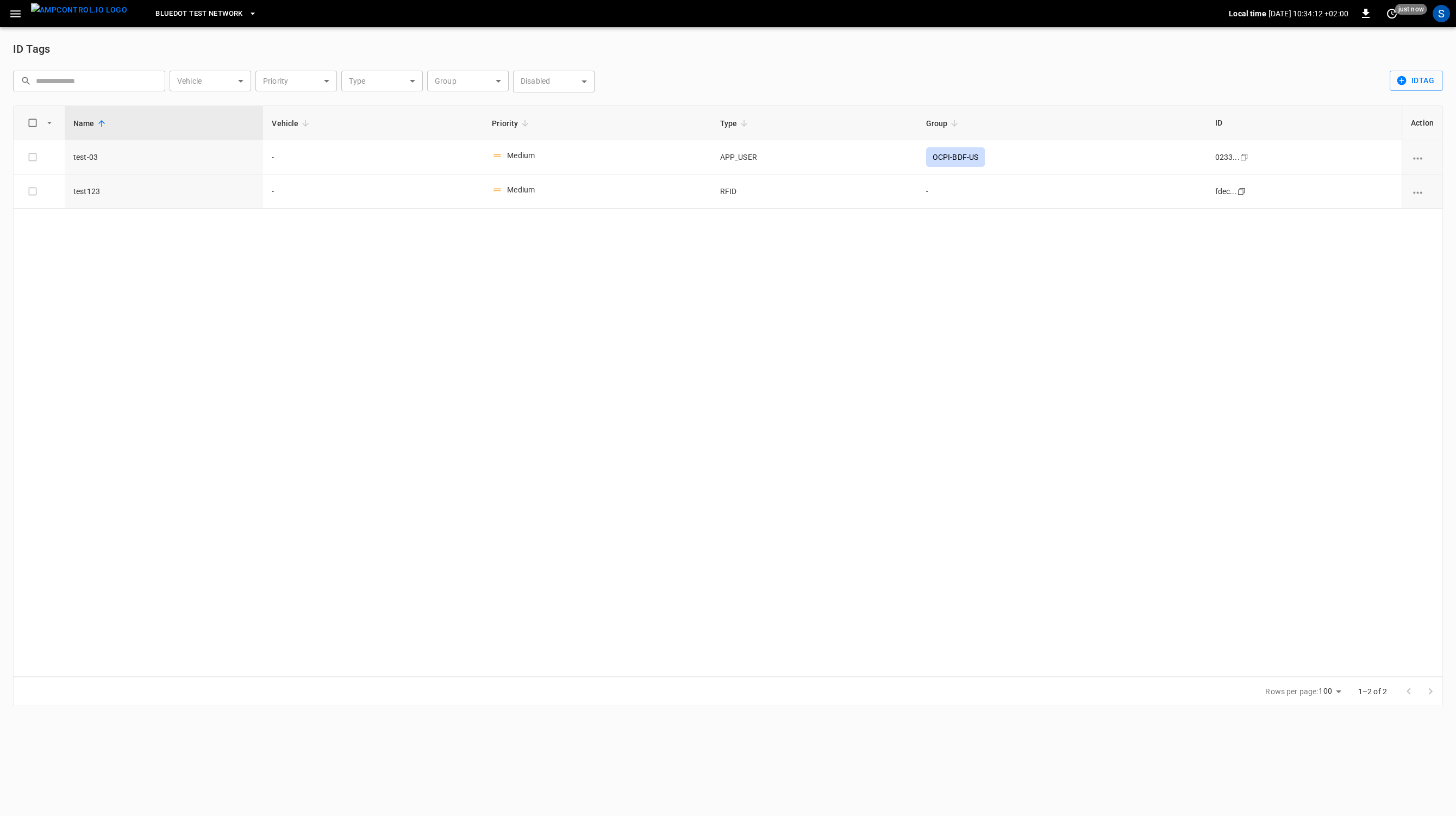
click at [16, 20] on icon "button" at bounding box center [15, 14] width 13 height 13
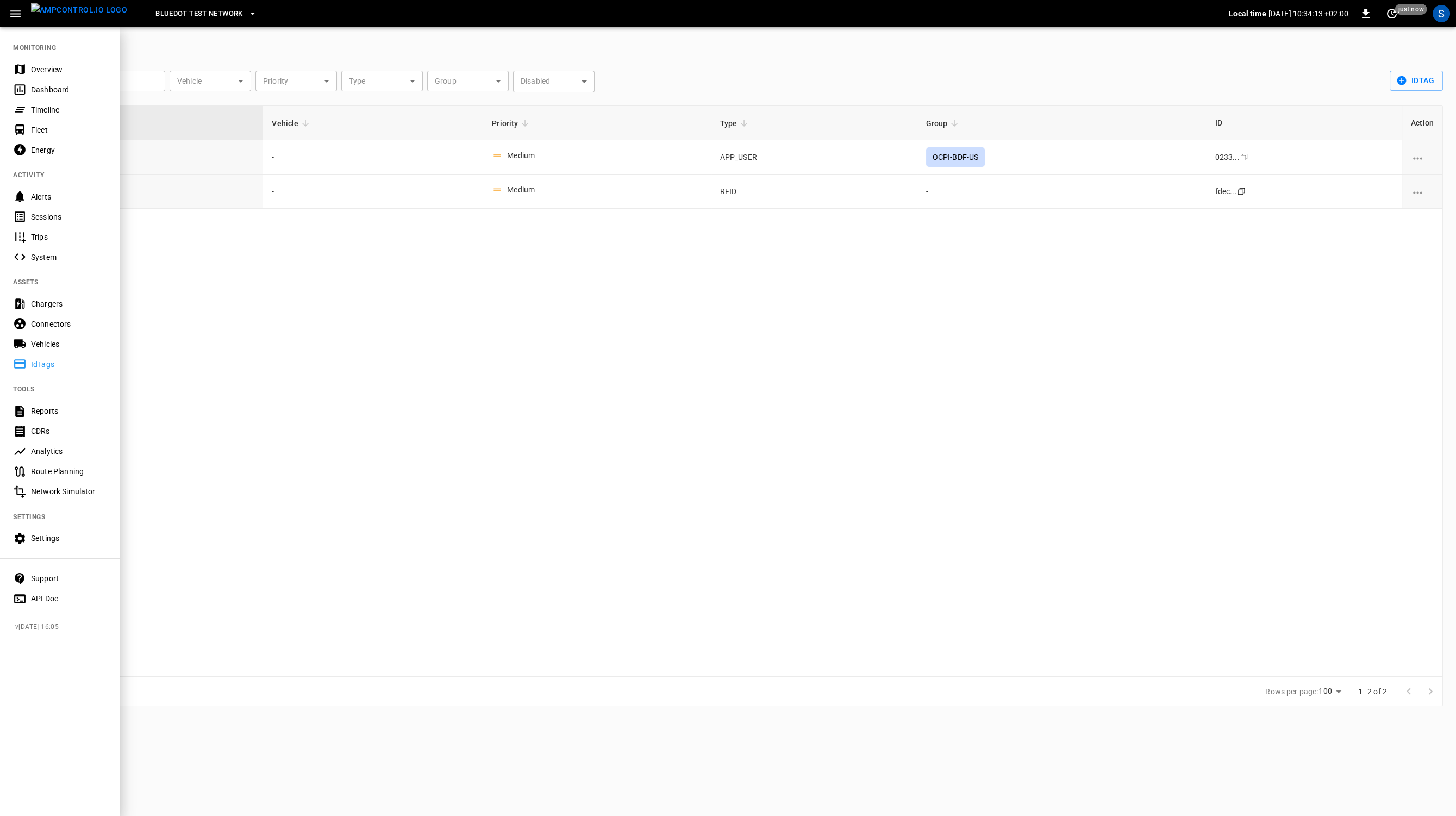
click at [1406, 85] on div at bounding box center [728, 408] width 1456 height 816
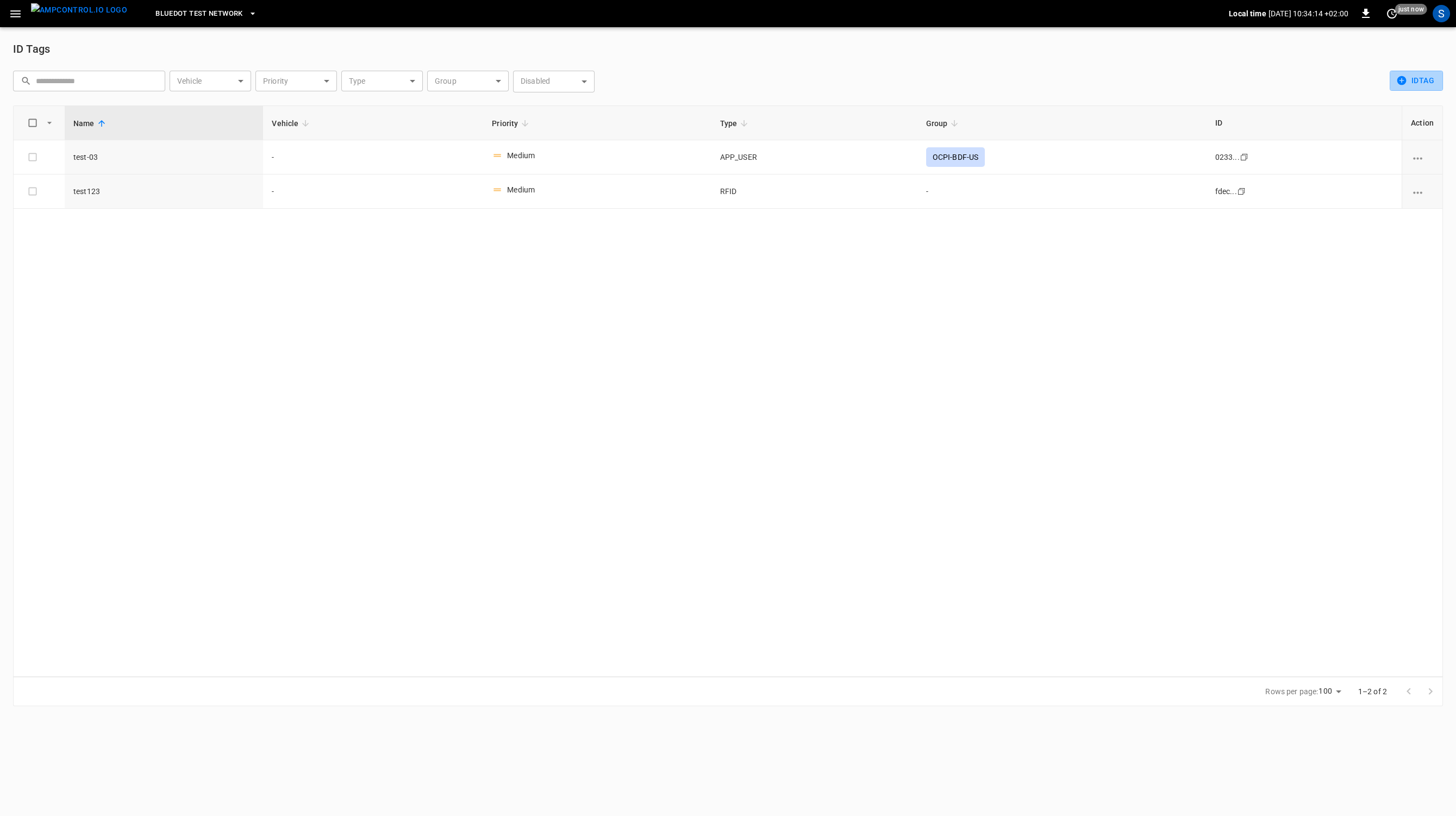
click at [1406, 85] on icon "button" at bounding box center [1402, 80] width 11 height 11
click at [1406, 107] on li "Create" at bounding box center [1418, 104] width 57 height 18
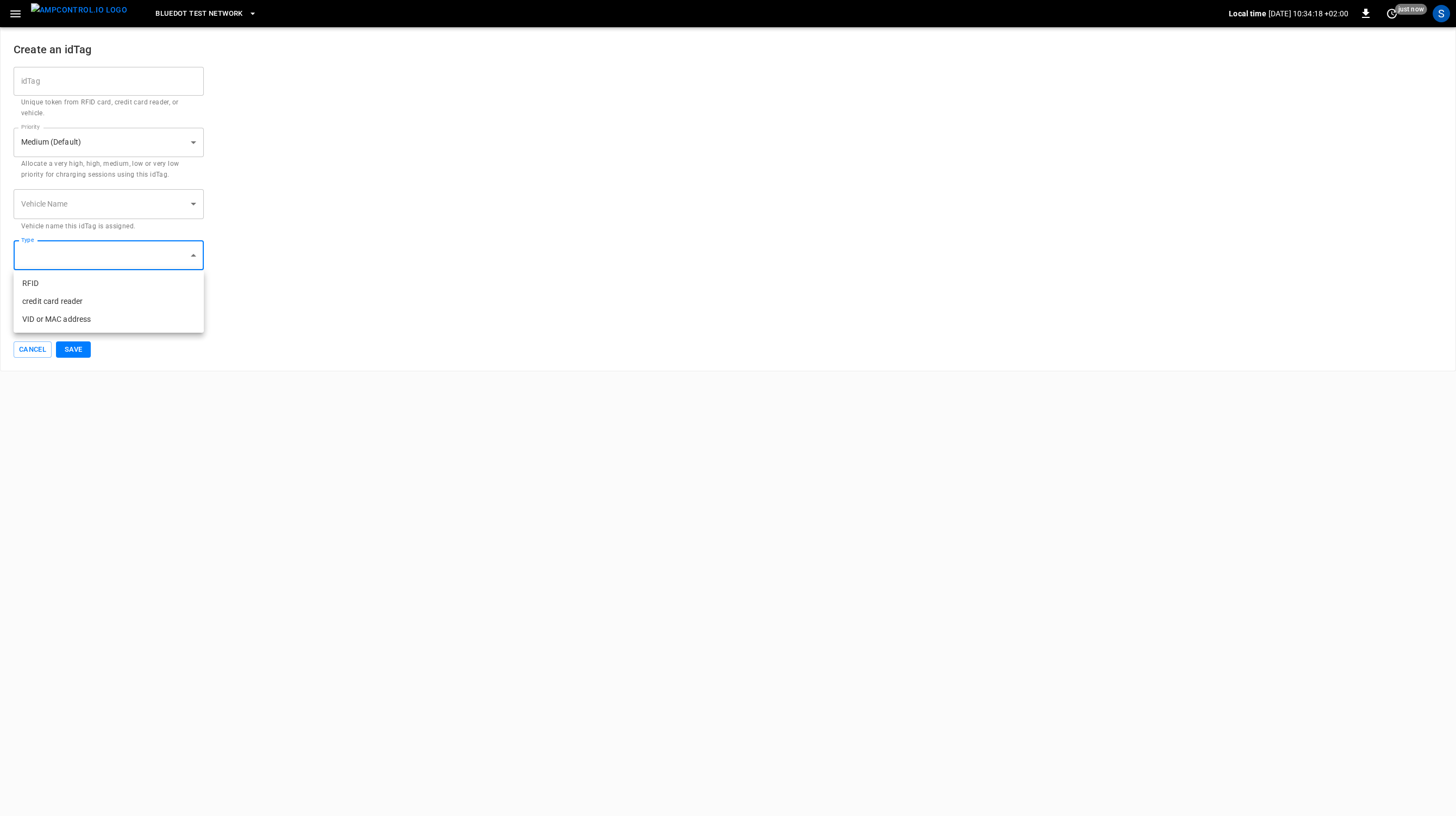
click at [158, 249] on body "Bluedot Test Network Local time 2025-08-21 10:34:18 +02:00 0 just now S Create …" at bounding box center [728, 185] width 1456 height 372
click at [158, 249] on div at bounding box center [728, 408] width 1456 height 816
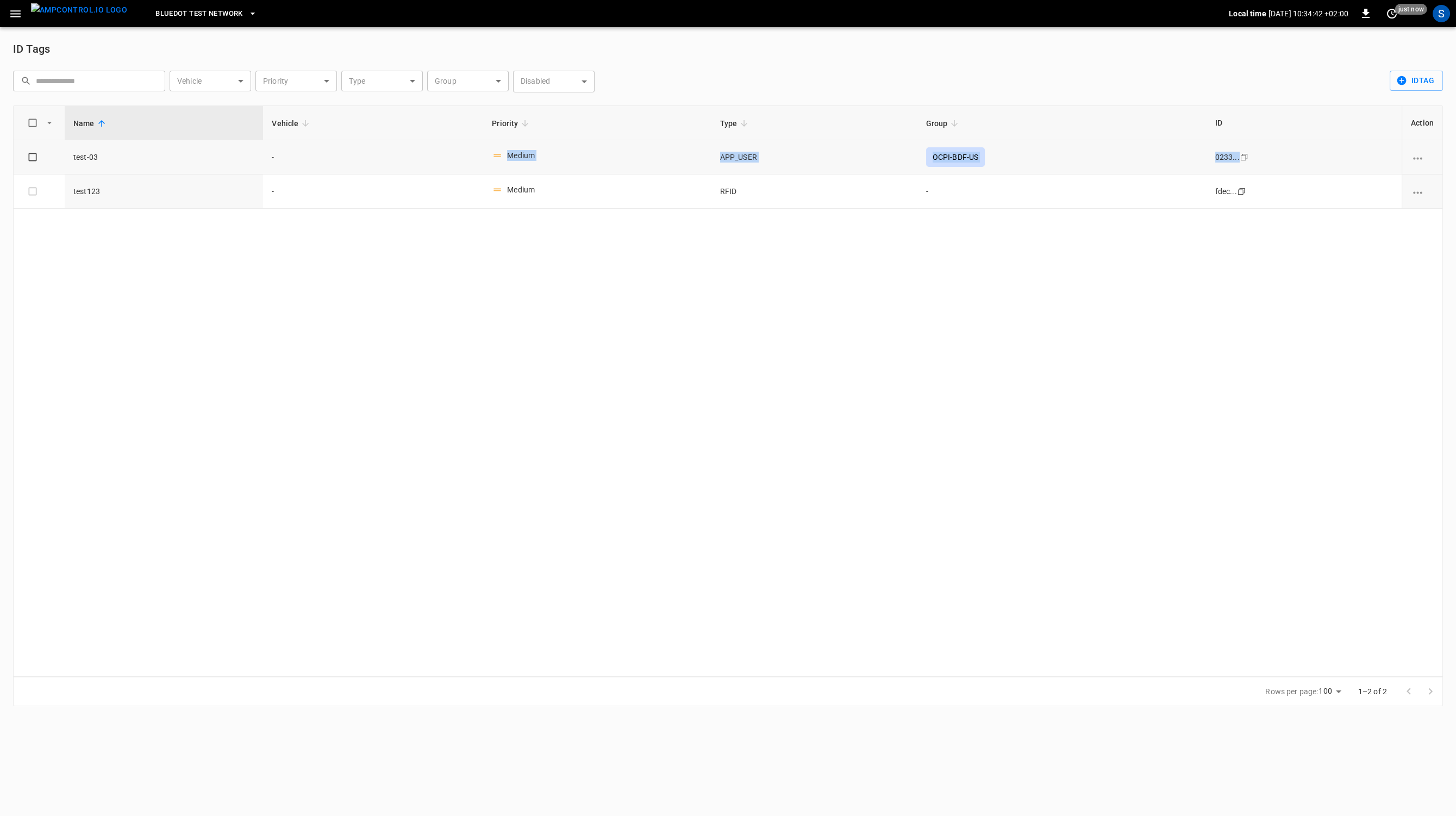
drag, startPoint x: 74, startPoint y: 161, endPoint x: 1305, endPoint y: 156, distance: 1231.0
click at [1305, 156] on tr "test-03 - Medium APP_USER OCPI-BDF-US 0233... Copy" at bounding box center [728, 157] width 1429 height 35
click at [1106, 253] on div "Name Vehicle Priority Type Group ID Action test-03 - Medium APP_USER OCPI-BDF-U…" at bounding box center [728, 391] width 1430 height 572
drag, startPoint x: 979, startPoint y: 160, endPoint x: 944, endPoint y: 155, distance: 35.4
click at [944, 155] on div "OCPI-BDF-US" at bounding box center [956, 157] width 60 height 20
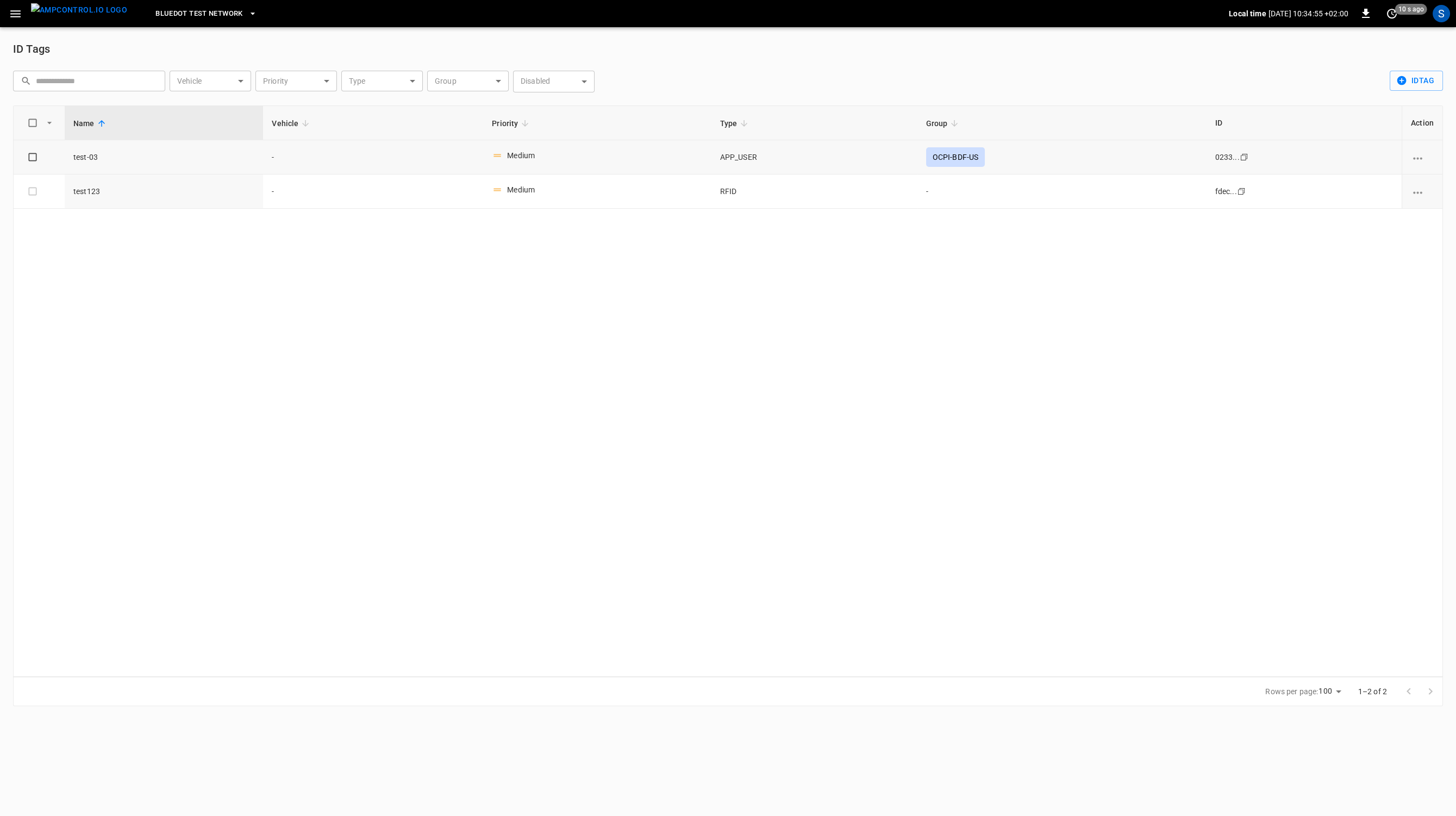
click at [944, 155] on div "OCPI-BDF-US" at bounding box center [956, 157] width 60 height 20
click at [1011, 153] on td "OCPI-BDF-US" at bounding box center [1062, 157] width 289 height 35
click at [1417, 191] on icon "vehicle options" at bounding box center [1418, 193] width 13 height 13
click at [1427, 239] on li "Delete" at bounding box center [1426, 235] width 43 height 18
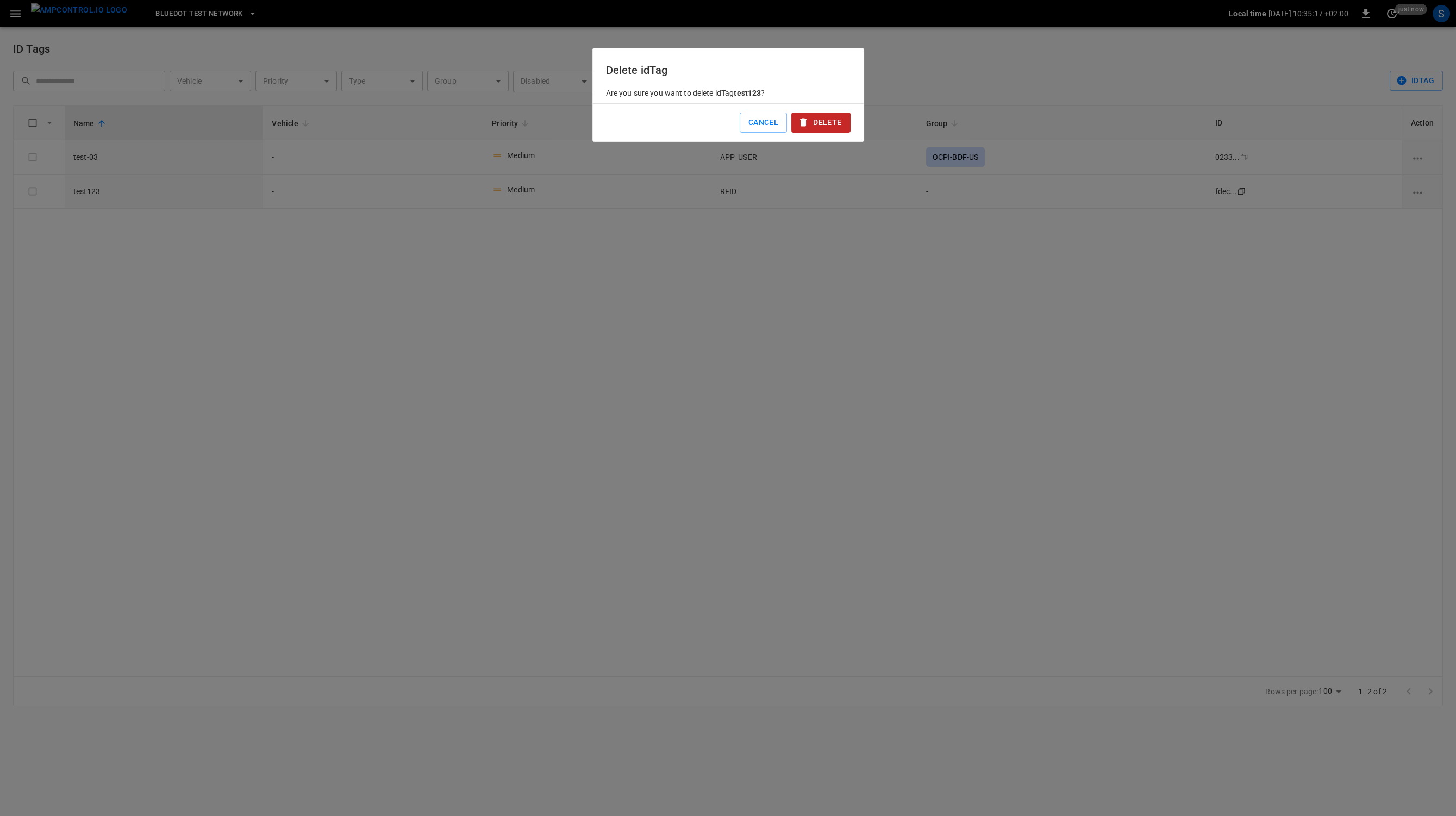
click at [825, 123] on button "Delete" at bounding box center [821, 122] width 59 height 20
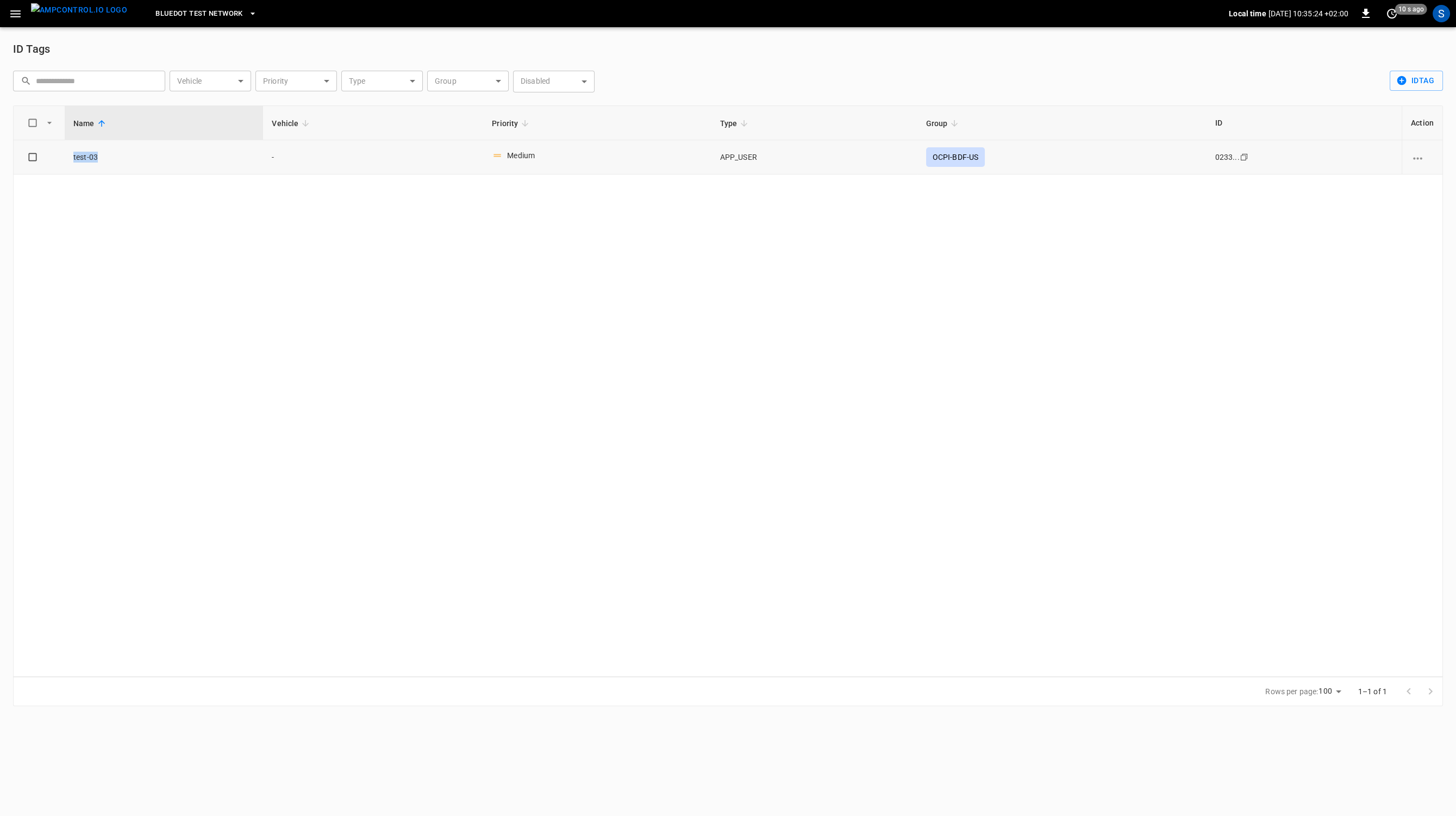
drag, startPoint x: 105, startPoint y: 156, endPoint x: 72, endPoint y: 161, distance: 33.4
click at [72, 161] on td "test-03" at bounding box center [164, 157] width 199 height 35
click at [65, 16] on img "menu" at bounding box center [79, 10] width 96 height 13
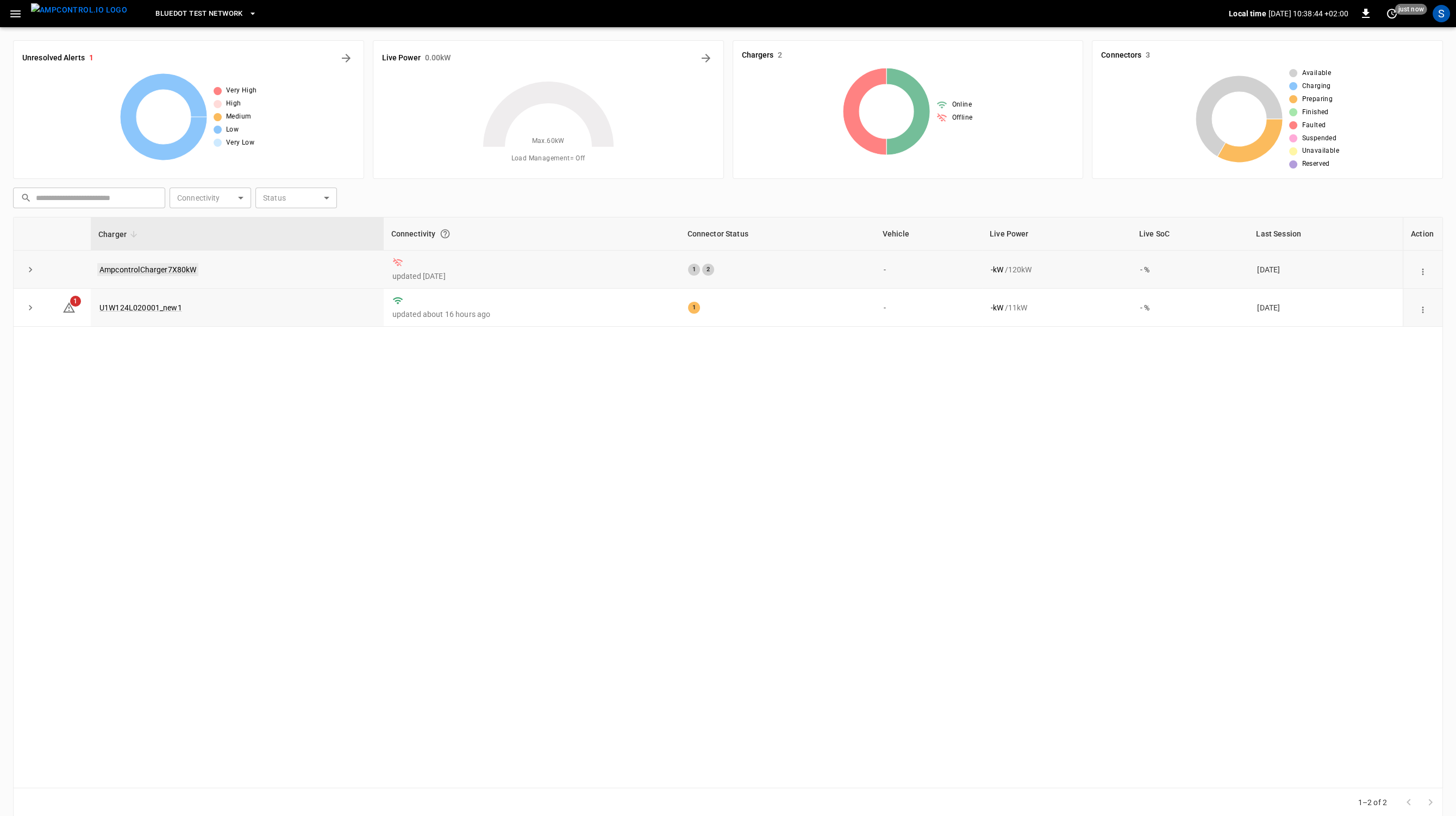
click at [161, 269] on link "AmpcontrolCharger7X80kW" at bounding box center [147, 270] width 101 height 13
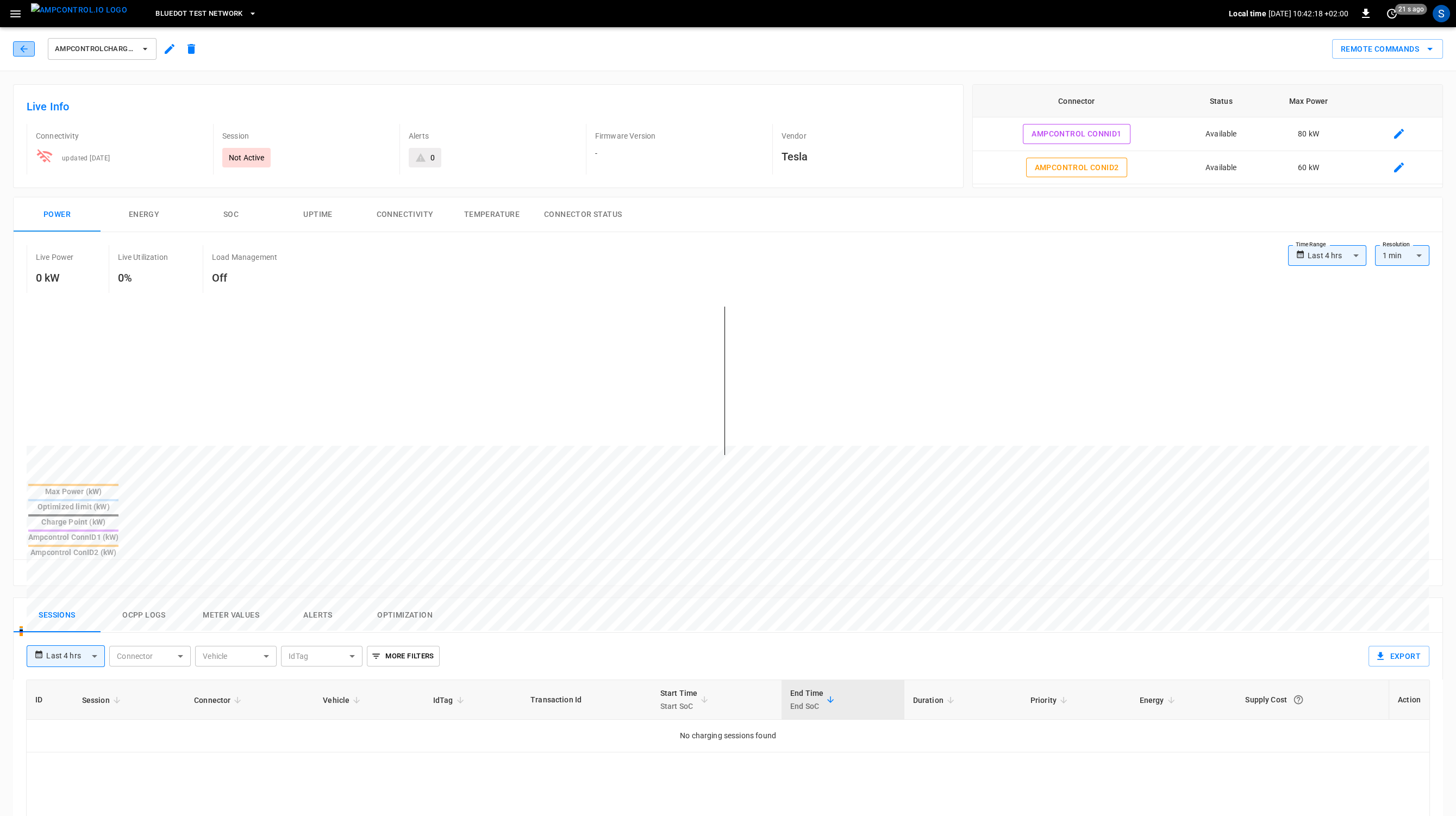
click at [18, 52] on button "button" at bounding box center [24, 49] width 22 height 15
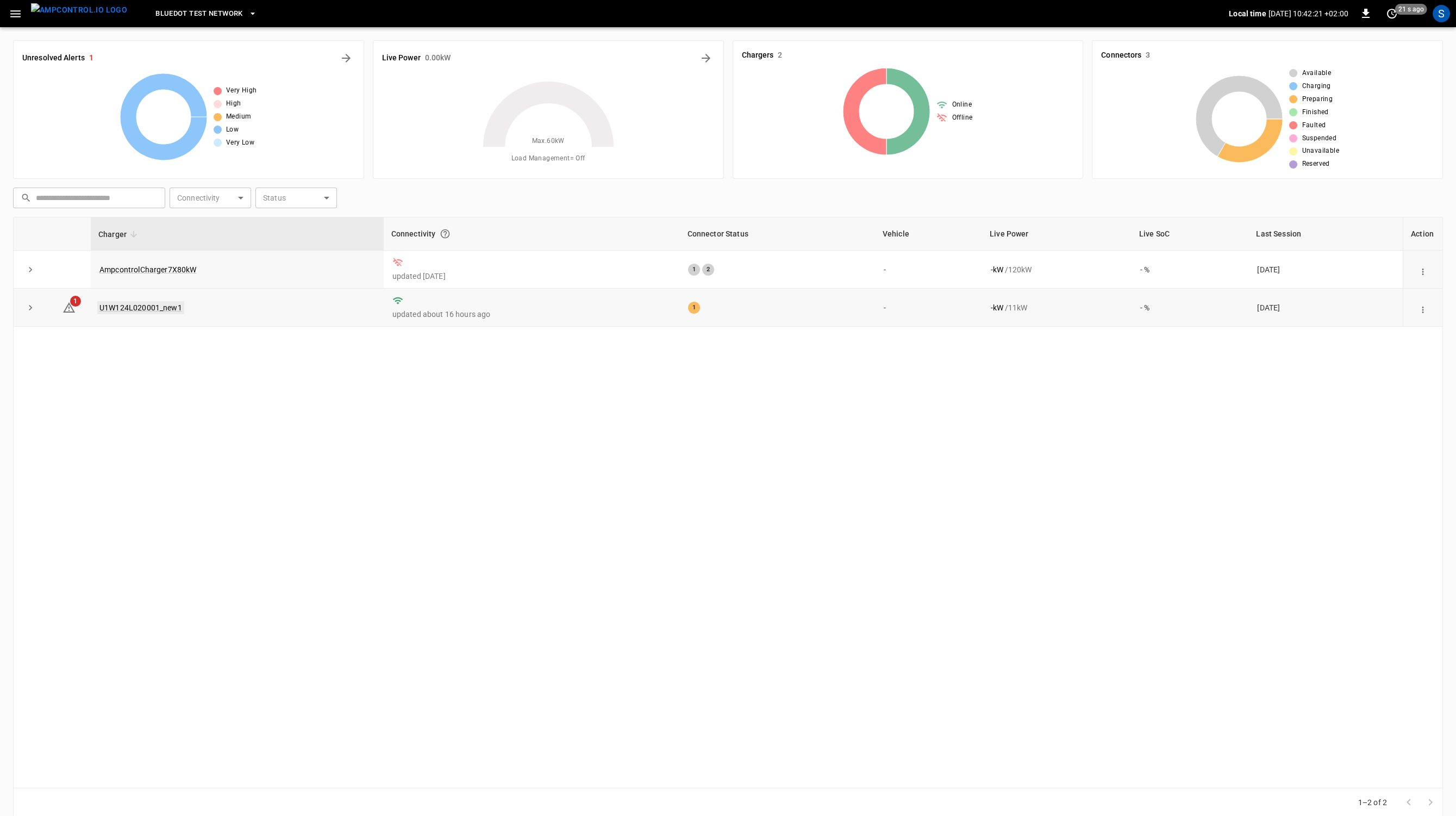
click at [143, 304] on link "U1W124L020001_new1" at bounding box center [141, 308] width 87 height 13
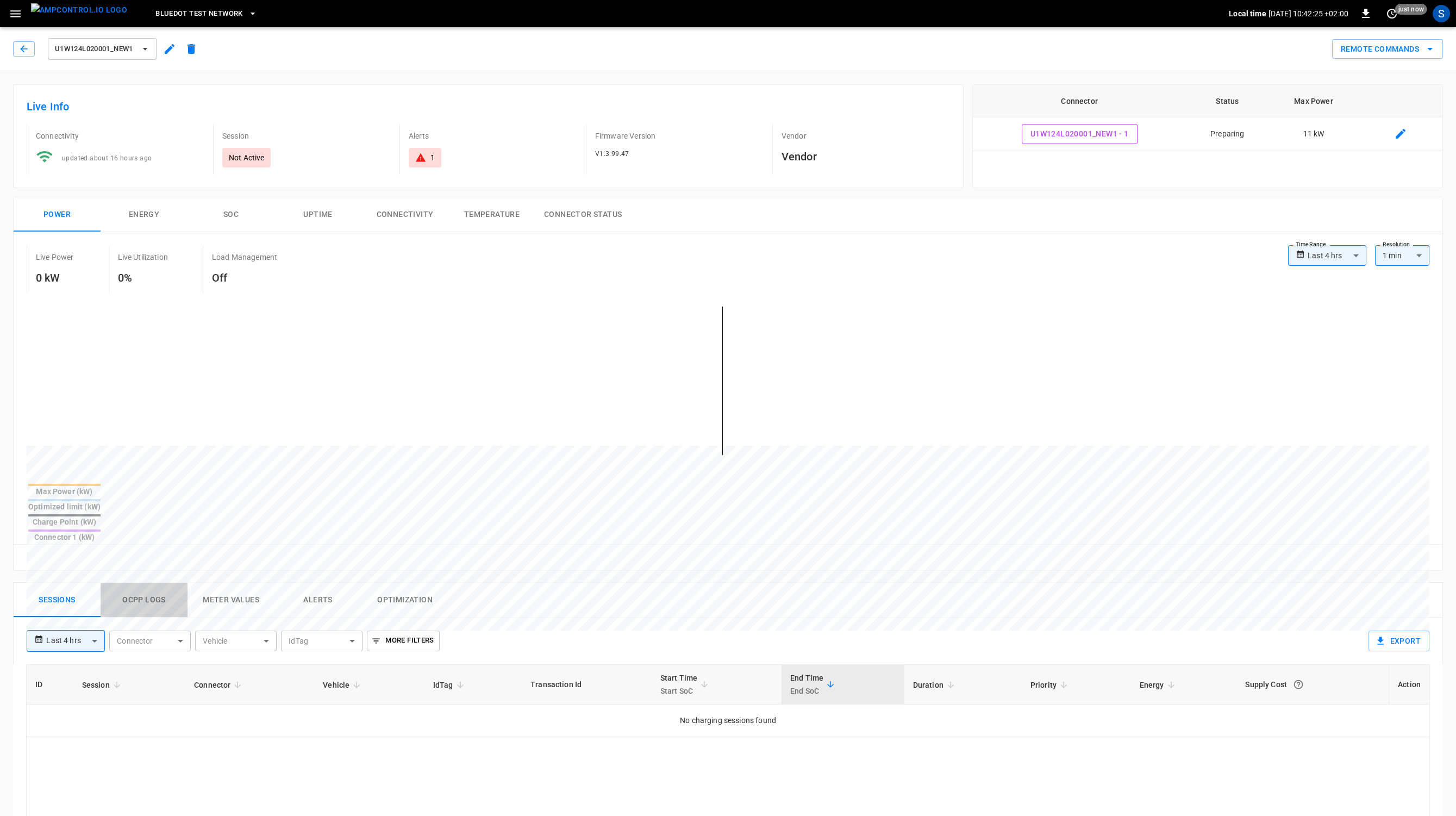
click at [149, 583] on button "Ocpp logs" at bounding box center [144, 600] width 87 height 35
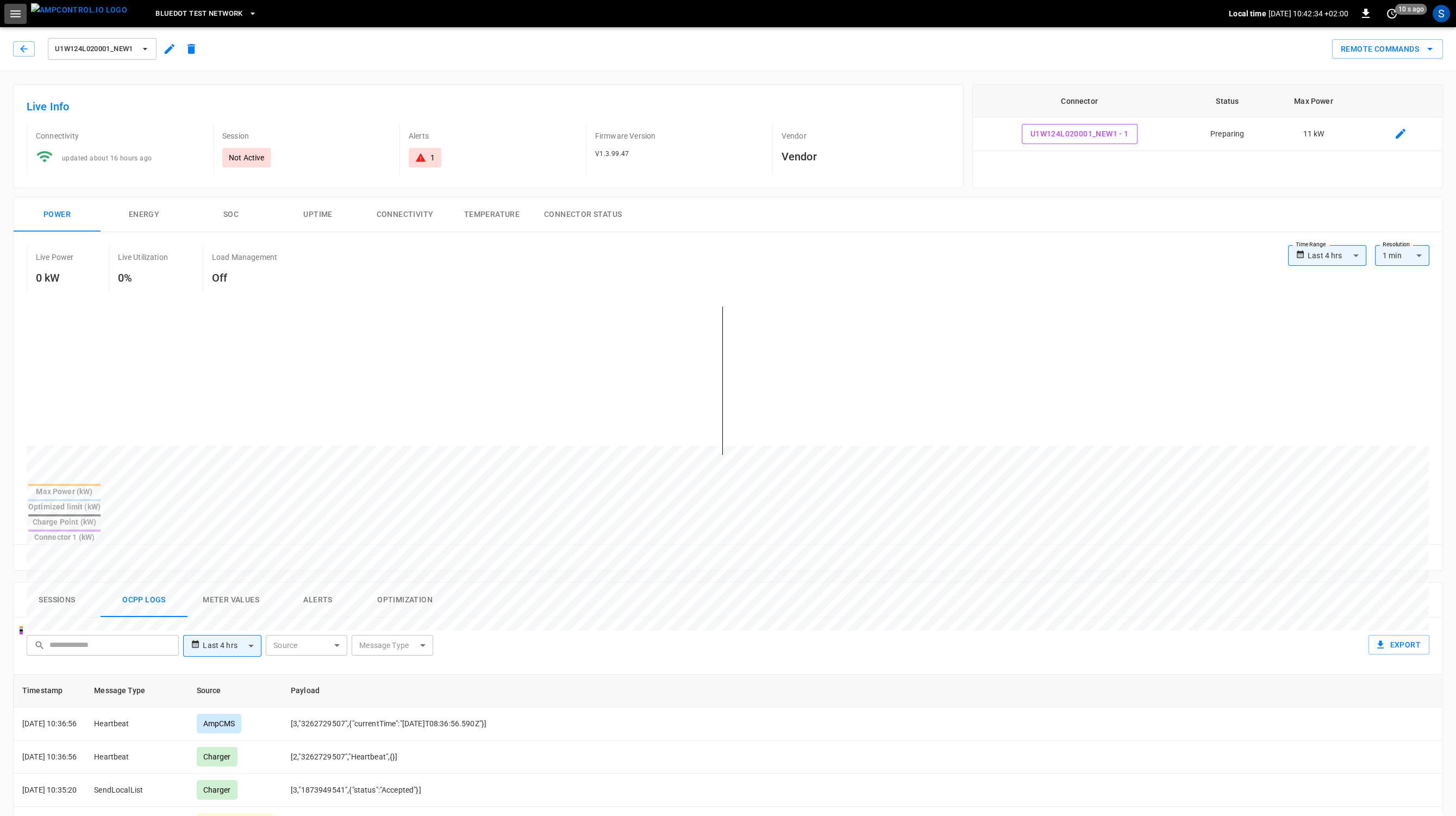
click at [15, 20] on icon "button" at bounding box center [15, 14] width 13 height 13
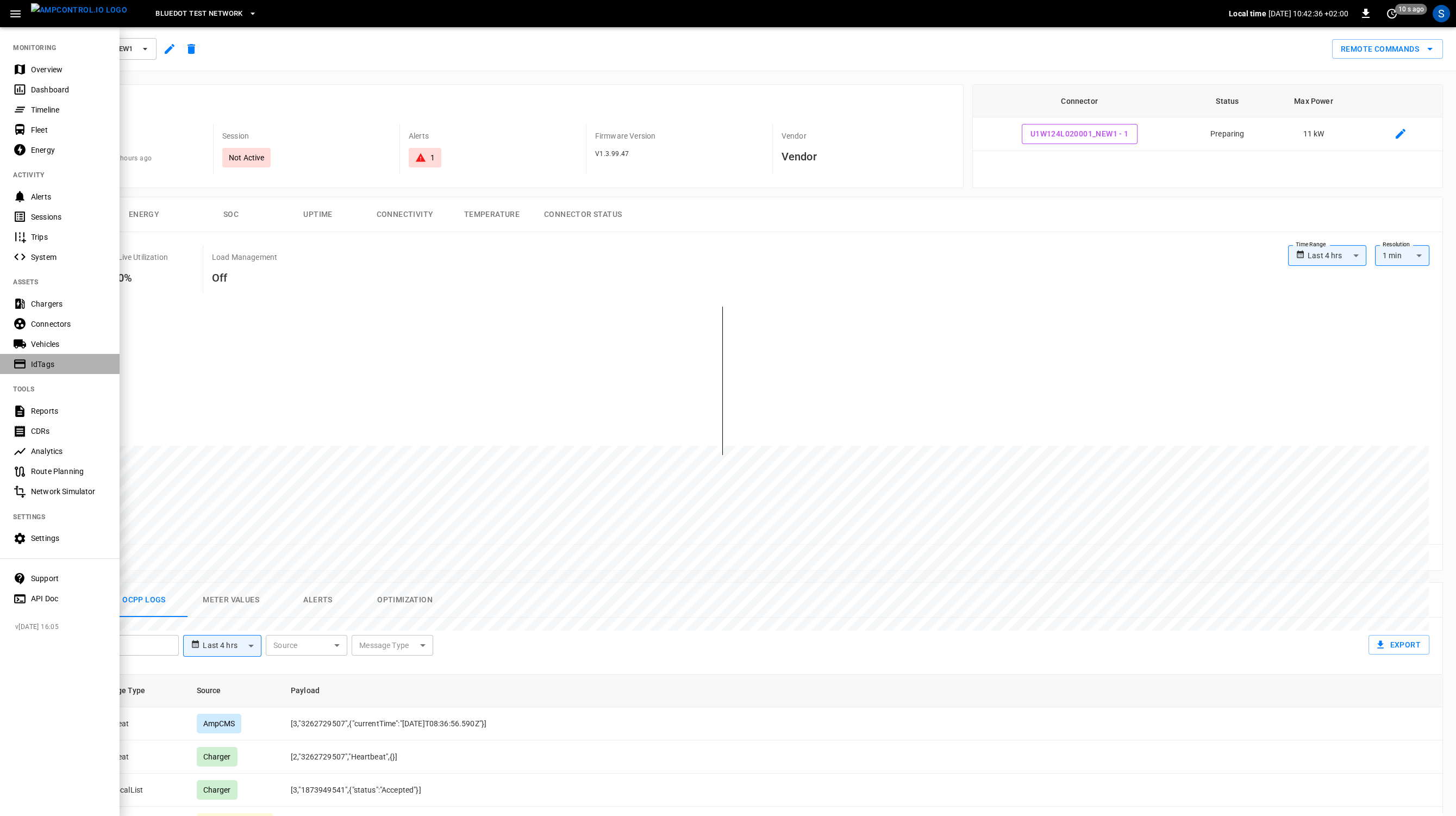
click at [29, 361] on div "IdTags" at bounding box center [60, 363] width 120 height 20
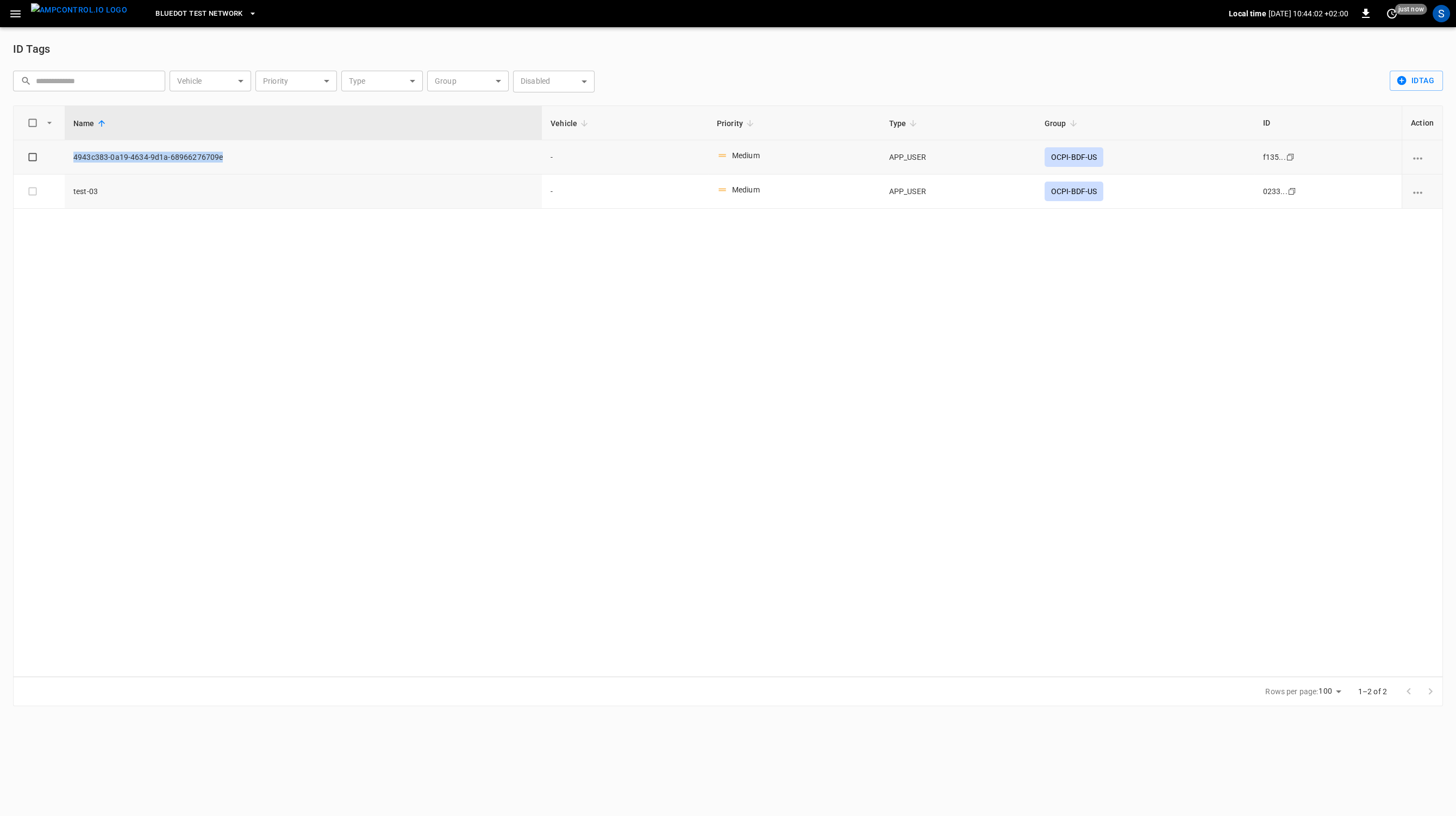
drag, startPoint x: 233, startPoint y: 158, endPoint x: 71, endPoint y: 166, distance: 162.2
click at [71, 166] on td "4943c383-0a19-4634-9d1a-68966276709e" at bounding box center [303, 157] width 477 height 35
click at [779, 407] on div "Name Vehicle Priority Type Group ID Action 4943c383-0a19-4634-9d1a-68966276709e…" at bounding box center [728, 391] width 1430 height 572
click at [672, 149] on td "-" at bounding box center [625, 157] width 166 height 35
drag, startPoint x: 230, startPoint y: 161, endPoint x: 72, endPoint y: 162, distance: 158.0
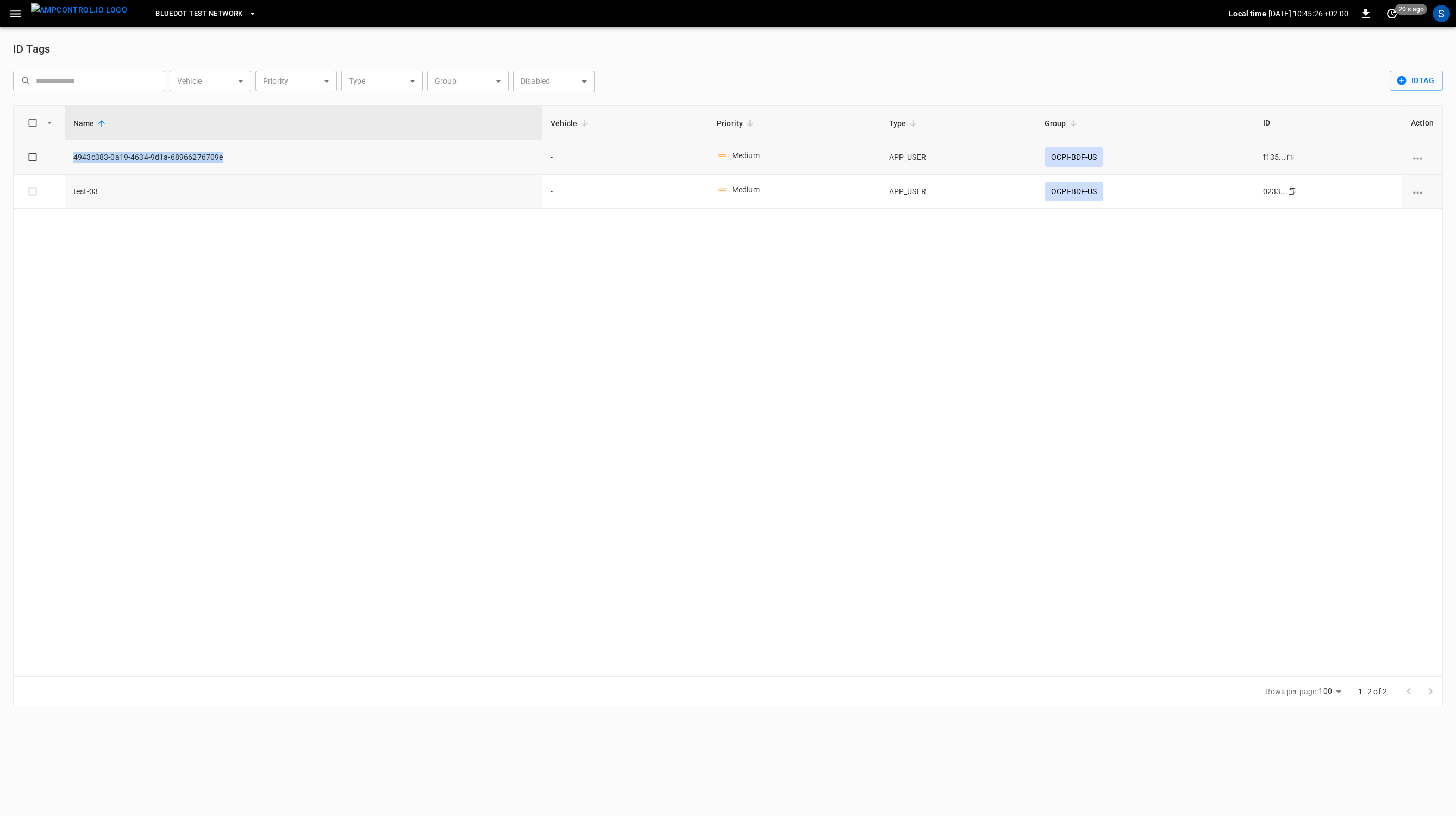
click at [72, 162] on td "4943c383-0a19-4634-9d1a-68966276709e" at bounding box center [303, 157] width 477 height 35
copy span "4943c383-0a19-4634-9d1a-68966276709e"
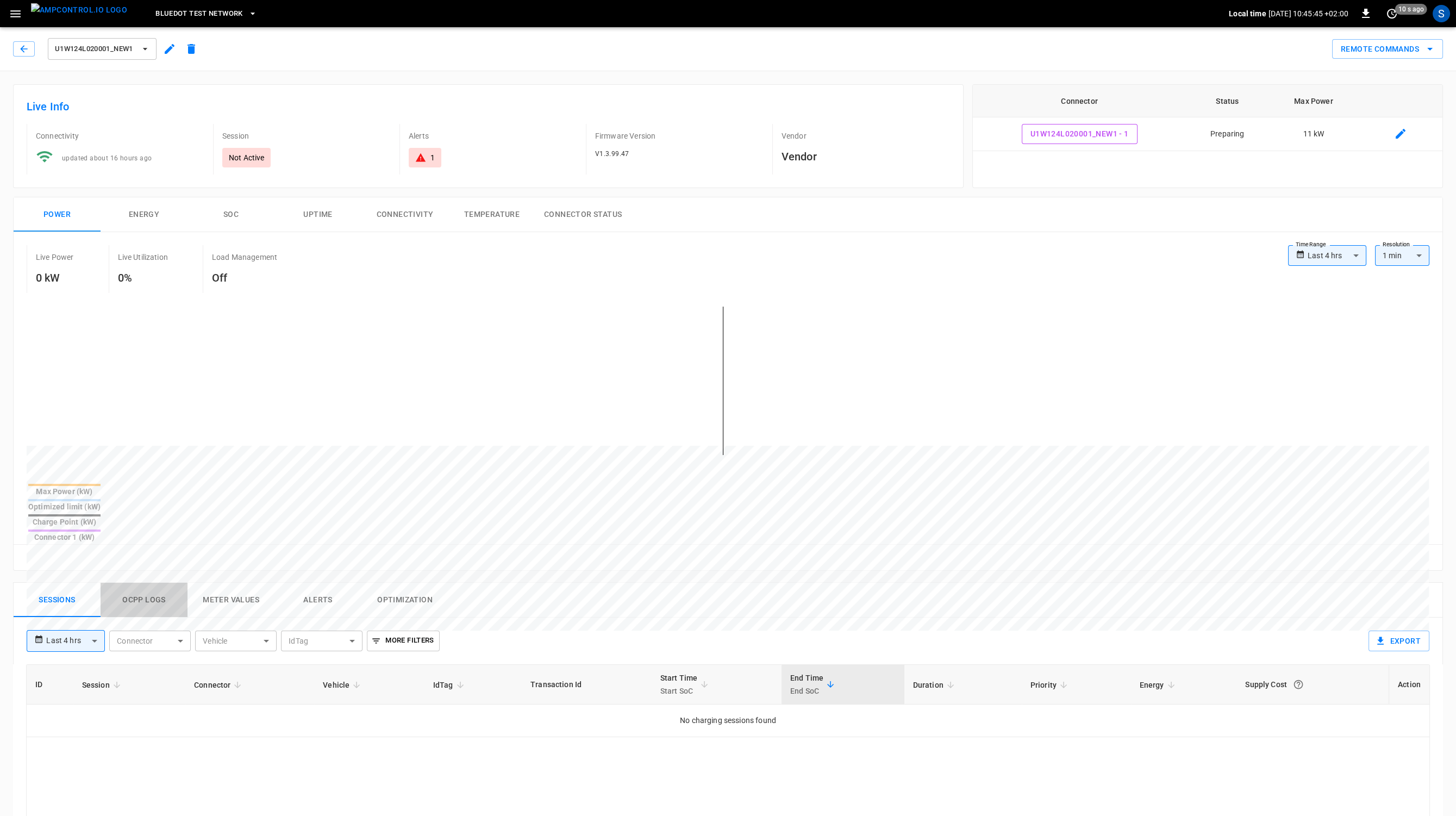
click at [153, 583] on button "Ocpp logs" at bounding box center [144, 600] width 87 height 35
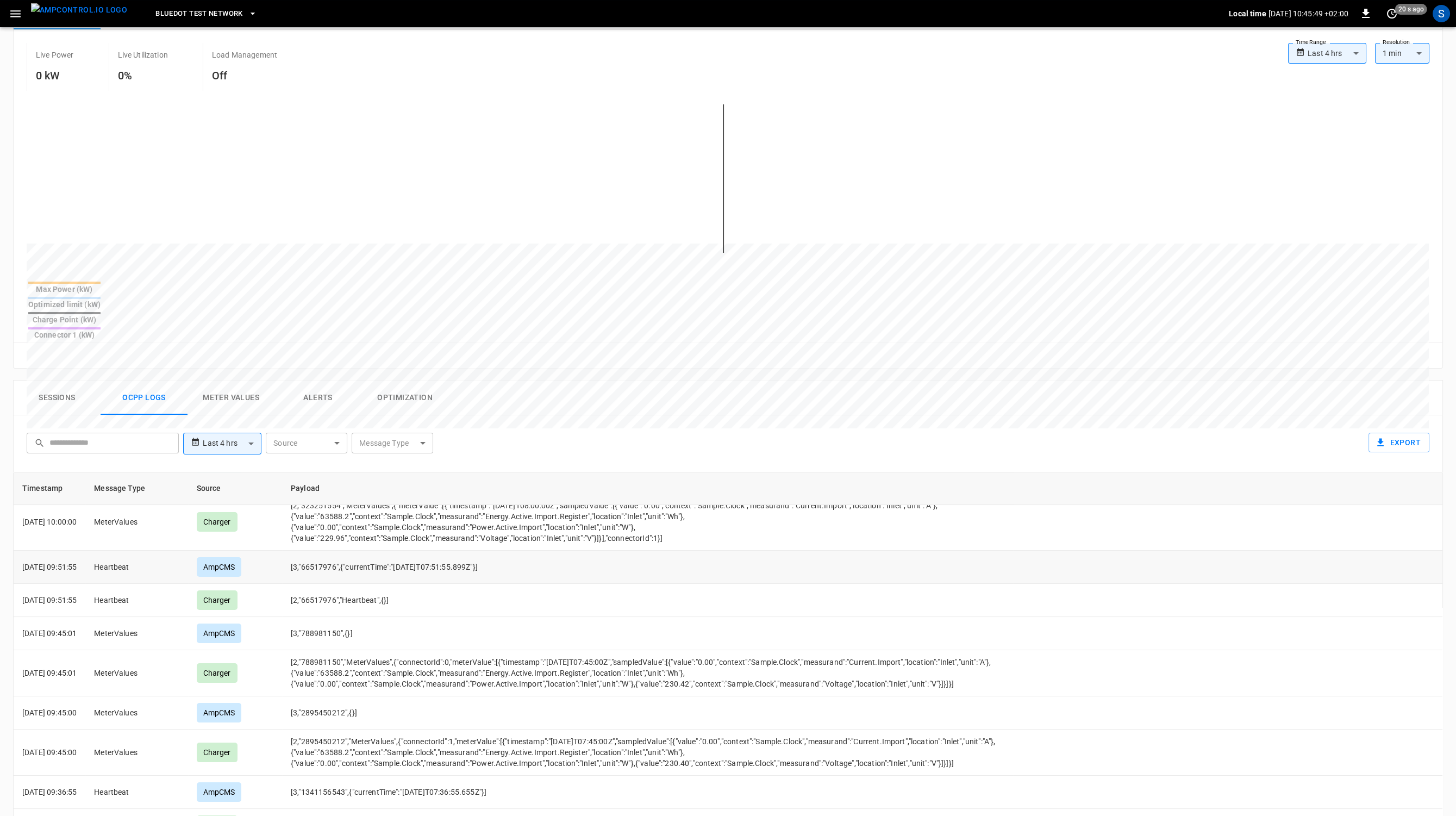
scroll to position [1109, 0]
click at [397, 401] on body "**********" at bounding box center [728, 441] width 1456 height 1288
click at [381, 502] on div "RemoteStartTransaction" at bounding box center [391, 507] width 98 height 20
type input "**********"
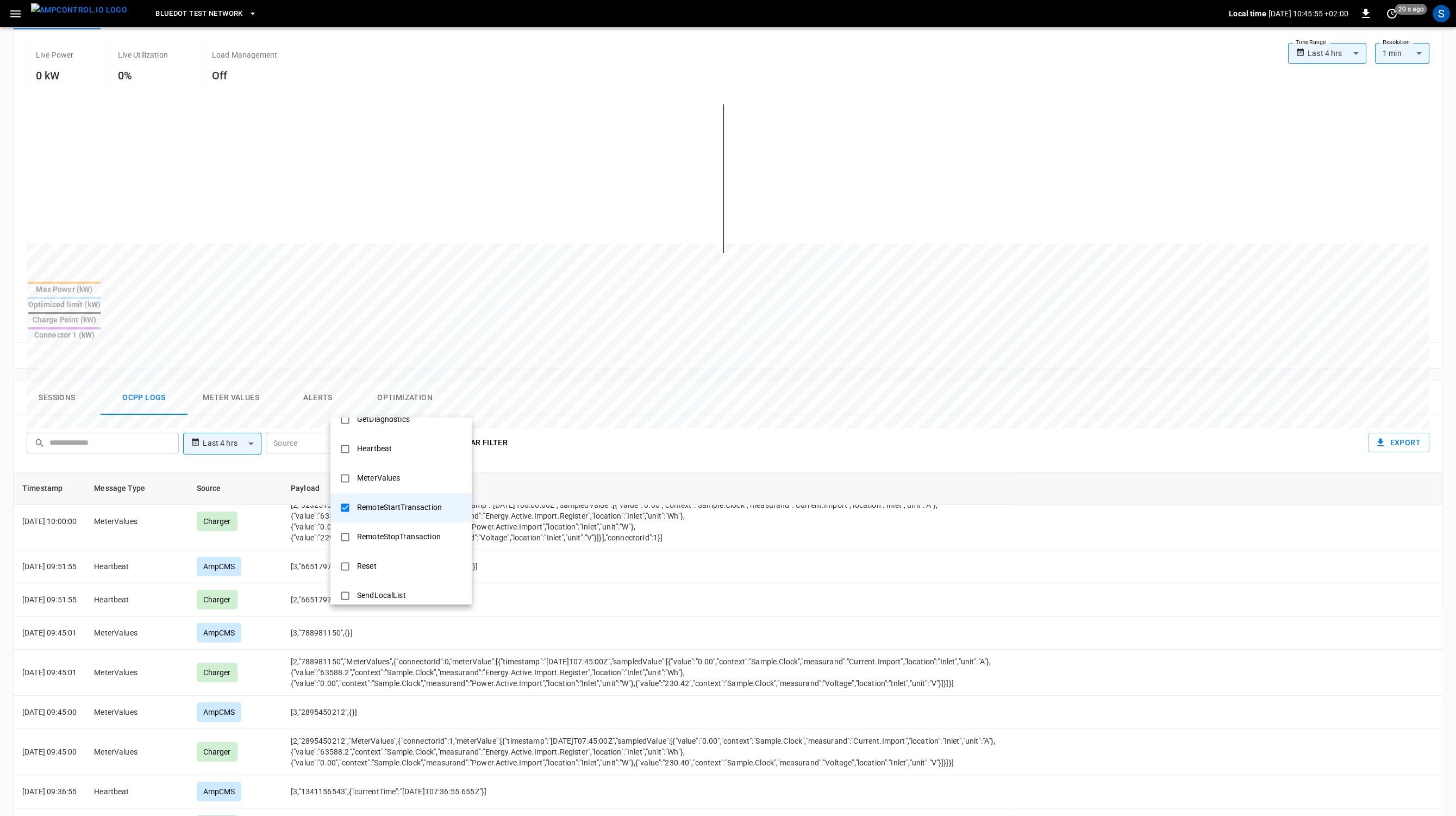
scroll to position [0, 0]
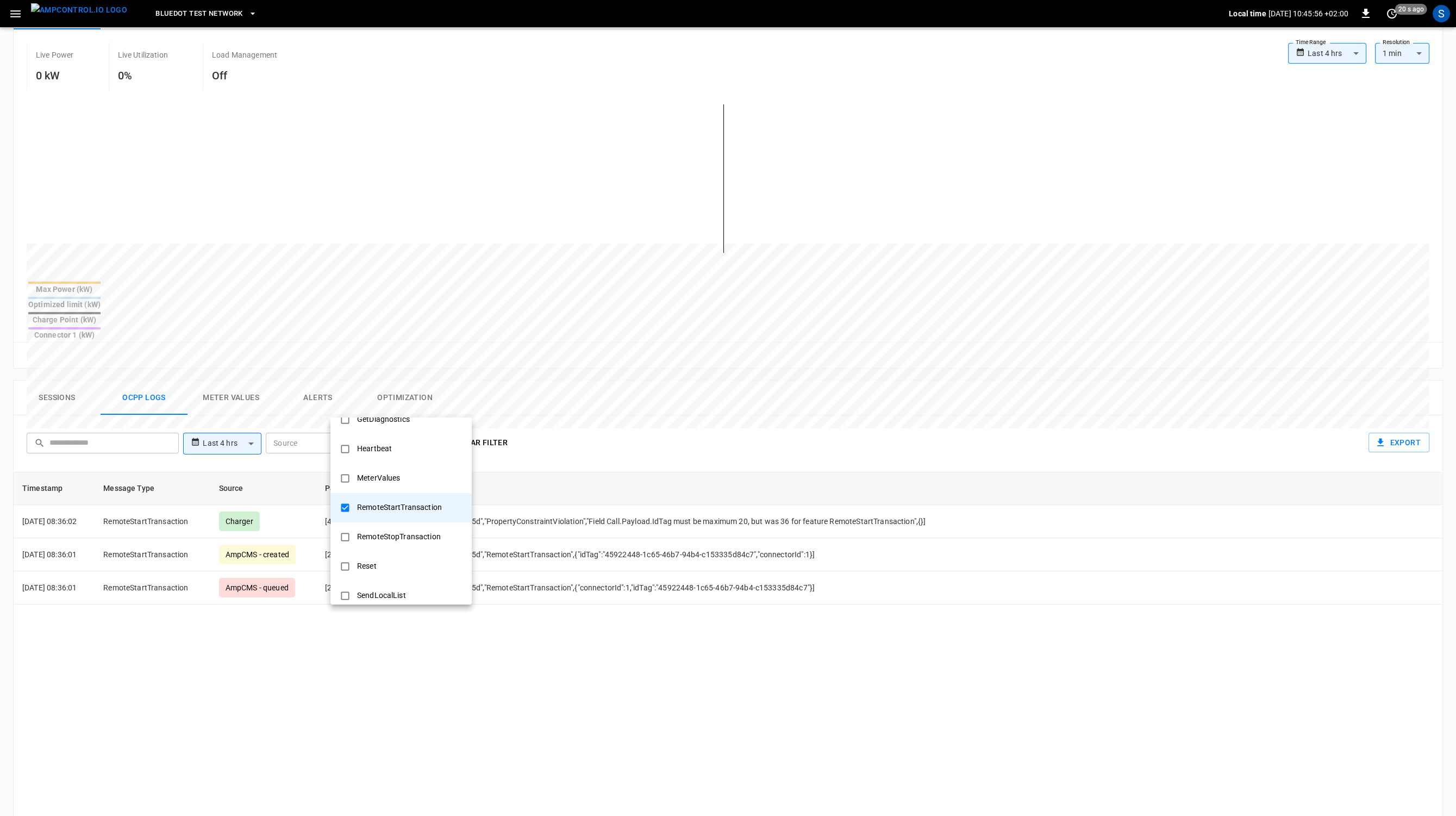
click at [611, 415] on div at bounding box center [728, 408] width 1456 height 816
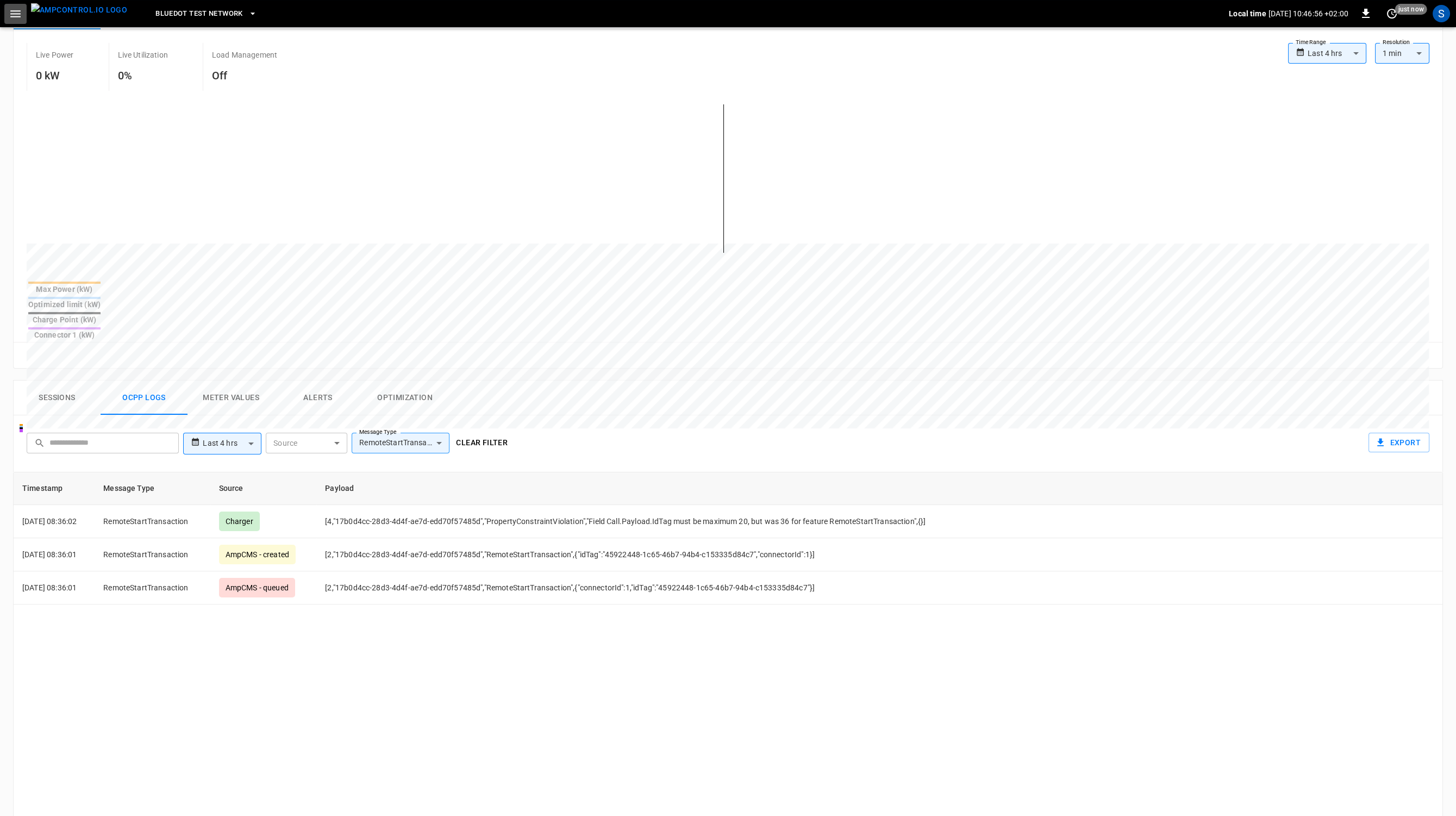
click at [13, 13] on icon "button" at bounding box center [15, 14] width 10 height 7
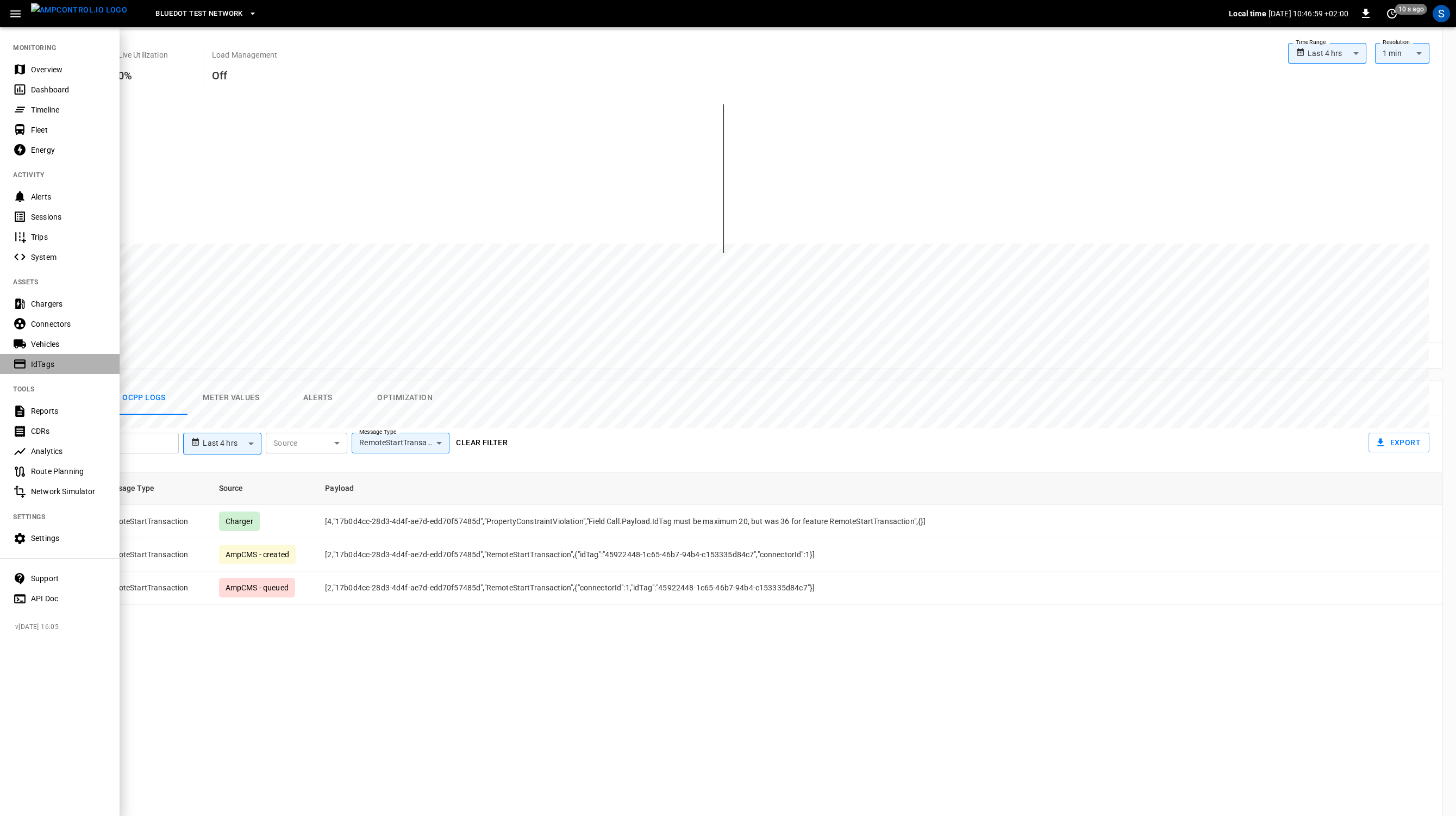
click at [55, 358] on div "IdTags" at bounding box center [60, 363] width 120 height 20
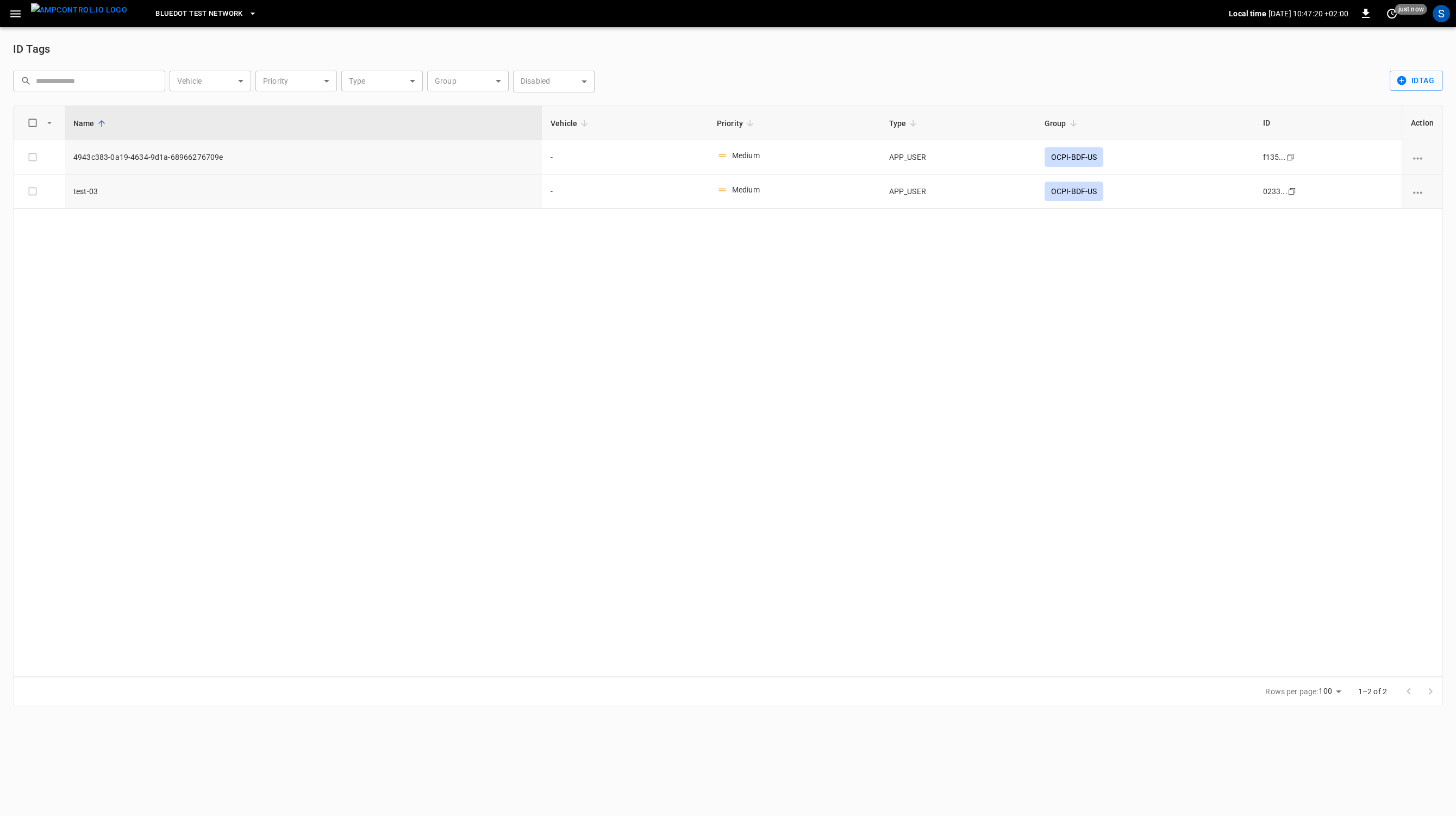
drag, startPoint x: 541, startPoint y: 122, endPoint x: 825, endPoint y: 272, distance: 321.2
click at [825, 272] on div "Name Vehicle Priority Type Group ID Action 4943c383-0a19-4634-9d1a-68966276709e…" at bounding box center [728, 391] width 1430 height 572
click at [1422, 160] on icon "vehicle options" at bounding box center [1418, 158] width 13 height 13
click at [1423, 169] on li "Edit" at bounding box center [1426, 166] width 43 height 18
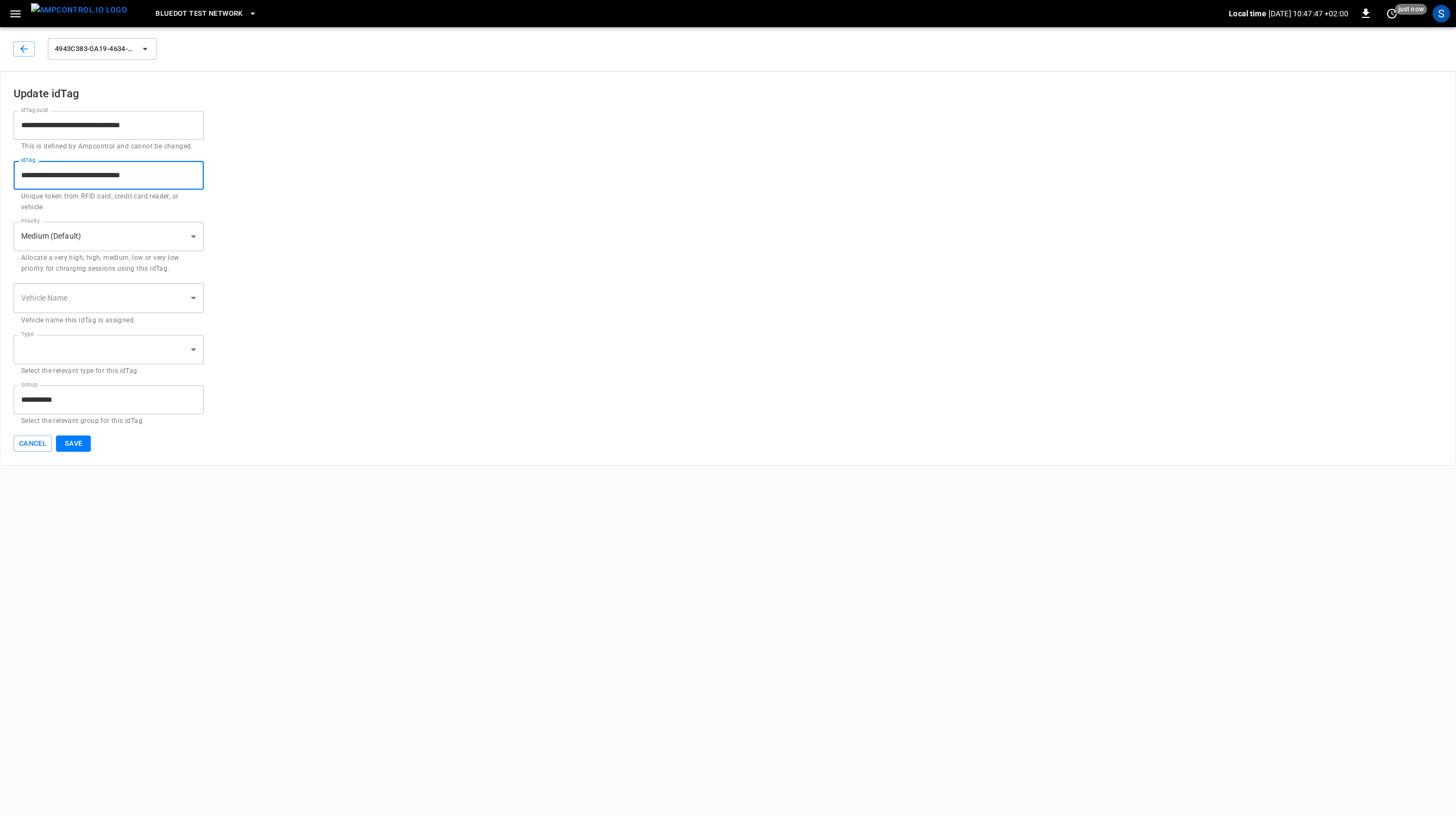
drag, startPoint x: 186, startPoint y: 178, endPoint x: 60, endPoint y: 207, distance: 129.3
click at [60, 190] on input "**********" at bounding box center [108, 175] width 191 height 29
click at [104, 180] on input "**********" at bounding box center [108, 175] width 191 height 29
drag, startPoint x: 191, startPoint y: 176, endPoint x: 65, endPoint y: 195, distance: 127.4
click at [65, 190] on input "**********" at bounding box center [108, 175] width 191 height 29
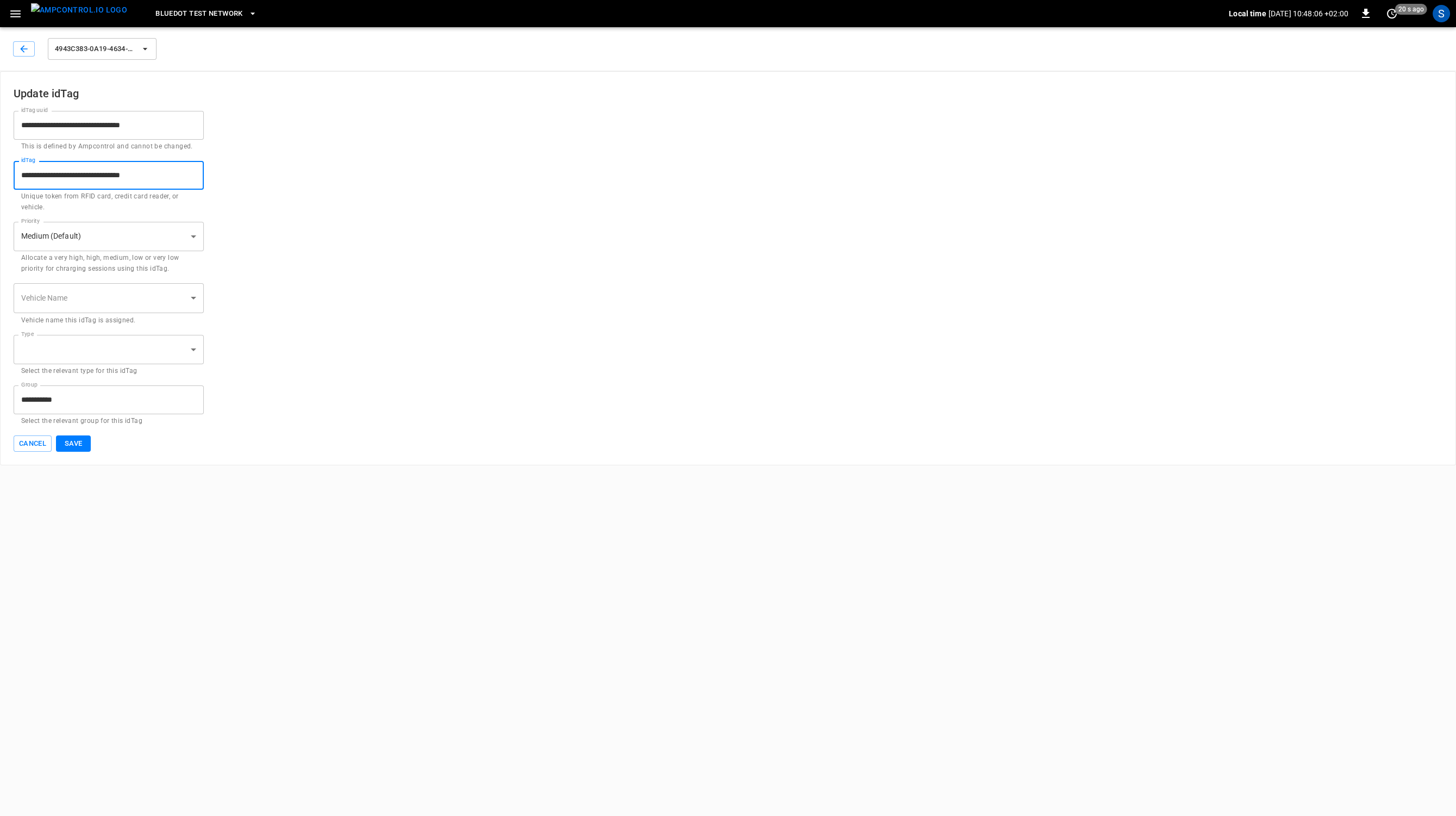
click at [24, 176] on input "**********" at bounding box center [108, 175] width 191 height 29
click at [32, 35] on div "4943c383-0a19-4634-9d1a-68966276709e" at bounding box center [84, 46] width 150 height 30
click at [29, 42] on button "button" at bounding box center [24, 49] width 22 height 15
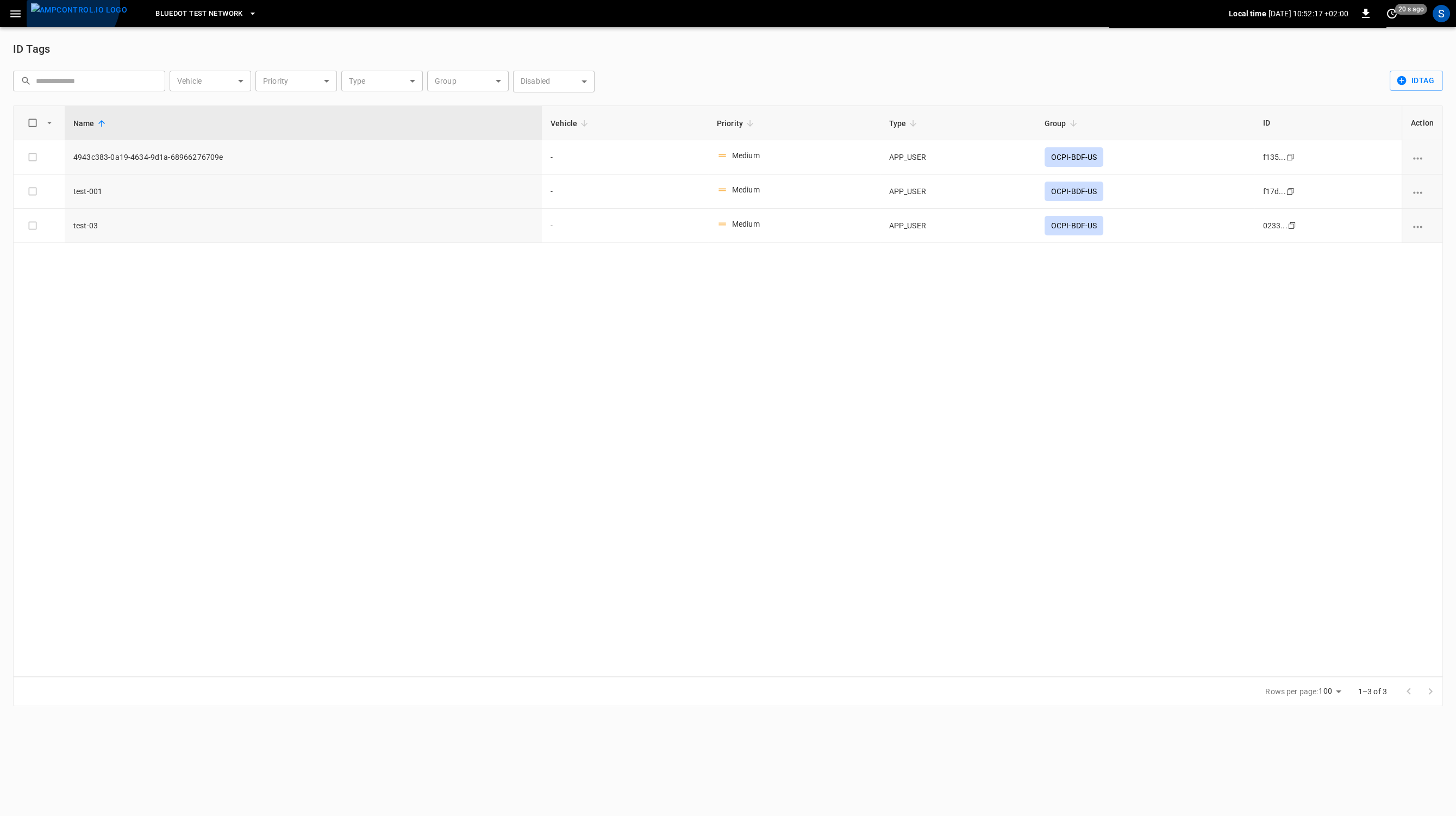
click at [70, 4] on img "menu" at bounding box center [79, 10] width 96 height 13
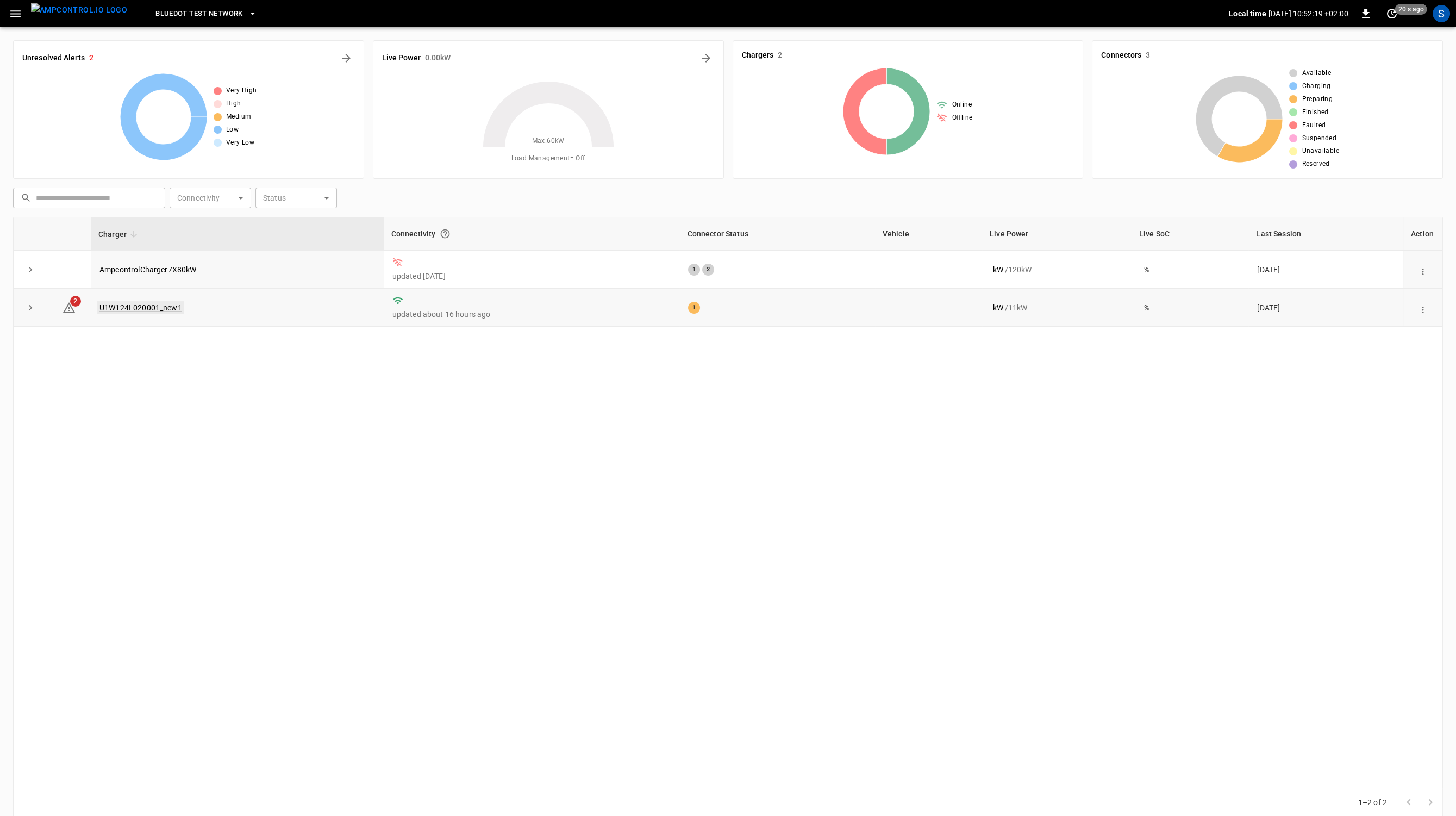
click at [155, 308] on link "U1W124L020001_new1" at bounding box center [141, 308] width 87 height 13
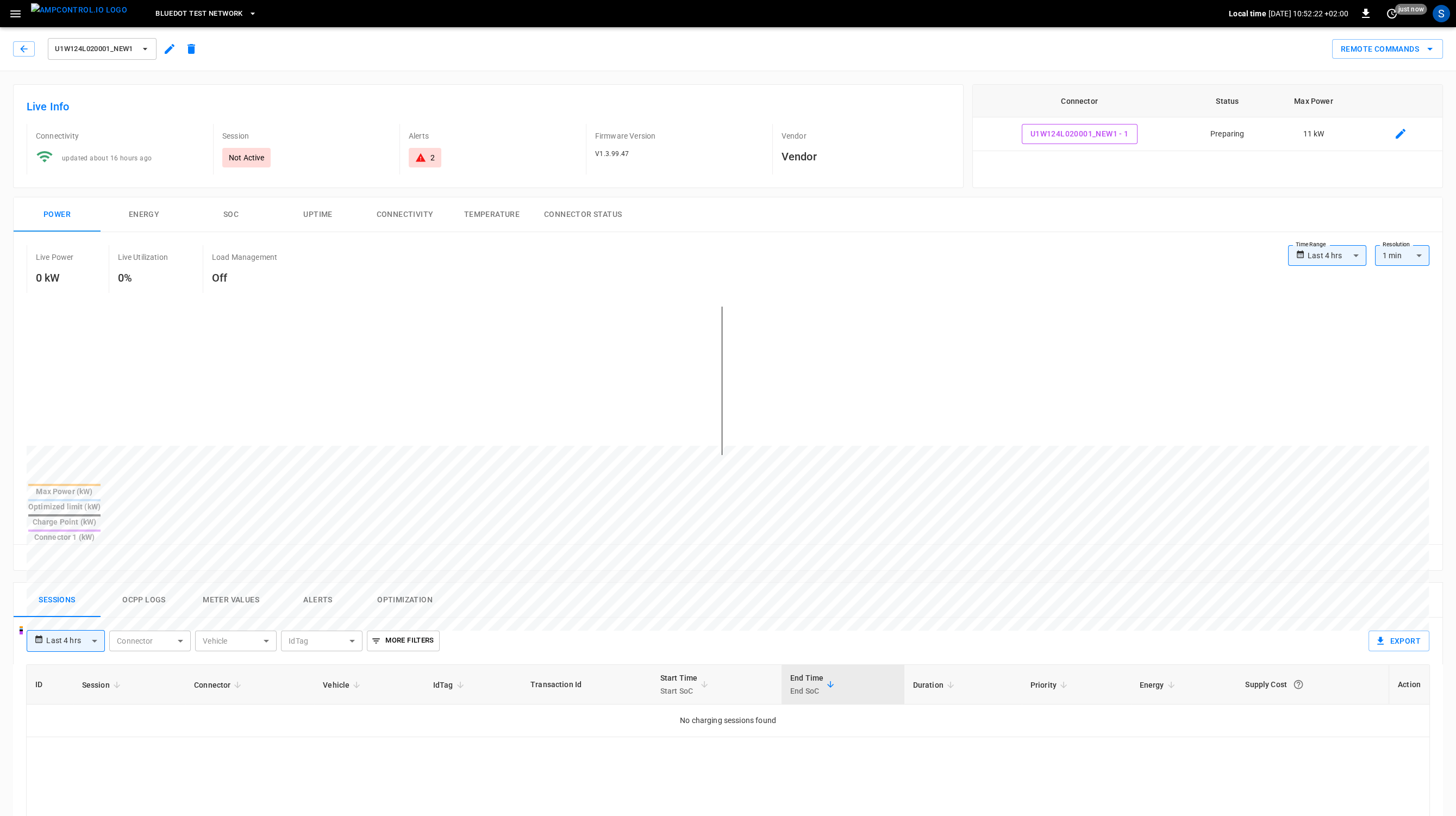
click at [427, 164] on div "2" at bounding box center [425, 157] width 32 height 20
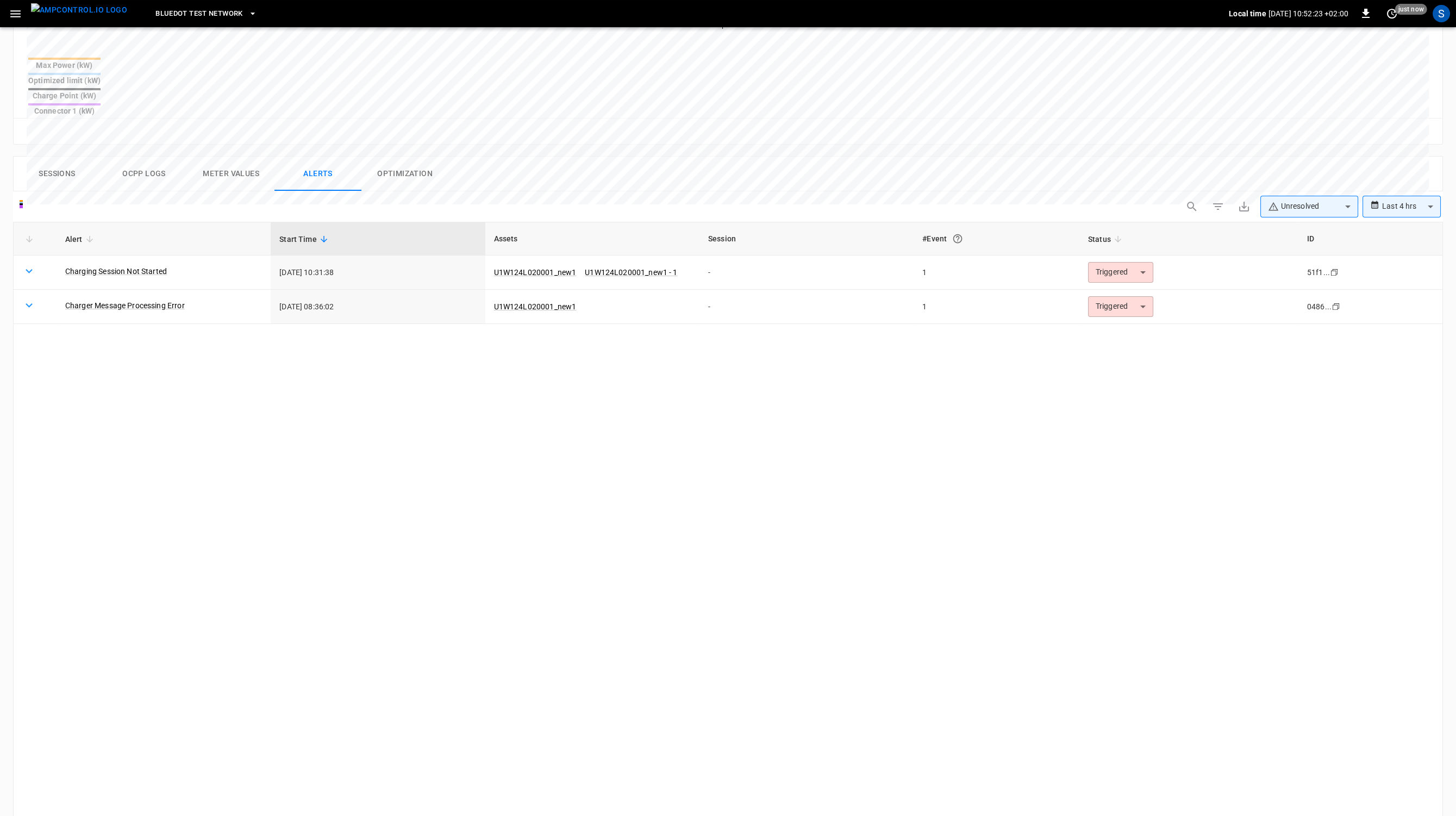
scroll to position [427, 0]
click at [182, 363] on div "Alert Start Time Assets Session #Event Status ID Charging Session Not Started […" at bounding box center [728, 564] width 1430 height 686
click at [152, 156] on button "Ocpp logs" at bounding box center [144, 173] width 87 height 35
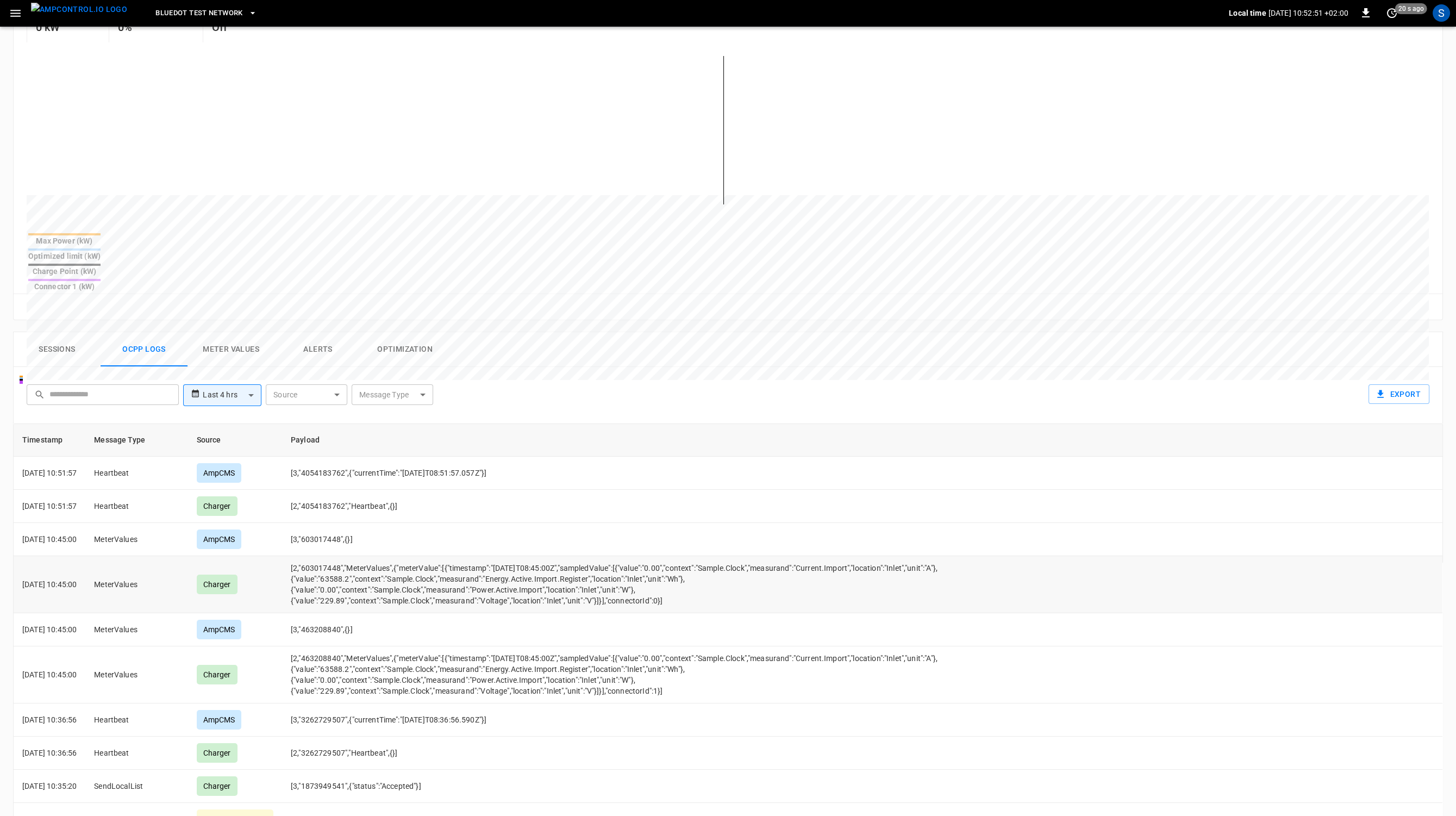
scroll to position [249, 0]
click at [1391, 17] on icon "set refresh interval" at bounding box center [1392, 14] width 13 height 13
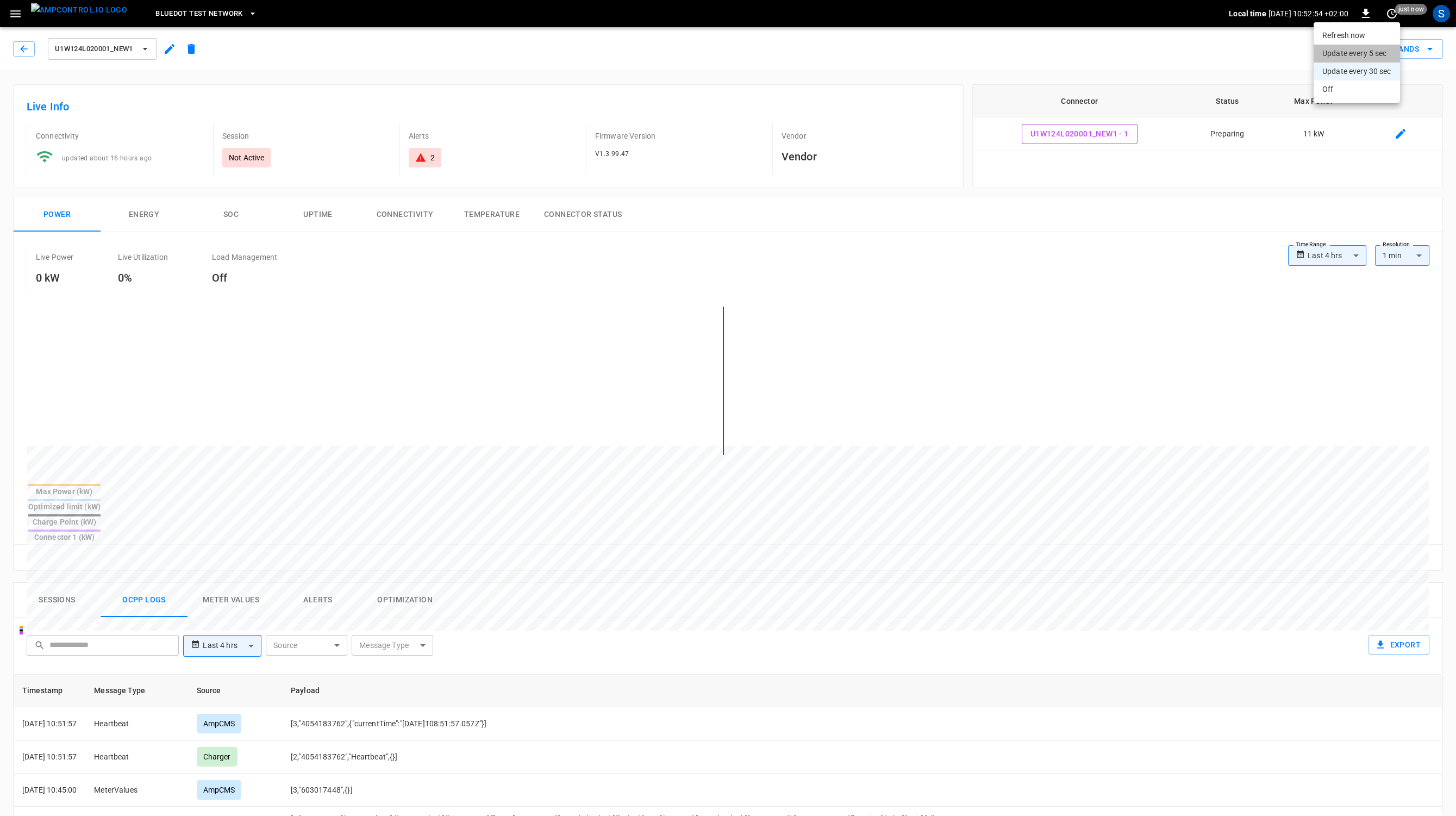
click at [1373, 54] on li "Update every 5 sec" at bounding box center [1357, 54] width 86 height 18
click at [169, 43] on icon "button" at bounding box center [170, 49] width 13 height 13
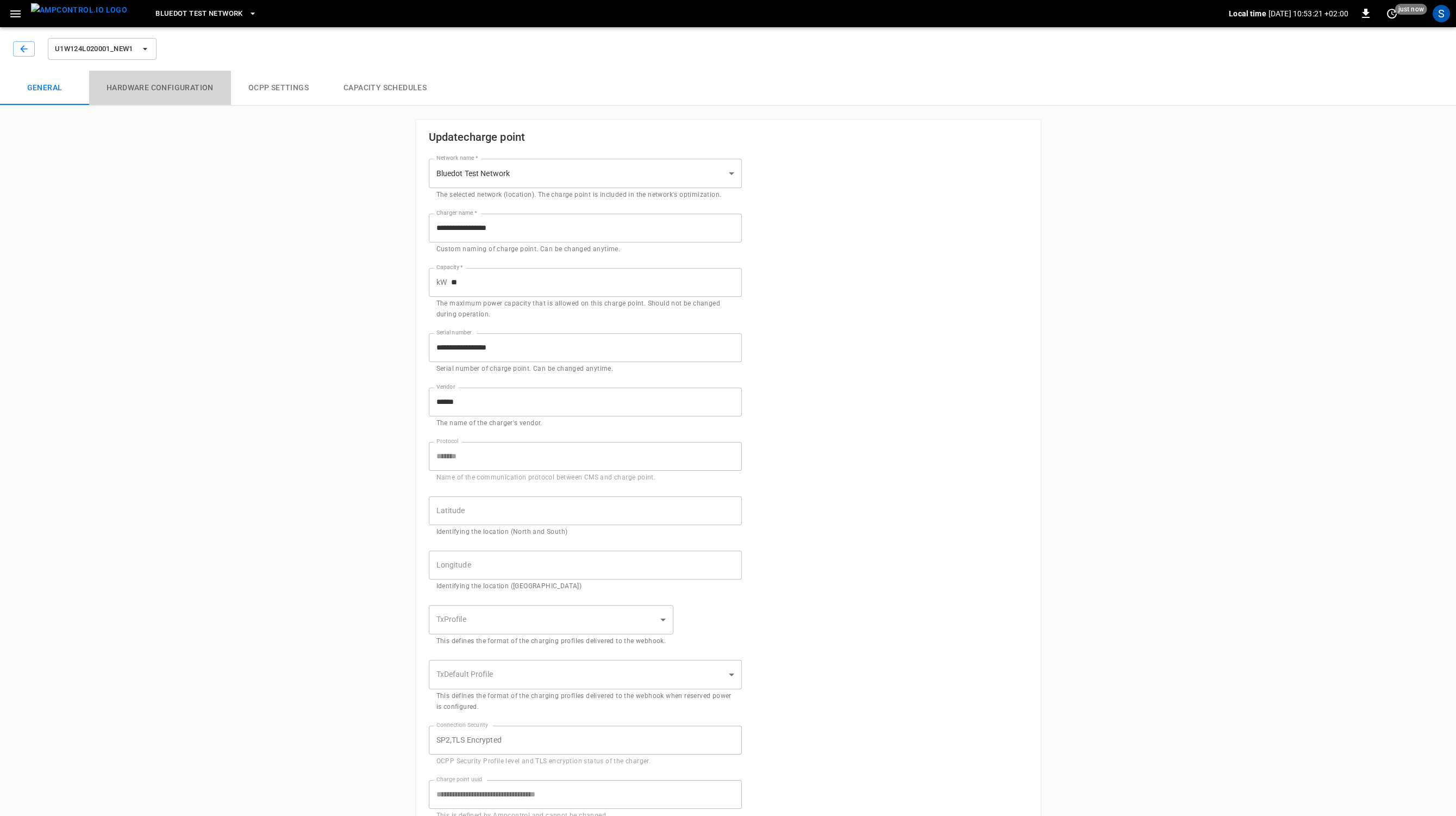
click at [166, 75] on button "Hardware configuration" at bounding box center [160, 88] width 142 height 35
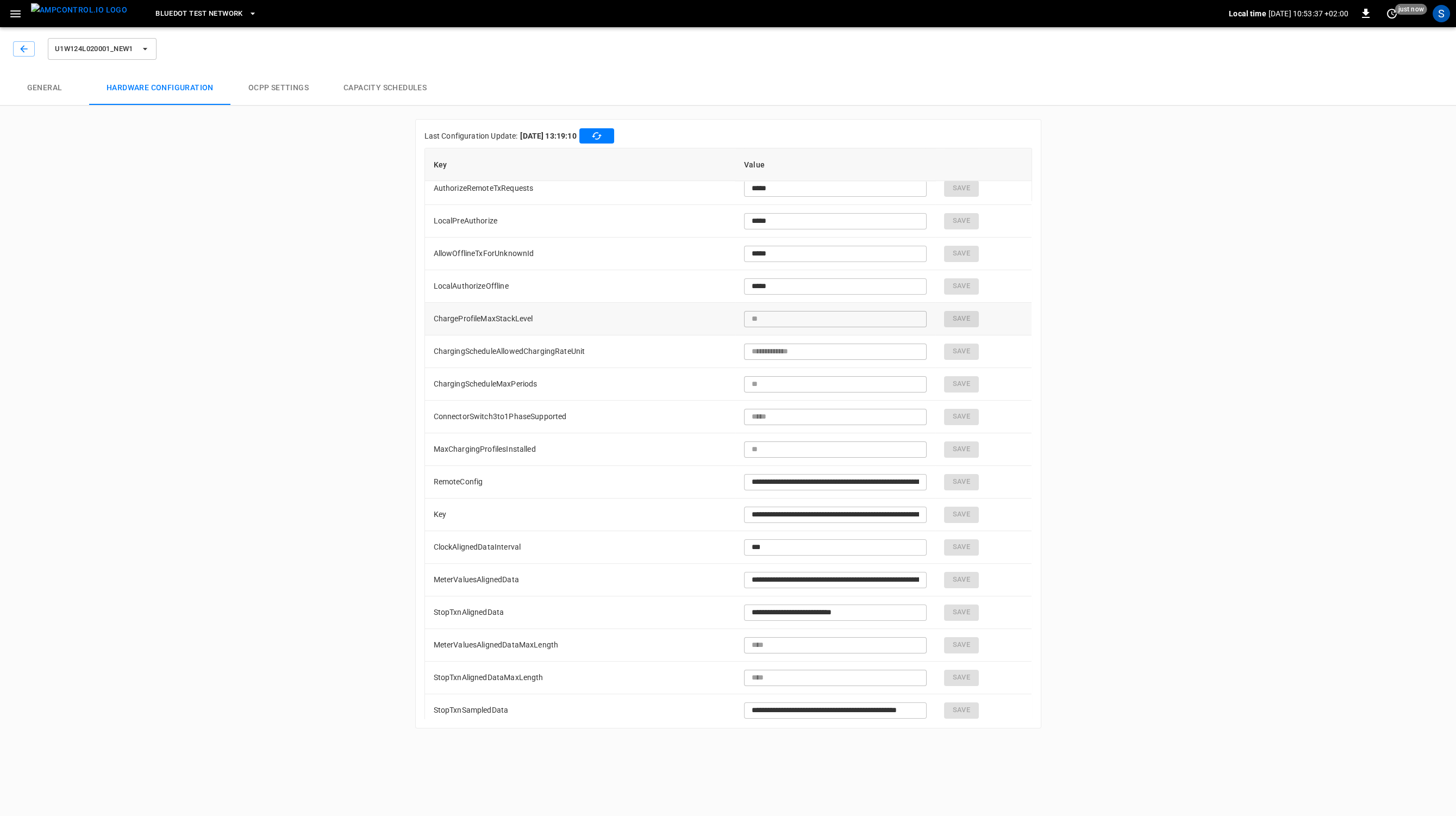
scroll to position [1054, 0]
drag, startPoint x: 789, startPoint y: 544, endPoint x: 660, endPoint y: 534, distance: 129.4
click at [744, 536] on input "***" at bounding box center [835, 545] width 182 height 20
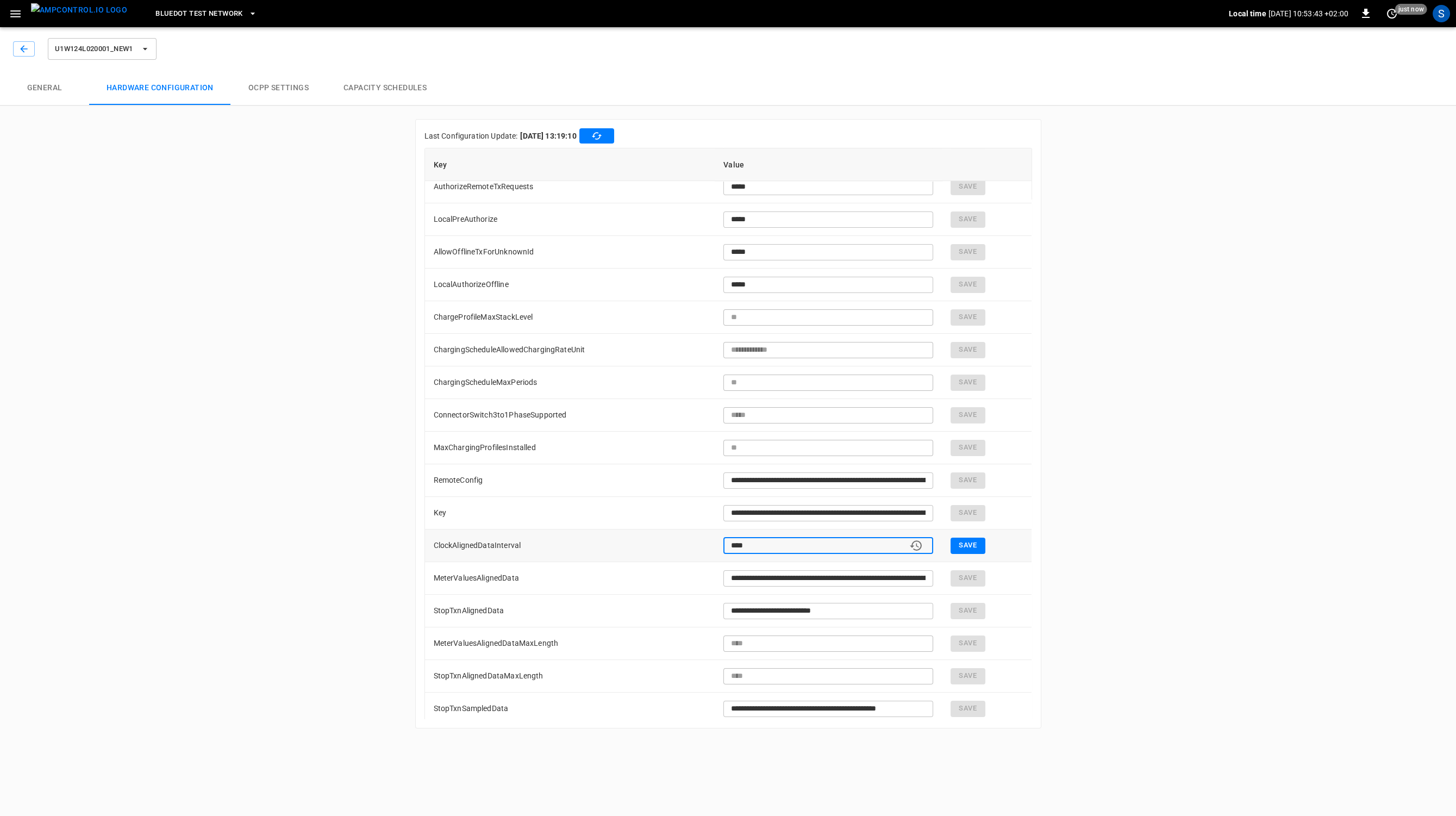
type input "****"
click at [973, 542] on button "Save" at bounding box center [967, 546] width 35 height 16
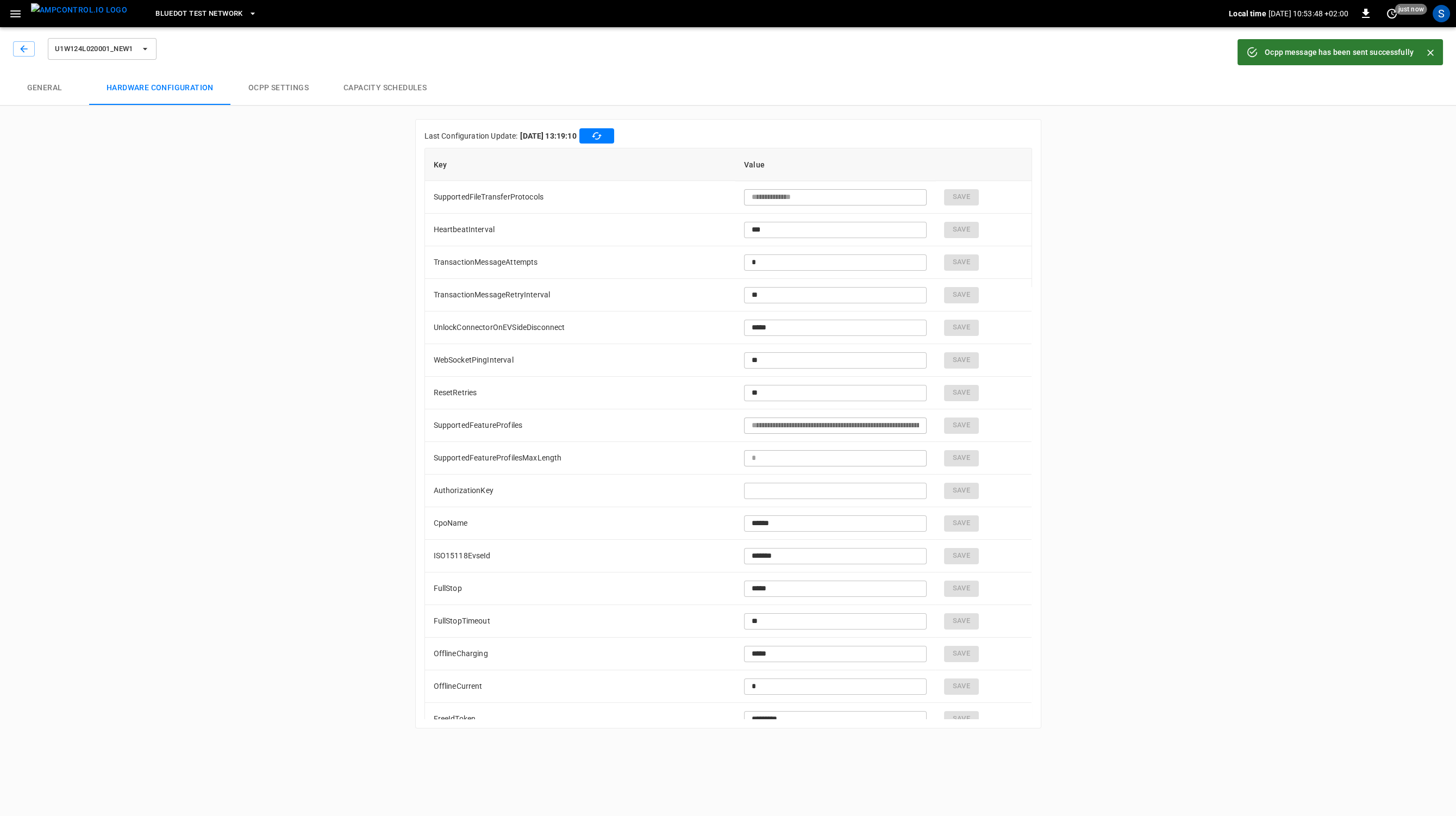
type input "****"
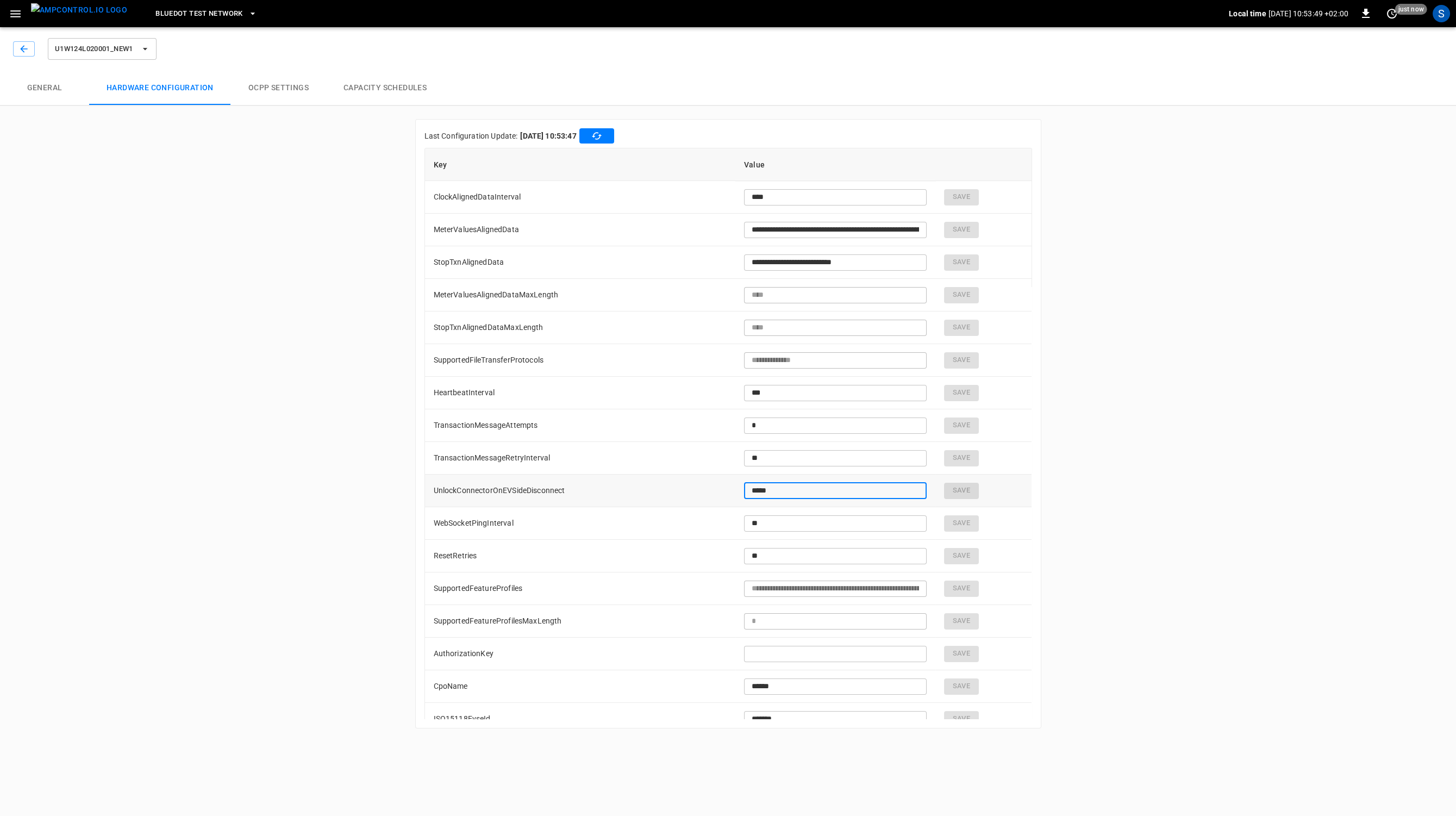
click at [744, 494] on input "*****" at bounding box center [835, 490] width 182 height 20
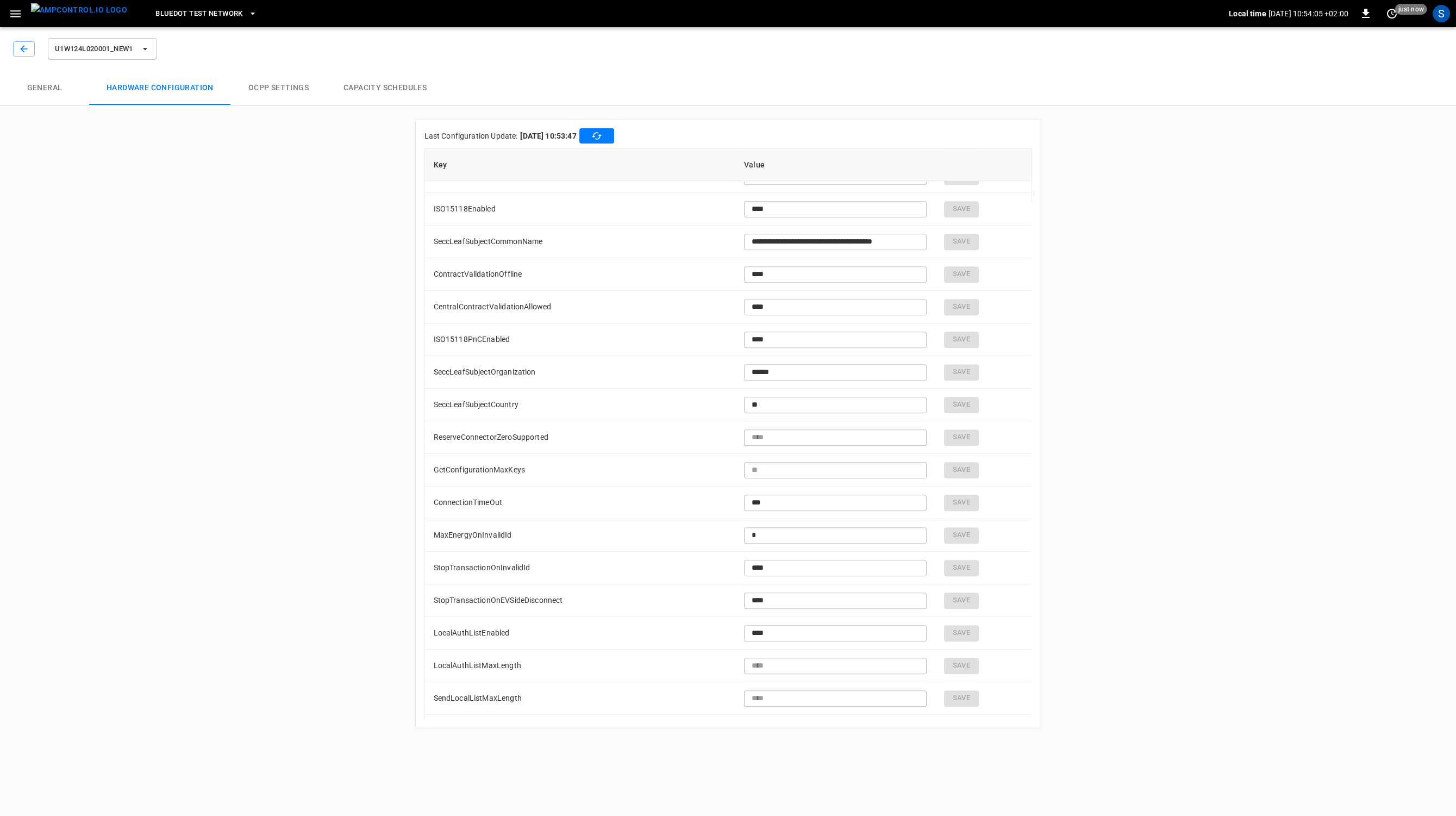
scroll to position [1910, 0]
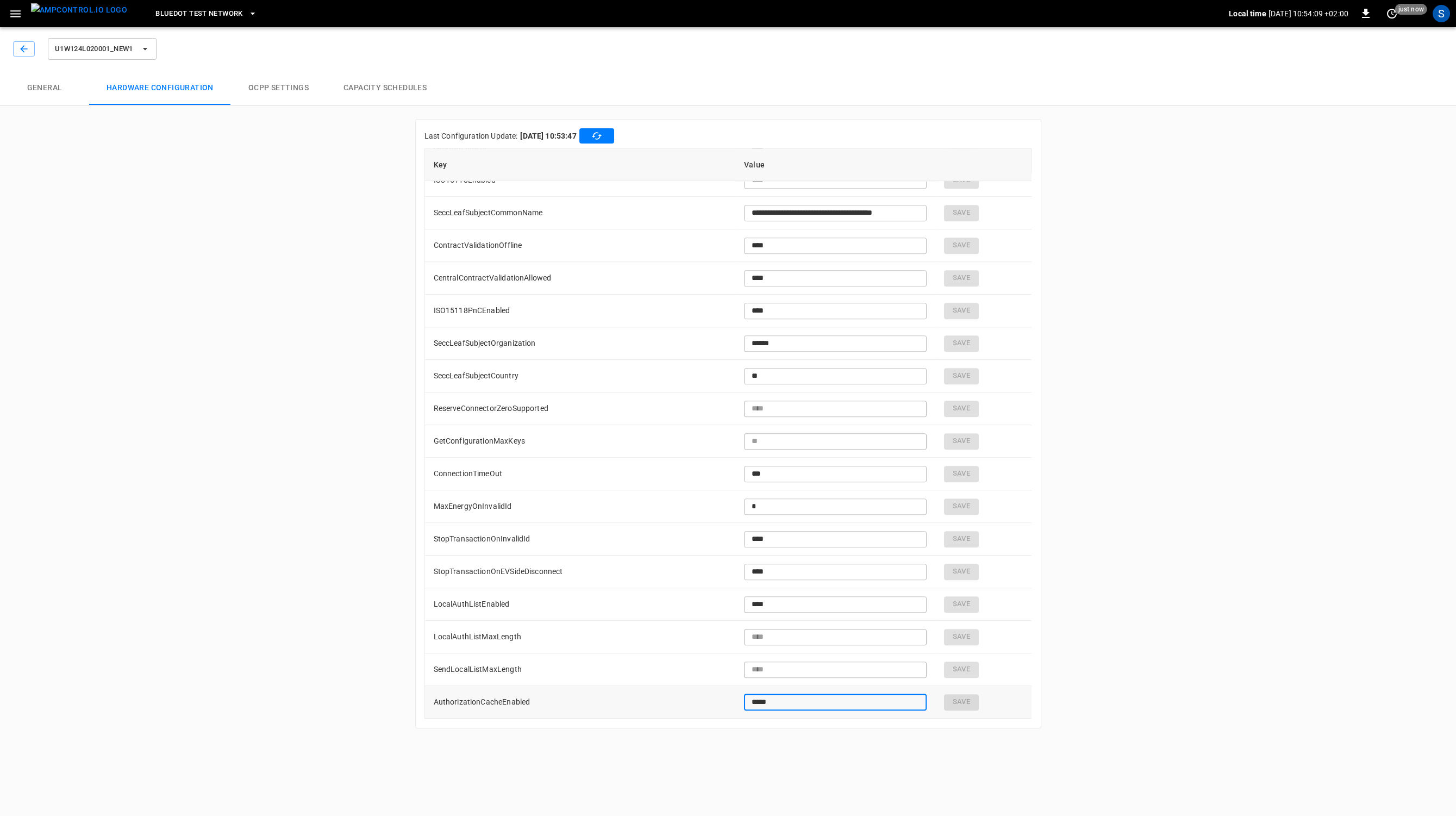
drag, startPoint x: 769, startPoint y: 709, endPoint x: 660, endPoint y: 678, distance: 113.3
click at [744, 692] on input "*****" at bounding box center [835, 702] width 182 height 20
type input "****"
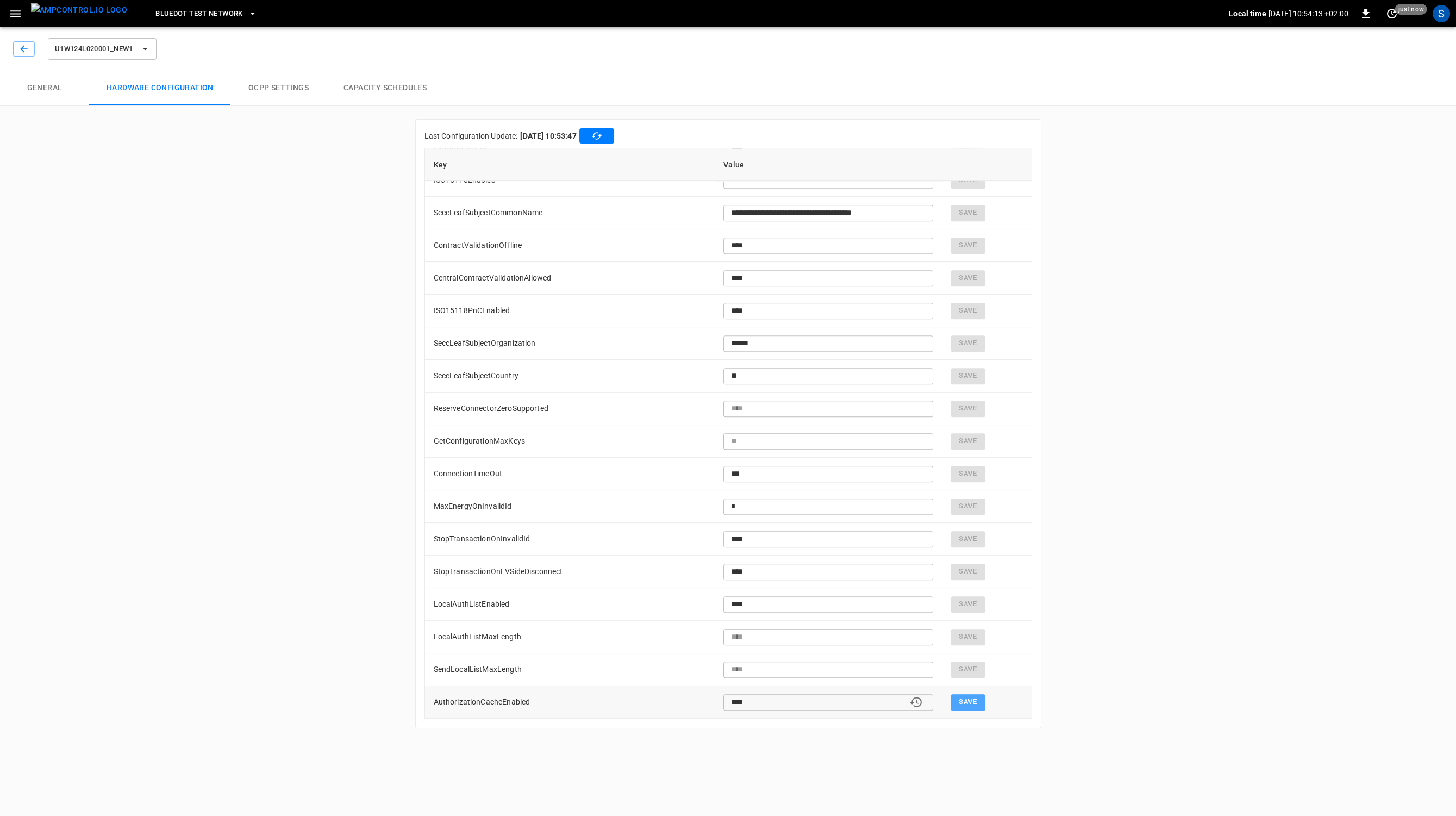
click at [966, 700] on button "Save" at bounding box center [967, 703] width 35 height 16
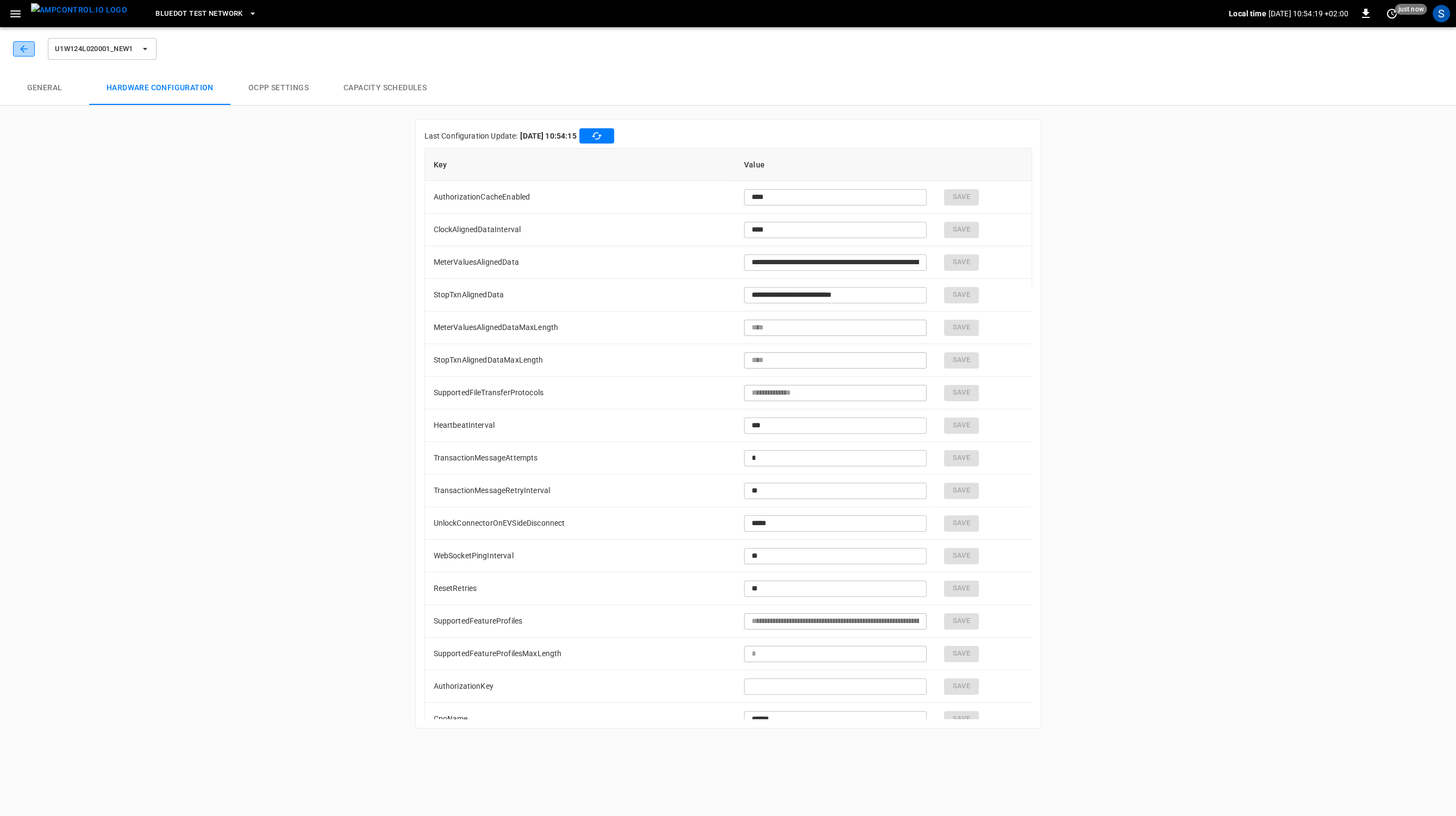
click at [25, 41] on button "button" at bounding box center [24, 49] width 22 height 15
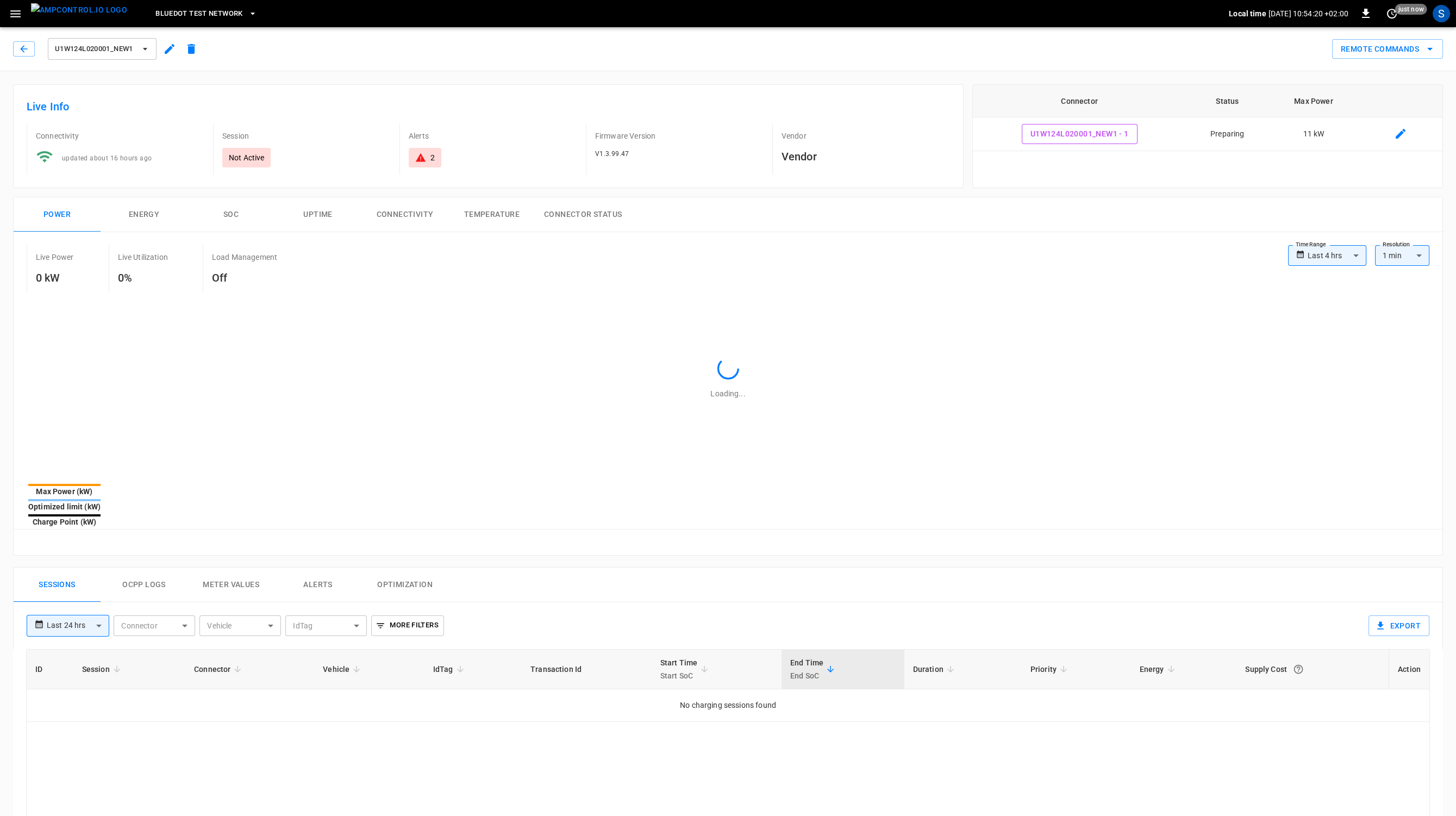
type input "**********"
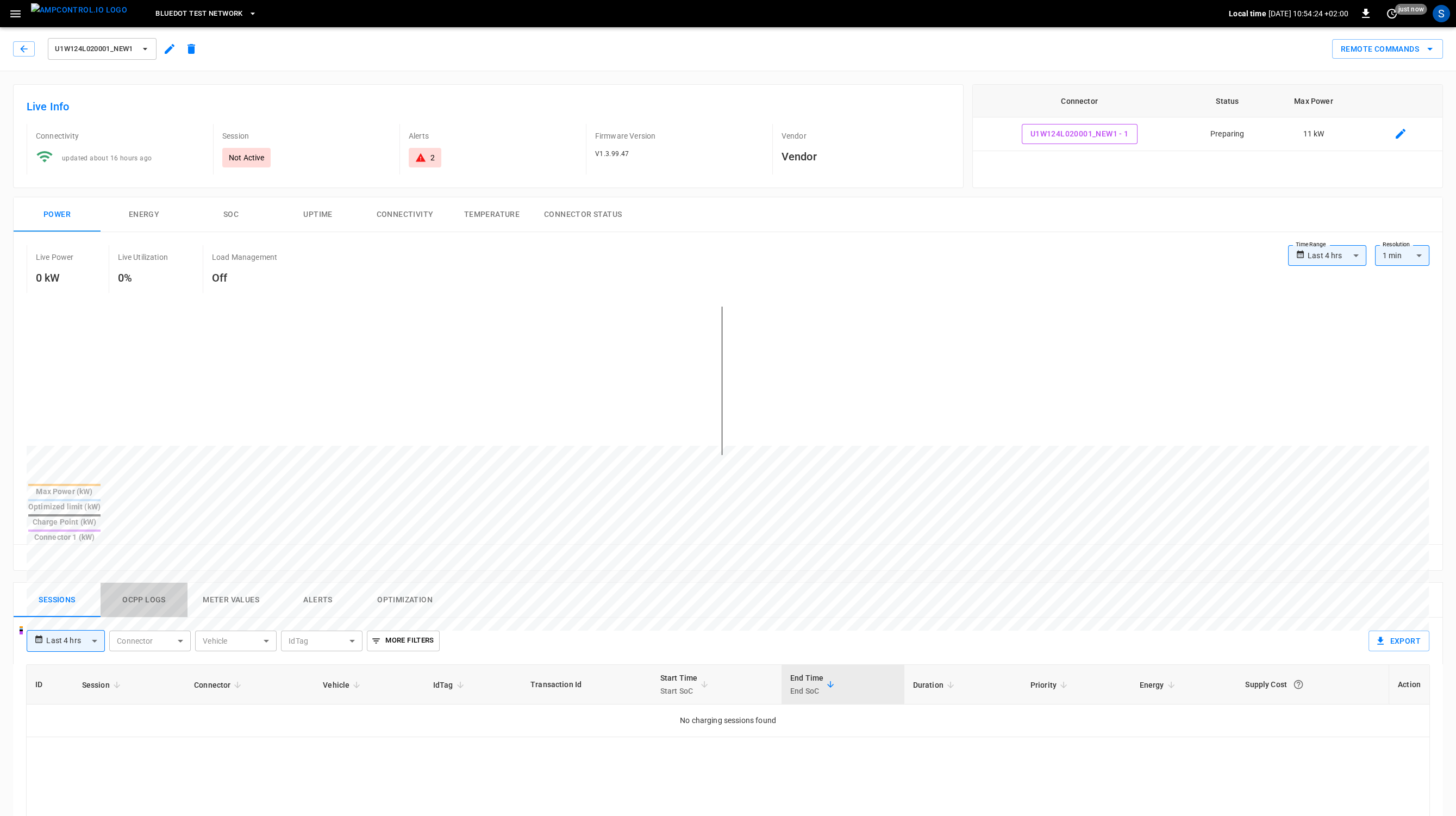
click at [134, 583] on button "Ocpp logs" at bounding box center [144, 600] width 87 height 35
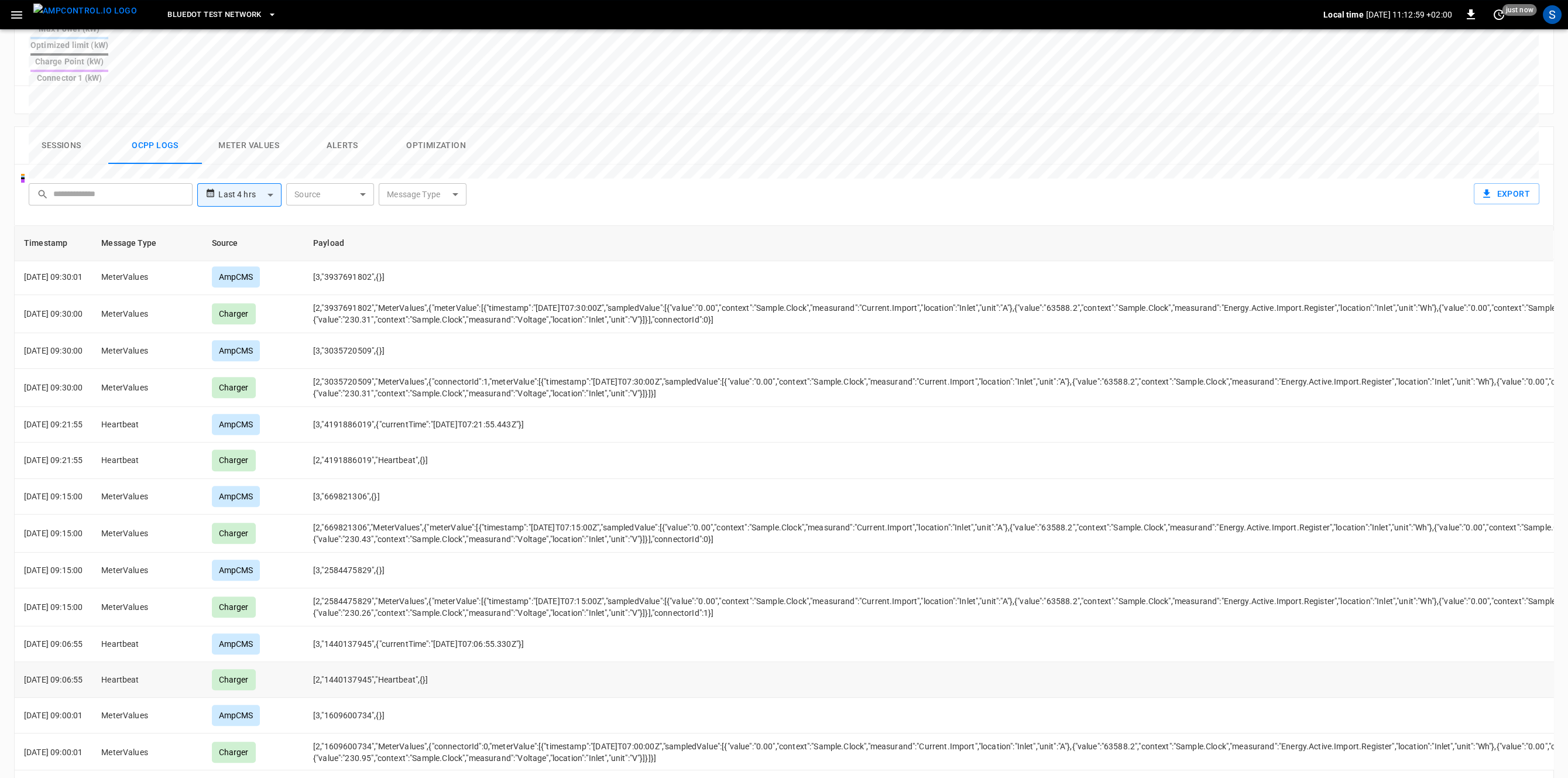
scroll to position [2584, 0]
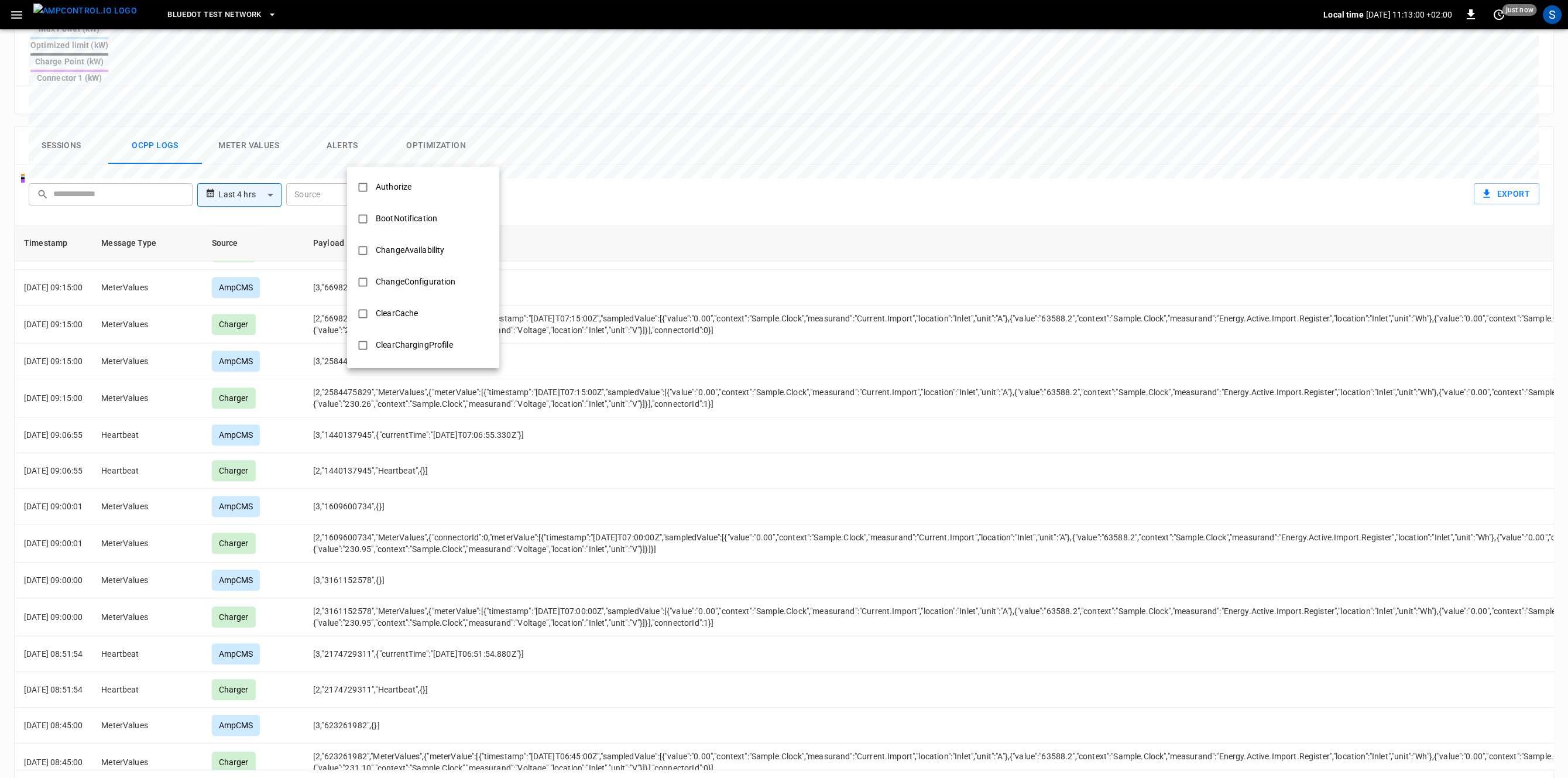
click at [441, 145] on body "**********" at bounding box center [784, 157] width 1568 height 1316
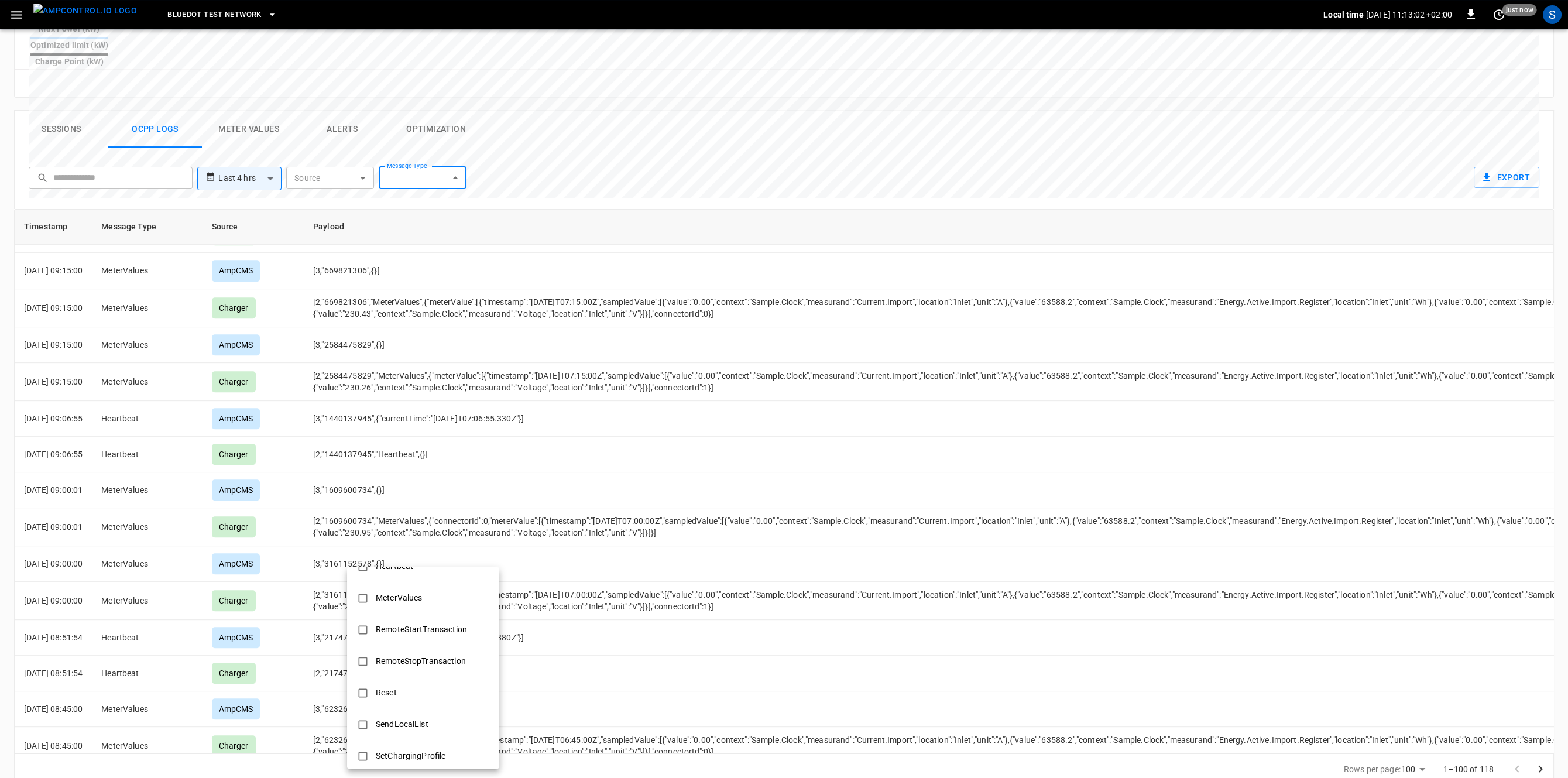
scroll to position [389, 0]
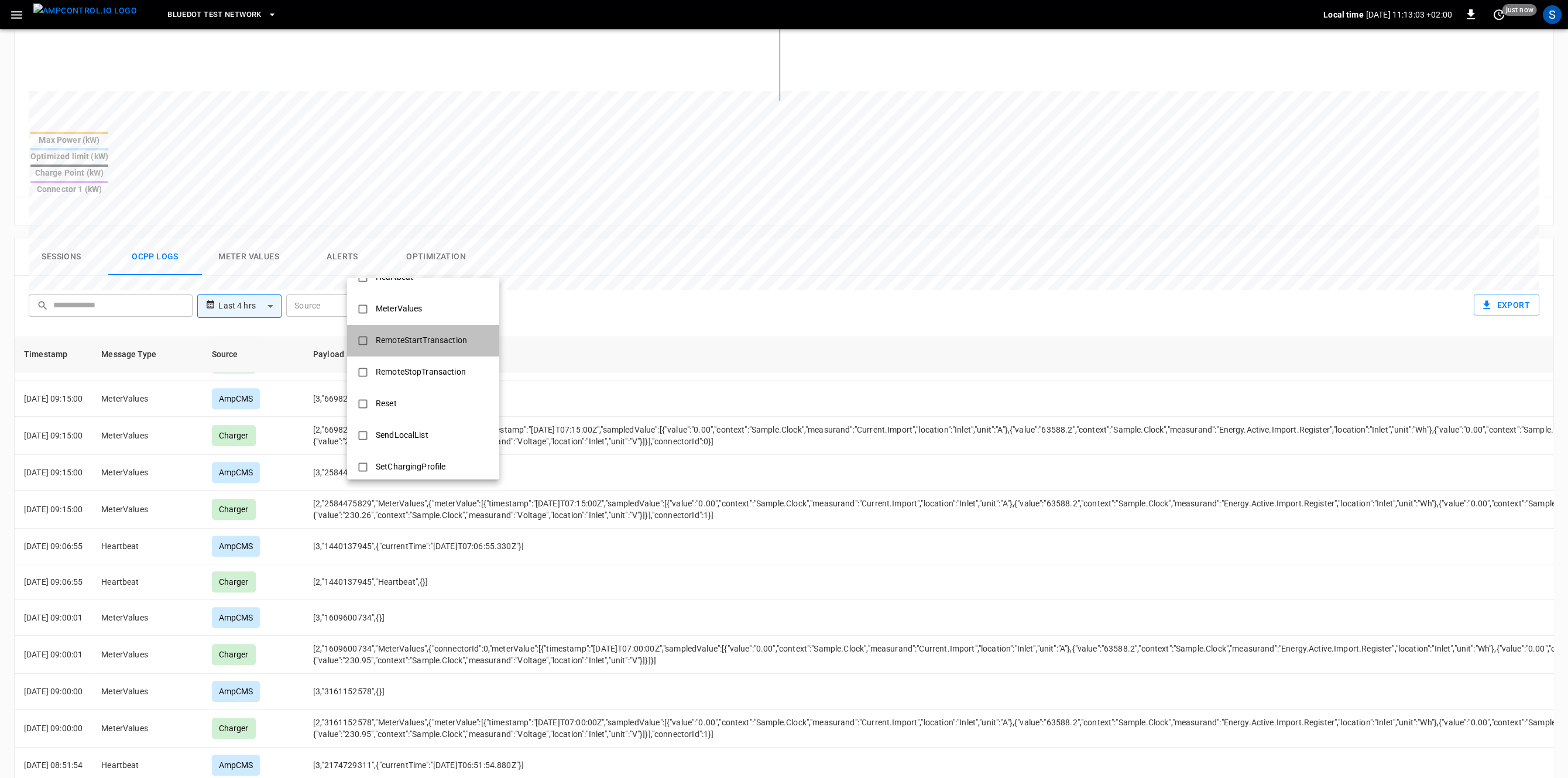
click at [454, 342] on div "RemoteStartTransaction" at bounding box center [421, 340] width 105 height 21
type input "**********"
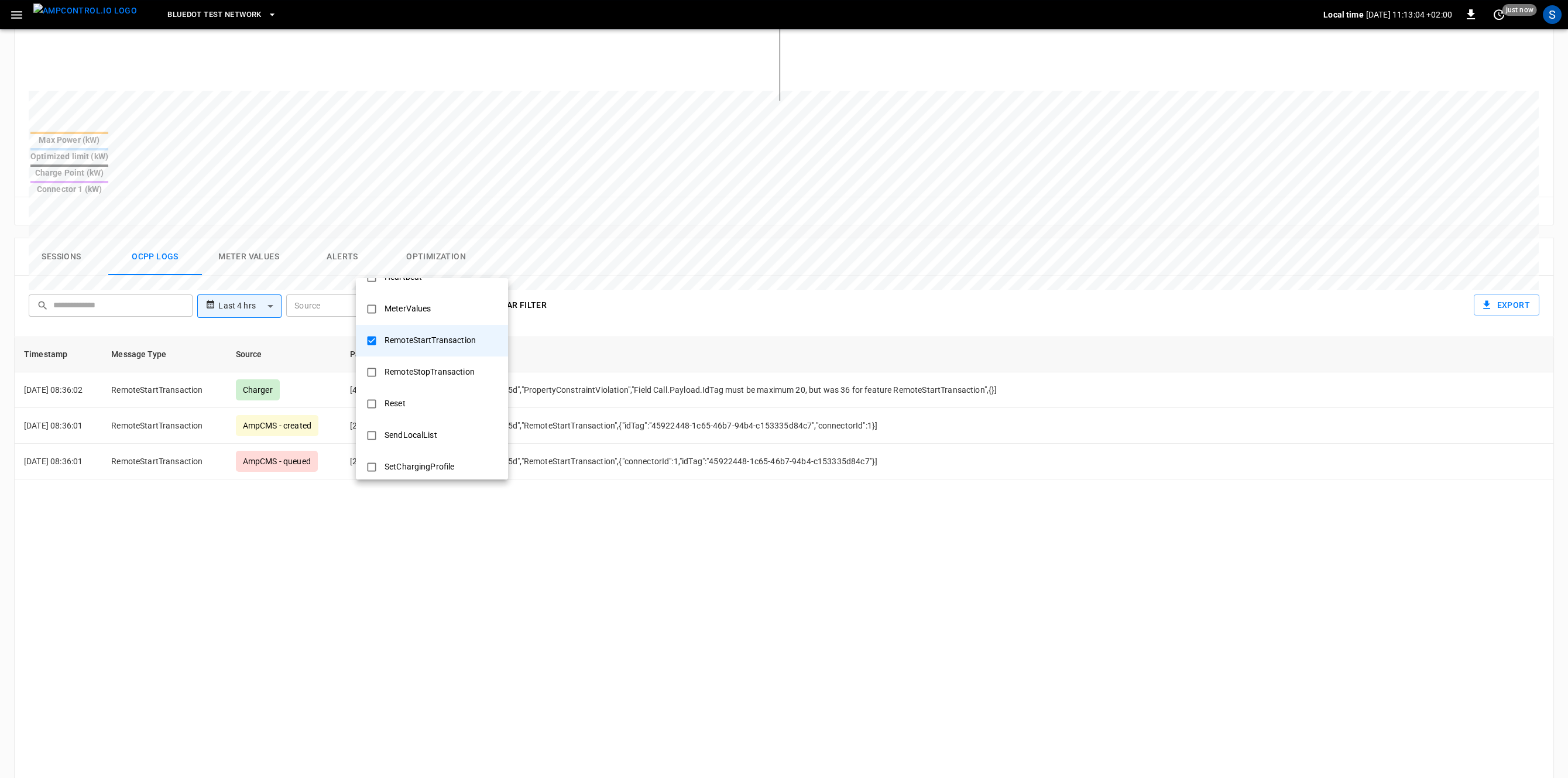
scroll to position [0, 0]
click at [795, 290] on div at bounding box center [784, 389] width 1568 height 778
click at [246, 338] on th "Source" at bounding box center [284, 355] width 115 height 35
click at [244, 296] on div "**********" at bounding box center [784, 306] width 1540 height 61
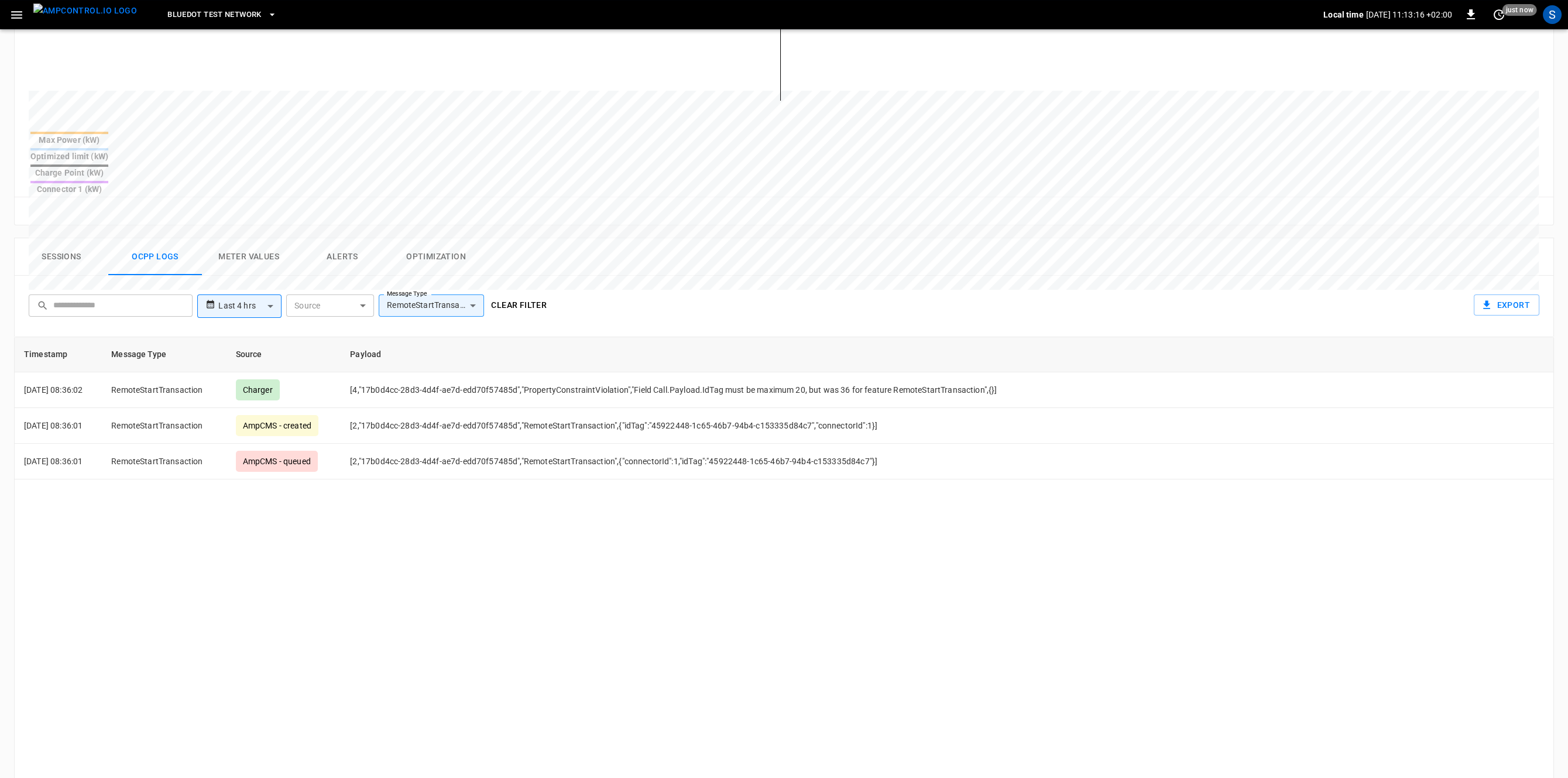
click at [227, 279] on body "**********" at bounding box center [784, 269] width 1568 height 1316
click at [315, 290] on div at bounding box center [784, 389] width 1568 height 778
click at [11, 15] on icon "button" at bounding box center [17, 15] width 14 height 14
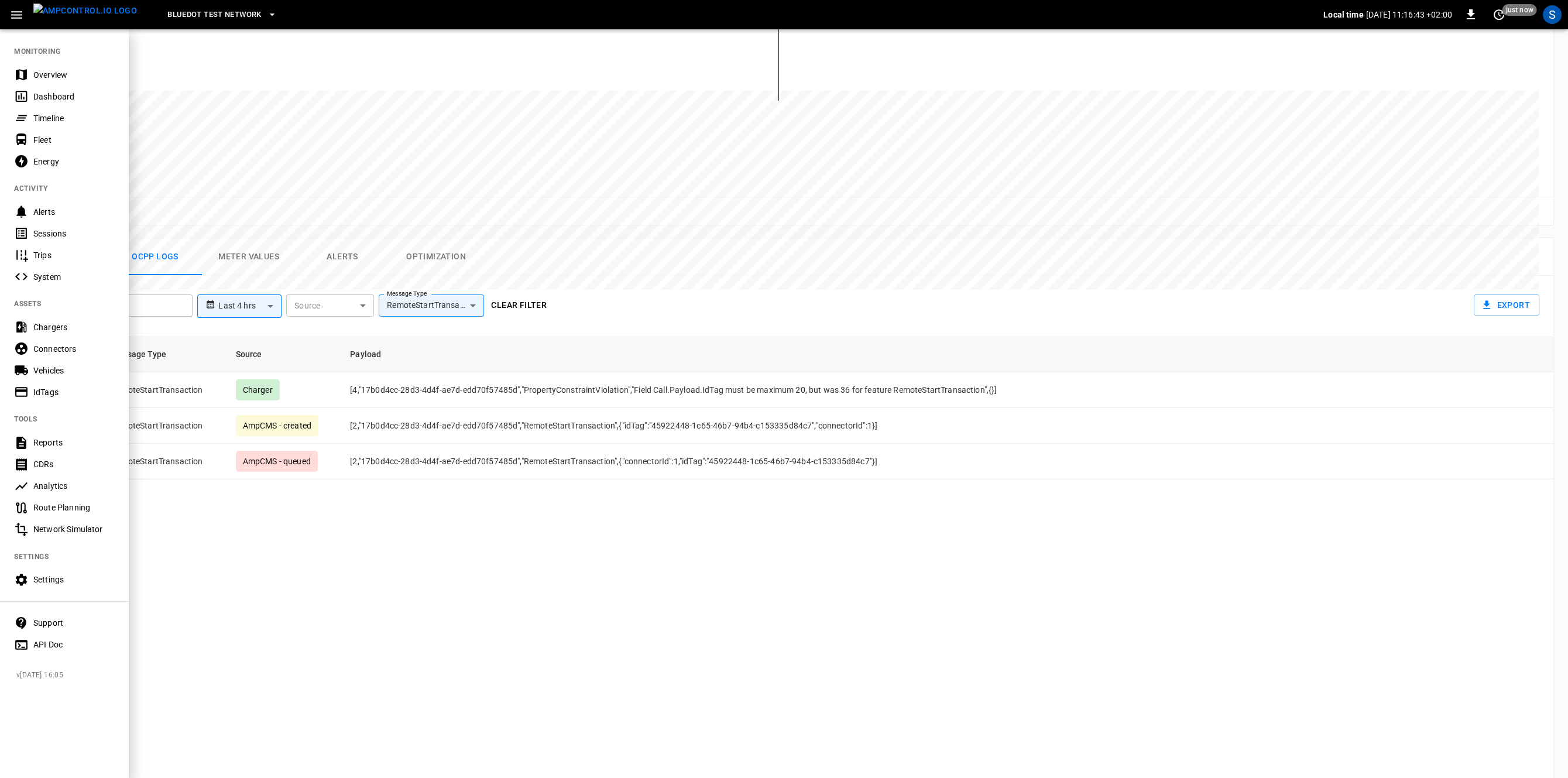
click at [420, 509] on div at bounding box center [784, 389] width 1568 height 778
